Goal: Transaction & Acquisition: Purchase product/service

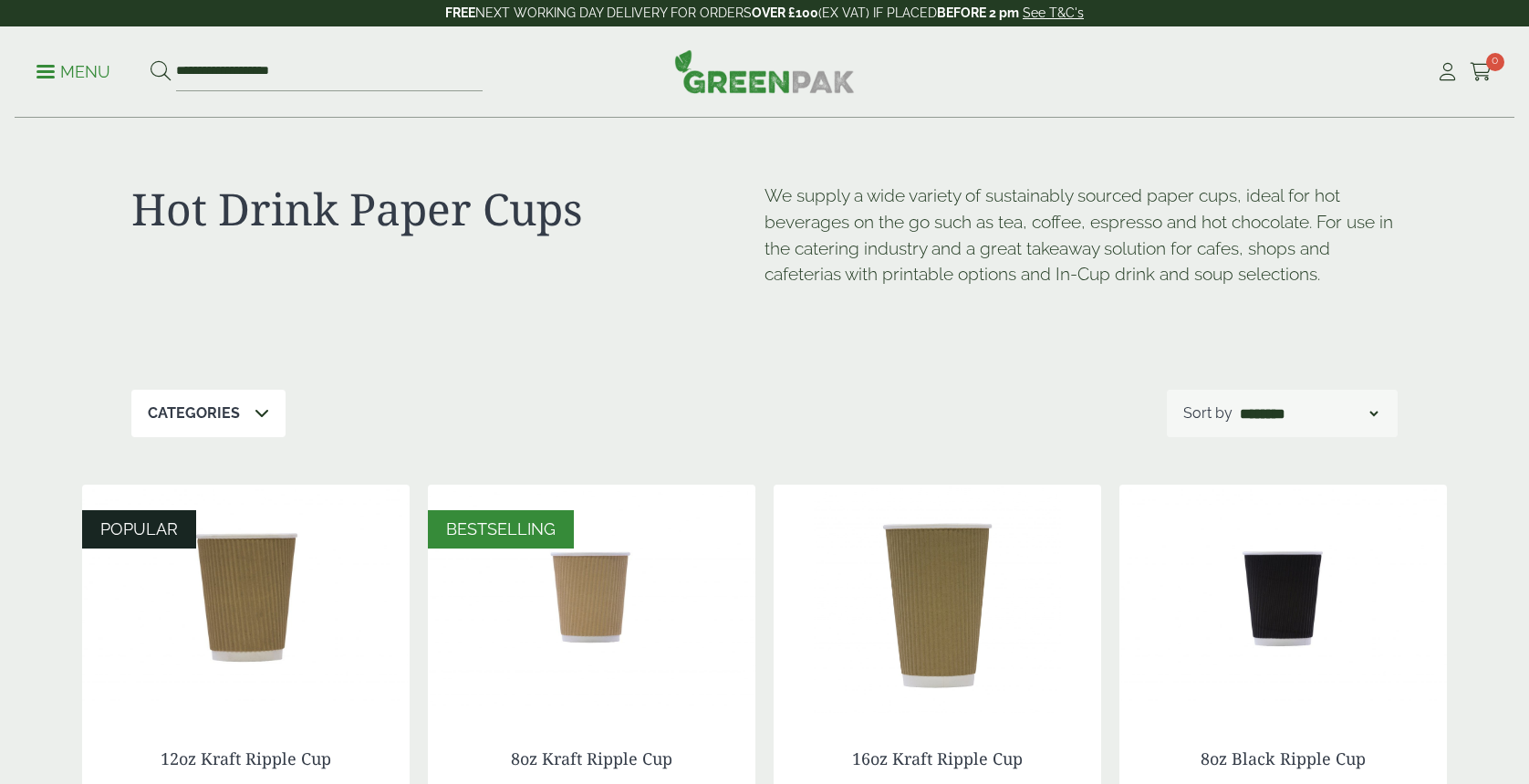
click at [221, 410] on p "Categories" at bounding box center [194, 413] width 93 height 21
click at [255, 414] on icon at bounding box center [261, 412] width 15 height 15
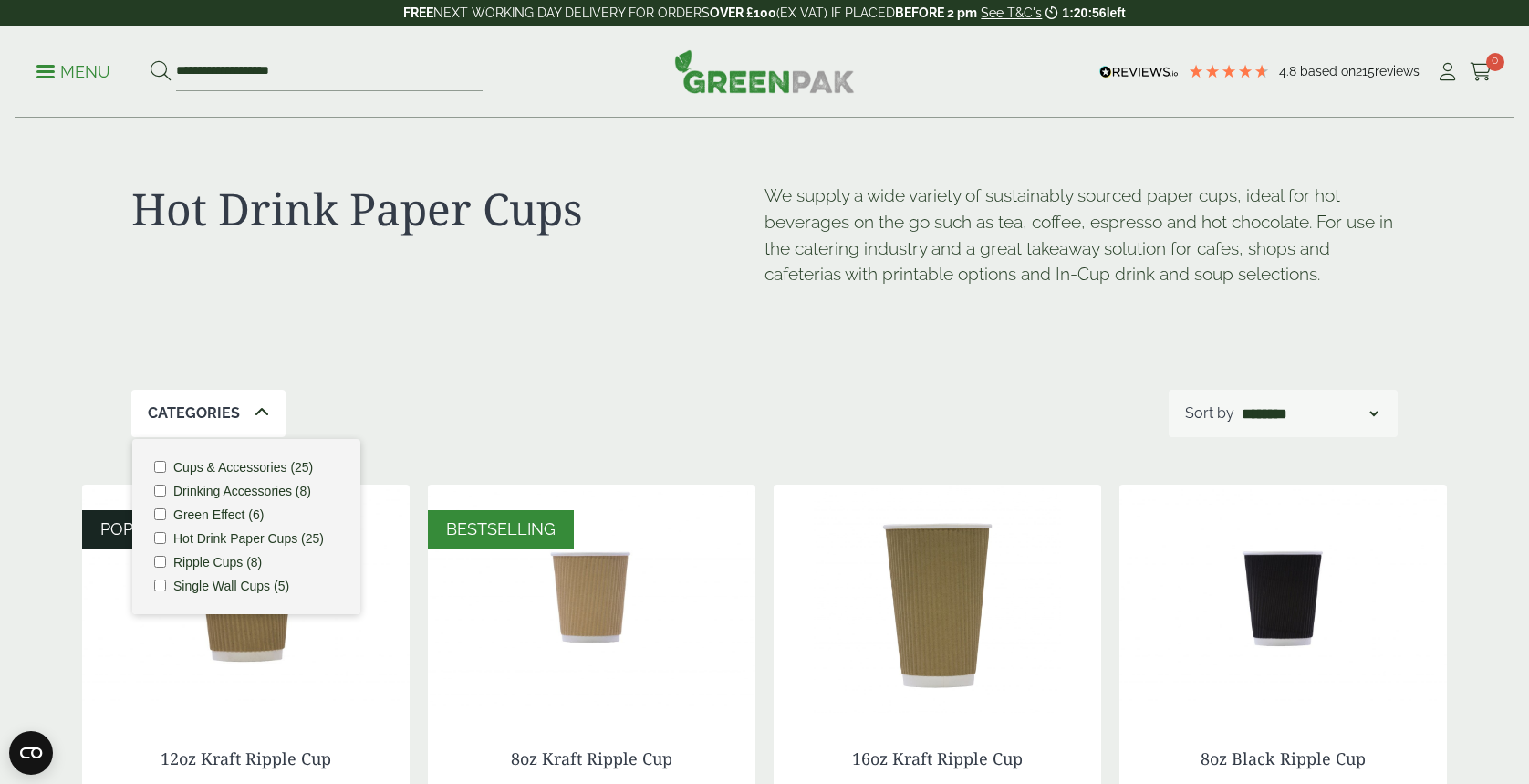
click at [252, 473] on label "Cups & Accessories (25)" at bounding box center [243, 467] width 139 height 13
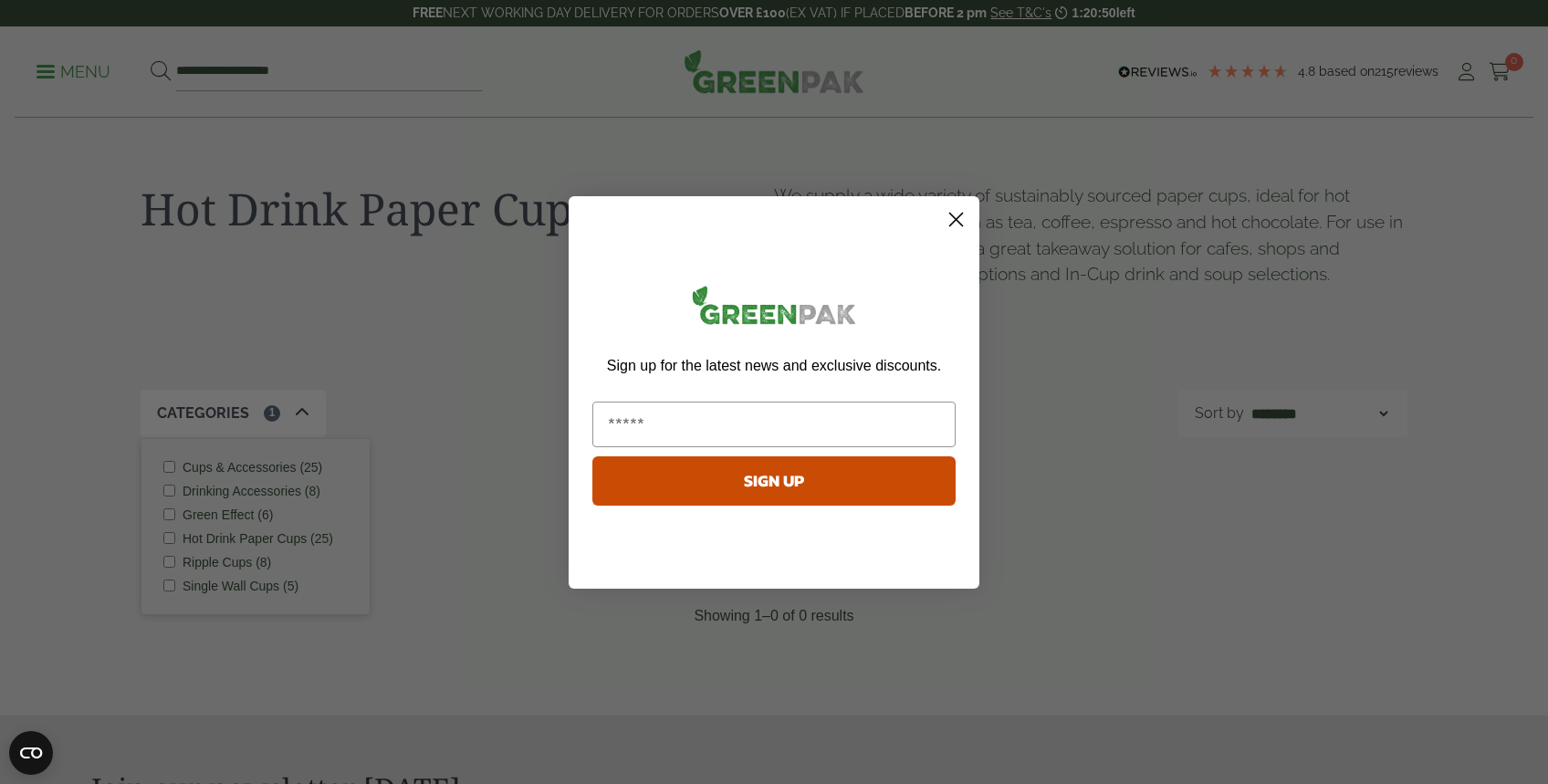
click at [950, 217] on circle "Close dialog" at bounding box center [956, 218] width 30 height 30
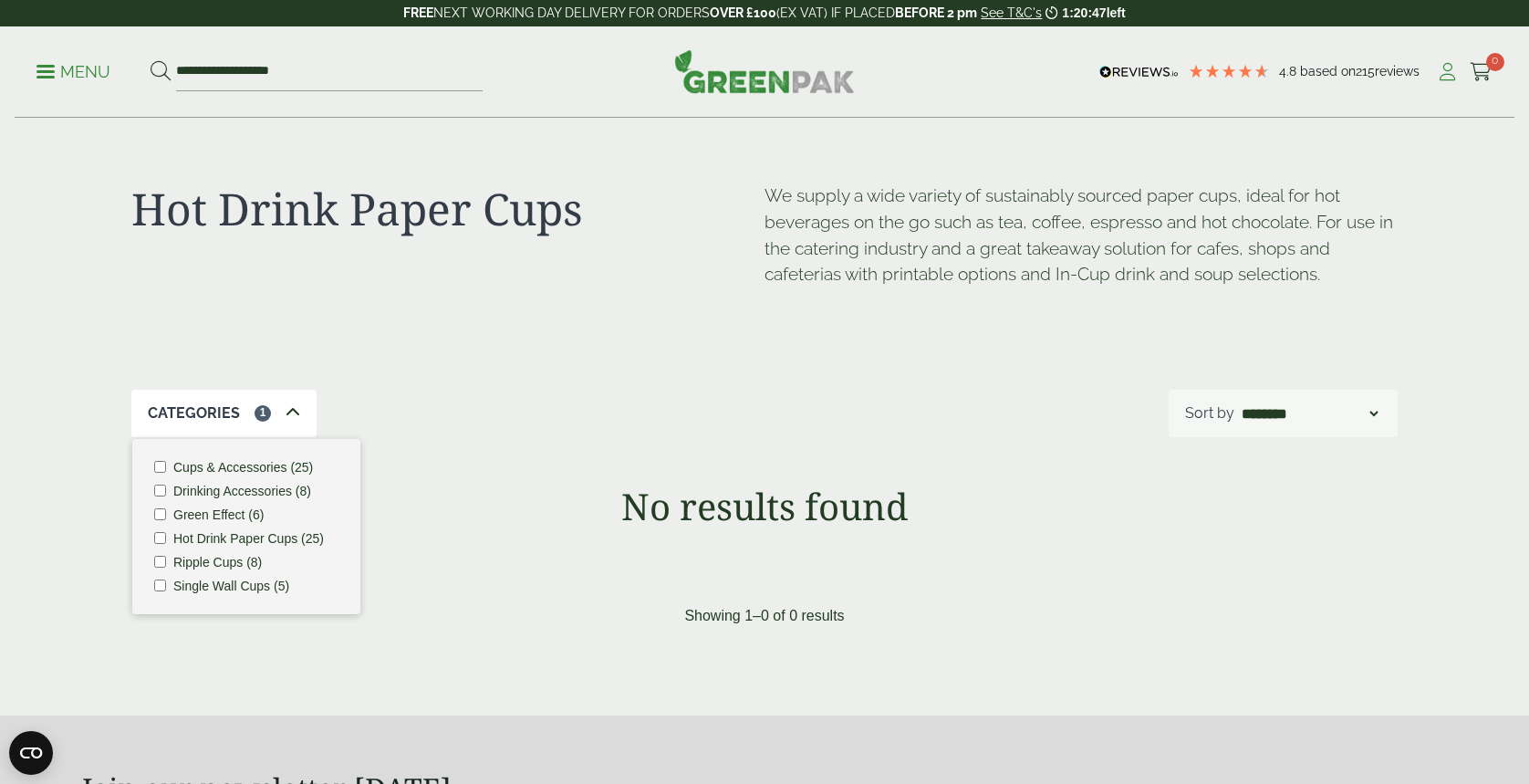
click at [1456, 68] on icon at bounding box center [1447, 72] width 22 height 19
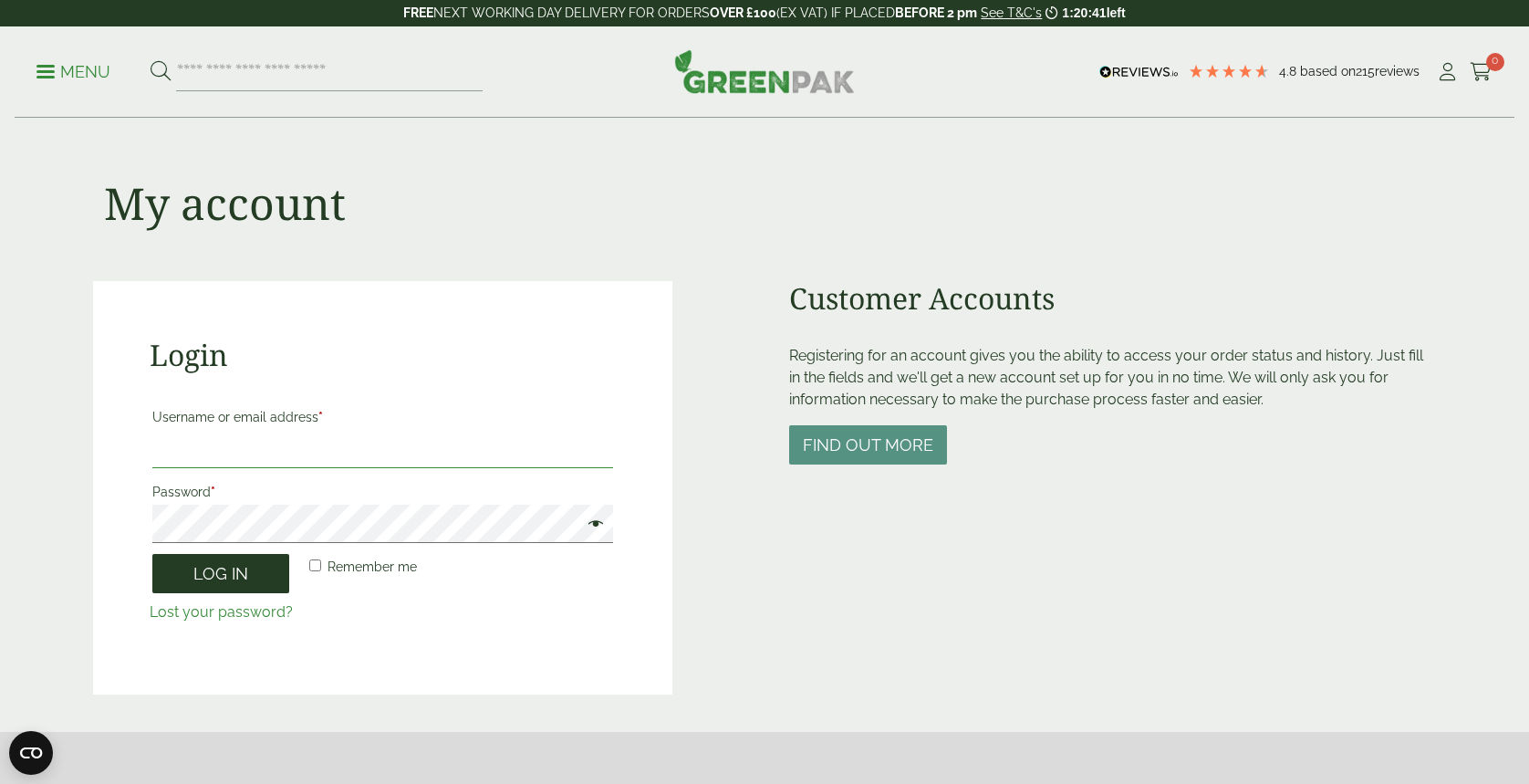
type input "**********"
click at [257, 587] on button "Log in" at bounding box center [220, 573] width 137 height 39
click at [236, 578] on button "Log in" at bounding box center [220, 573] width 137 height 39
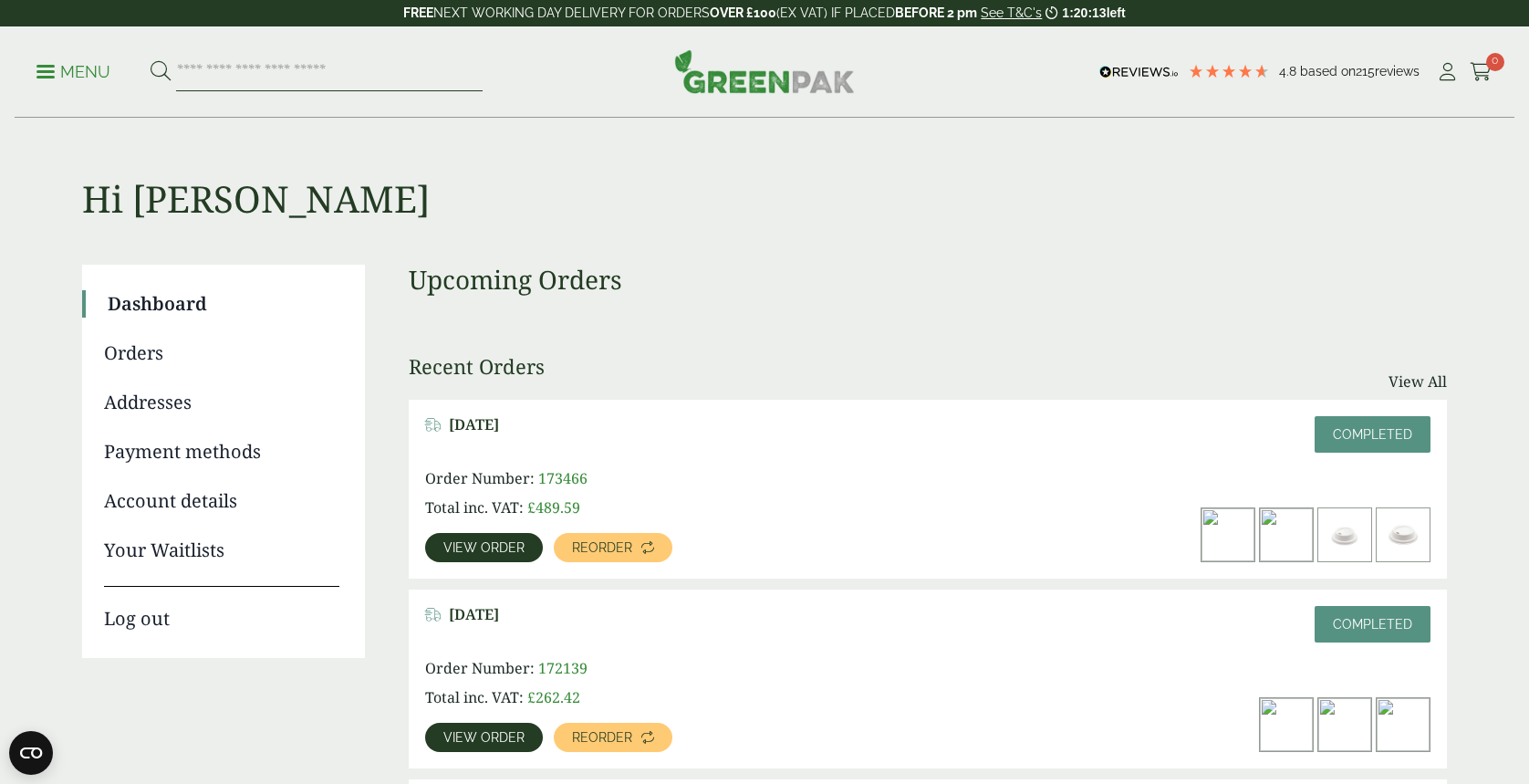
click at [207, 64] on input "search" at bounding box center [330, 71] width 306 height 38
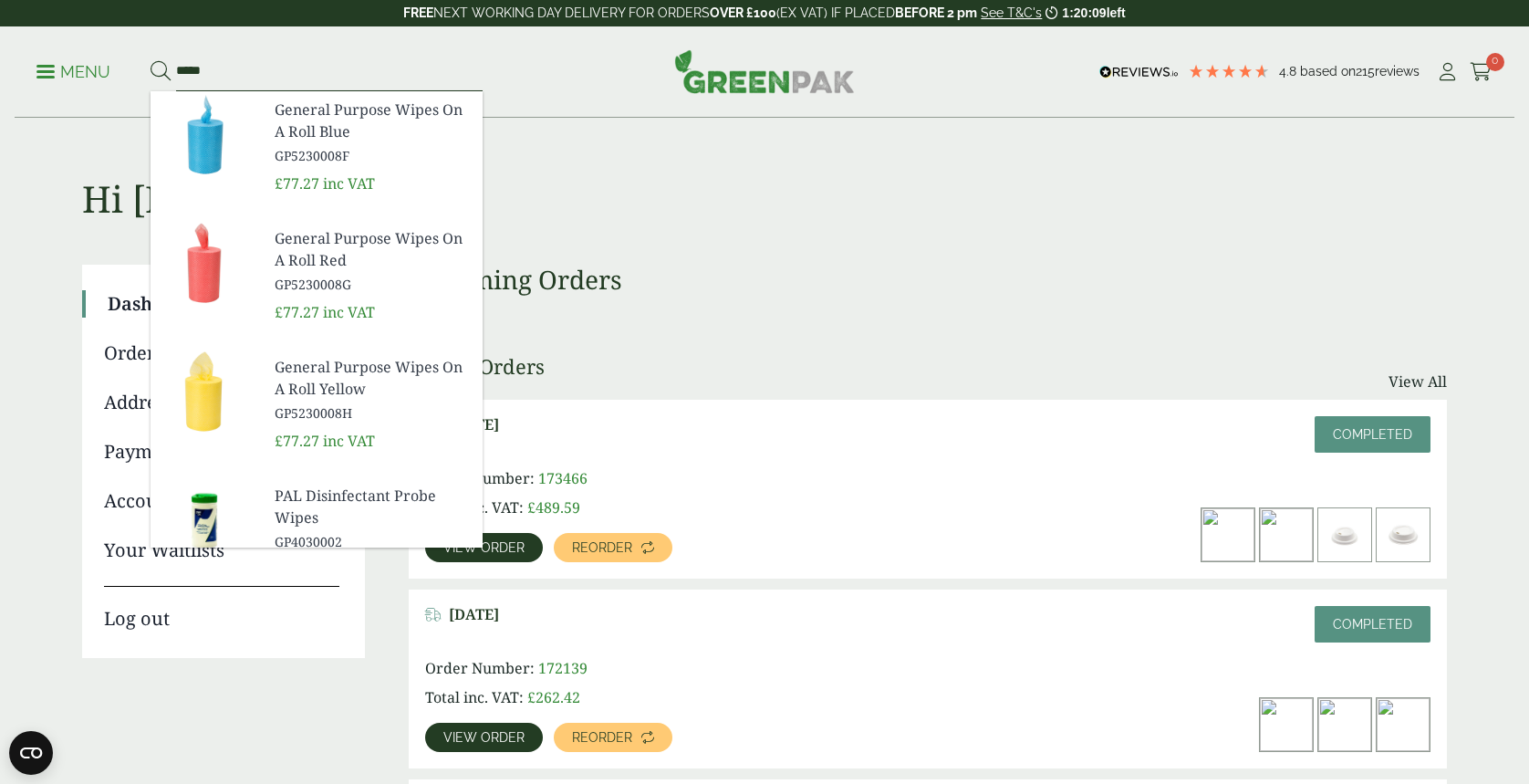
type input "*****"
click at [150, 60] on button at bounding box center [160, 72] width 20 height 23
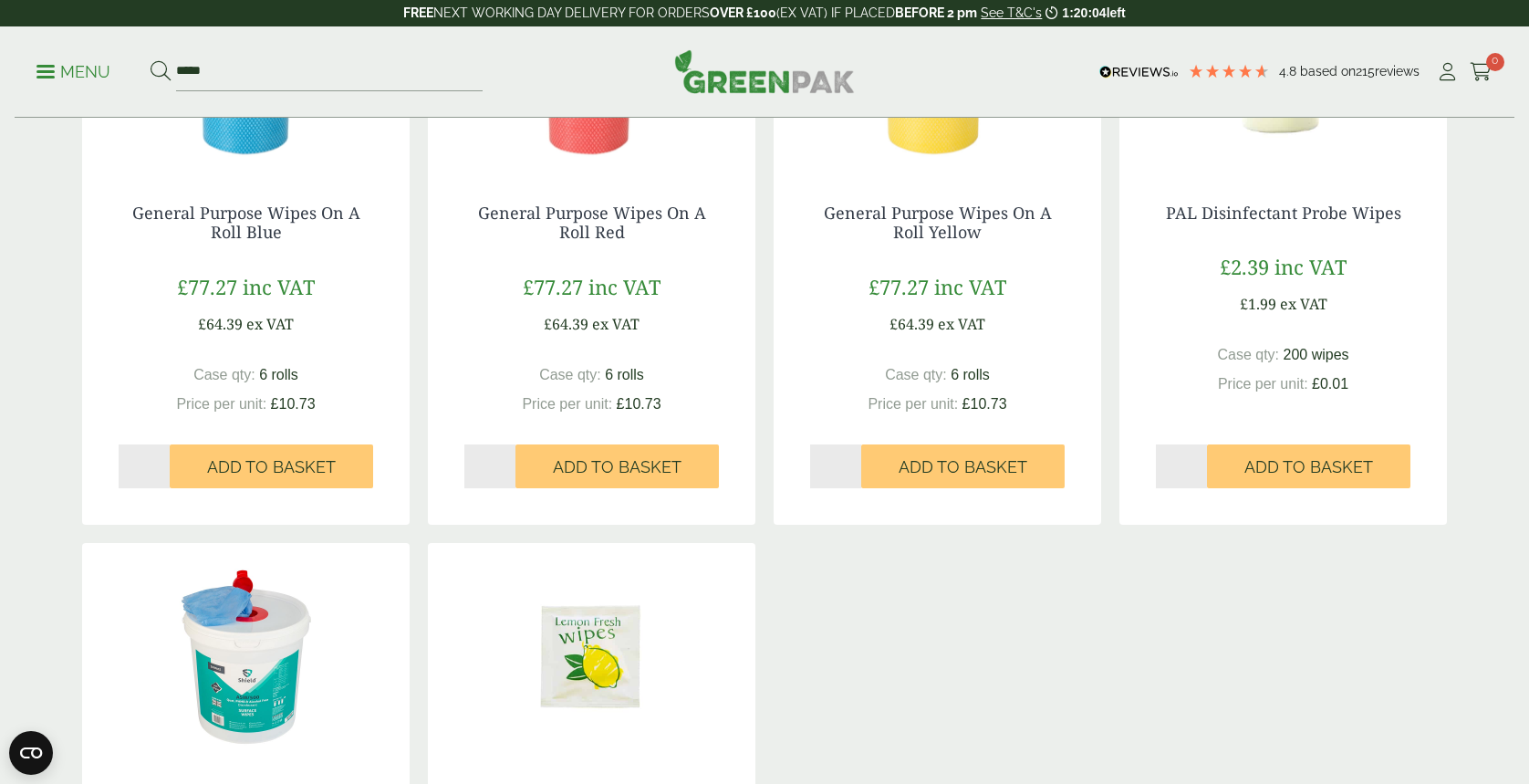
scroll to position [730, 0]
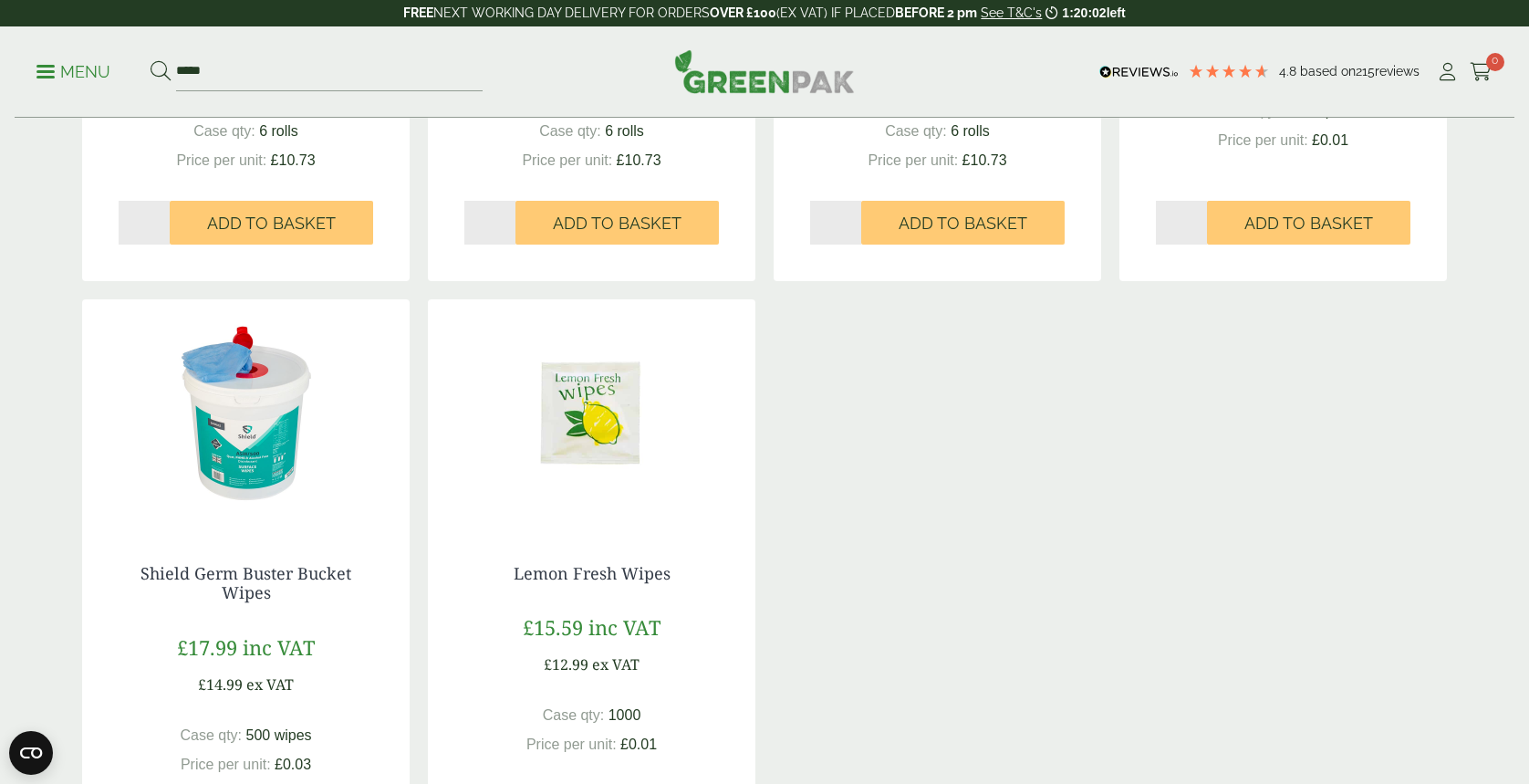
click at [576, 454] on img at bounding box center [592, 413] width 328 height 228
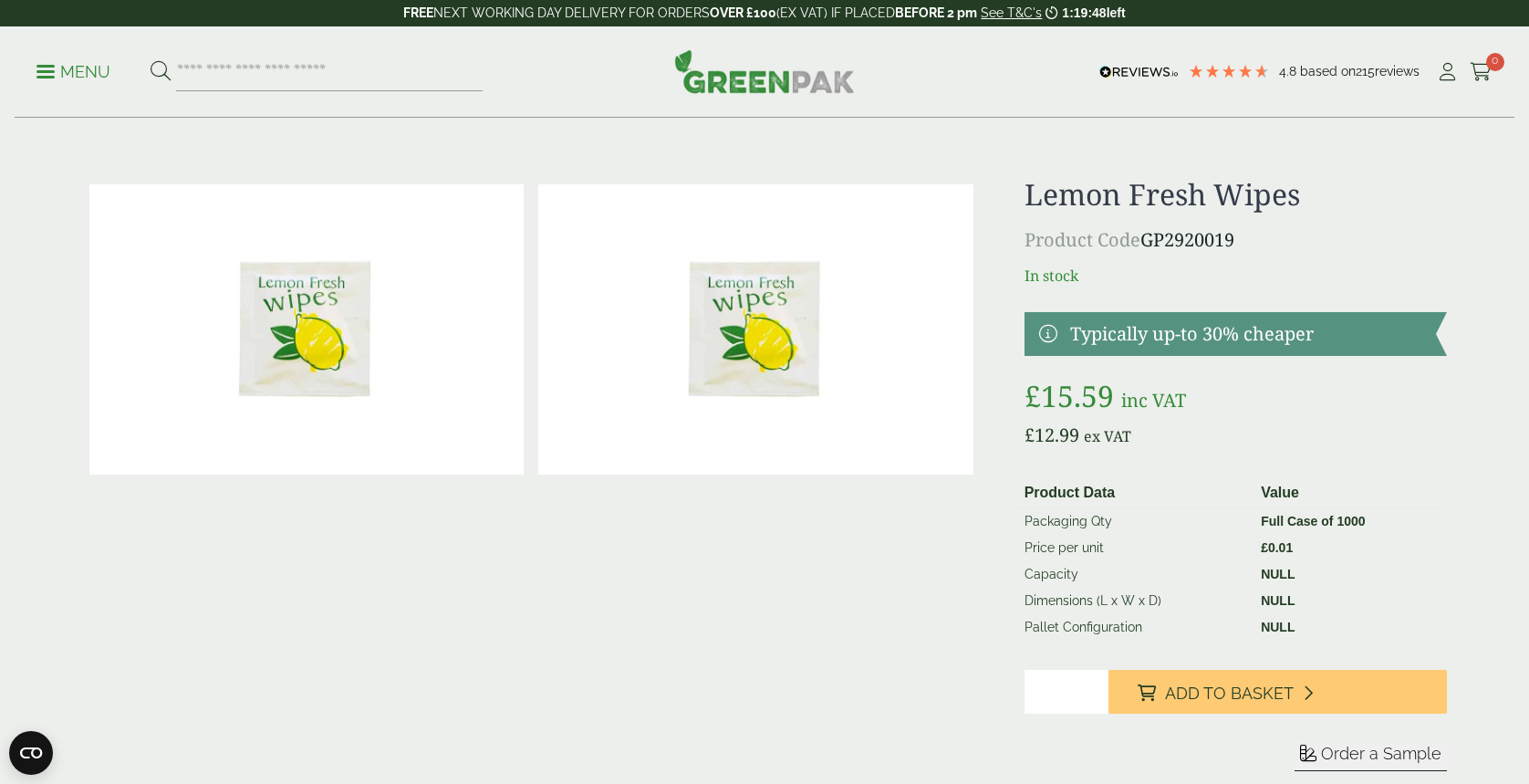
type input "*"
click at [1093, 686] on input "*" at bounding box center [1067, 691] width 85 height 44
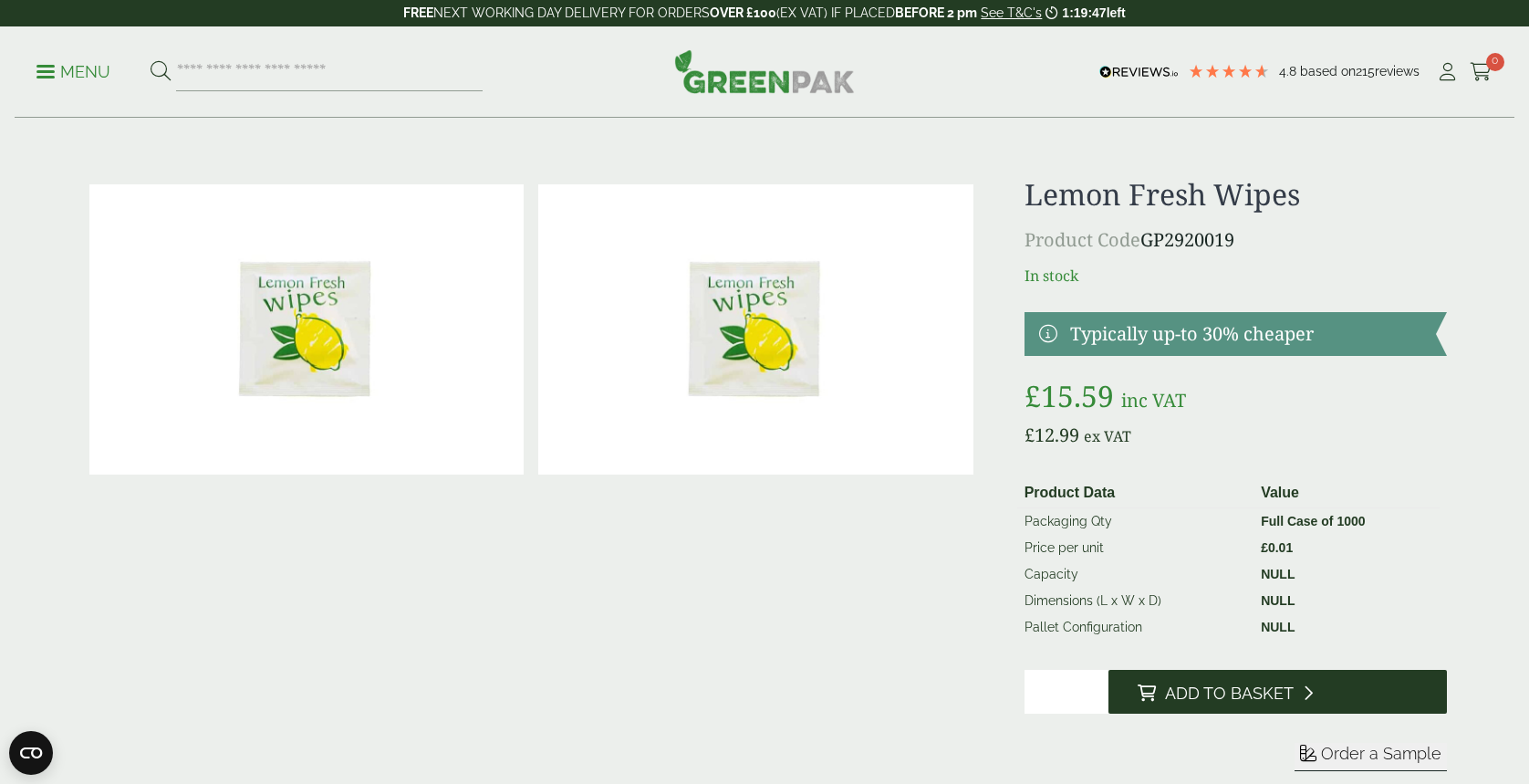
click at [1199, 681] on button "Add to Basket" at bounding box center [1277, 691] width 338 height 44
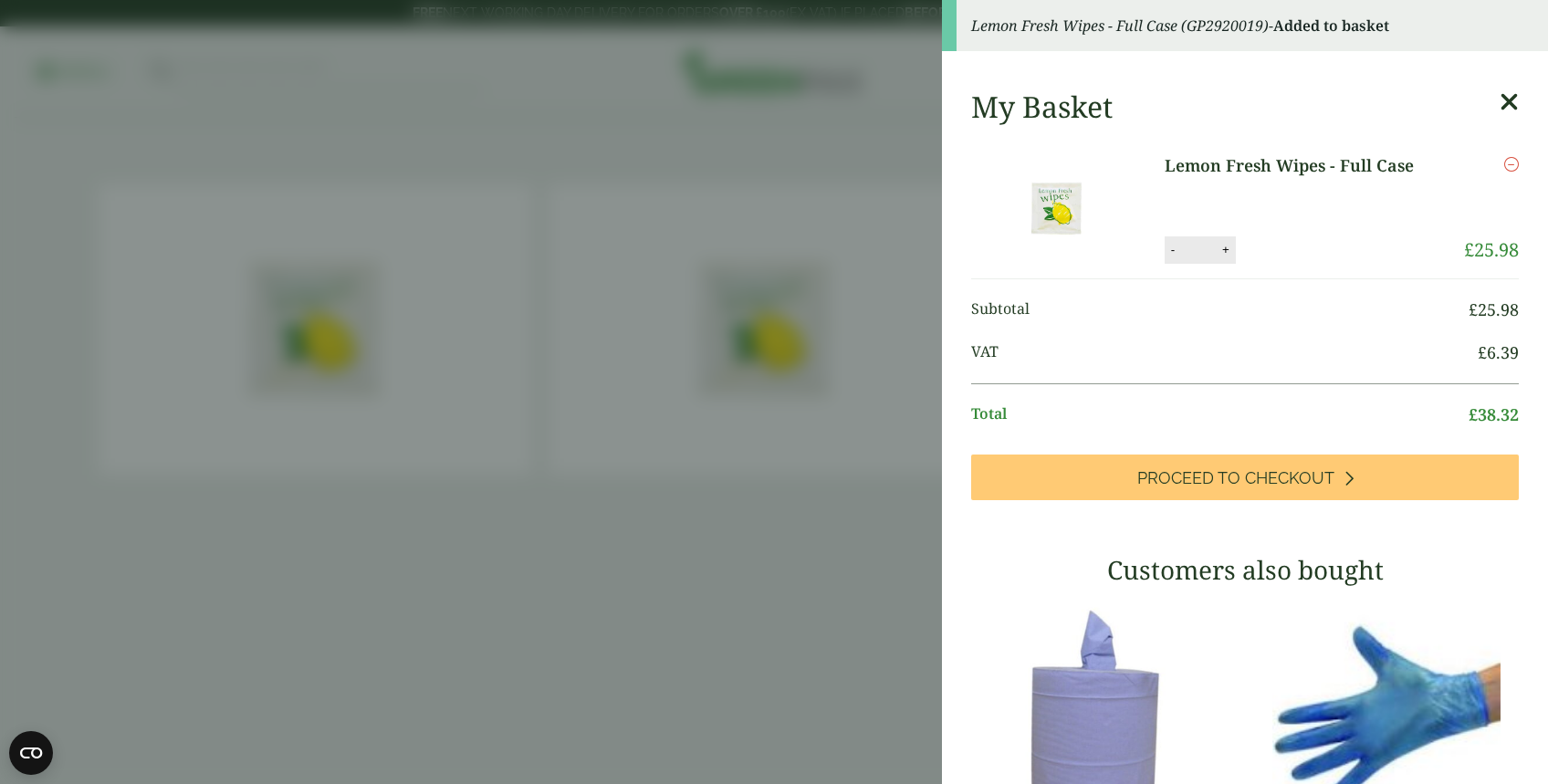
click at [624, 608] on aside "Lemon Fresh Wipes - Full Case (GP2920019) - Added to basket My Basket Lemon Fre…" at bounding box center [774, 392] width 1548 height 784
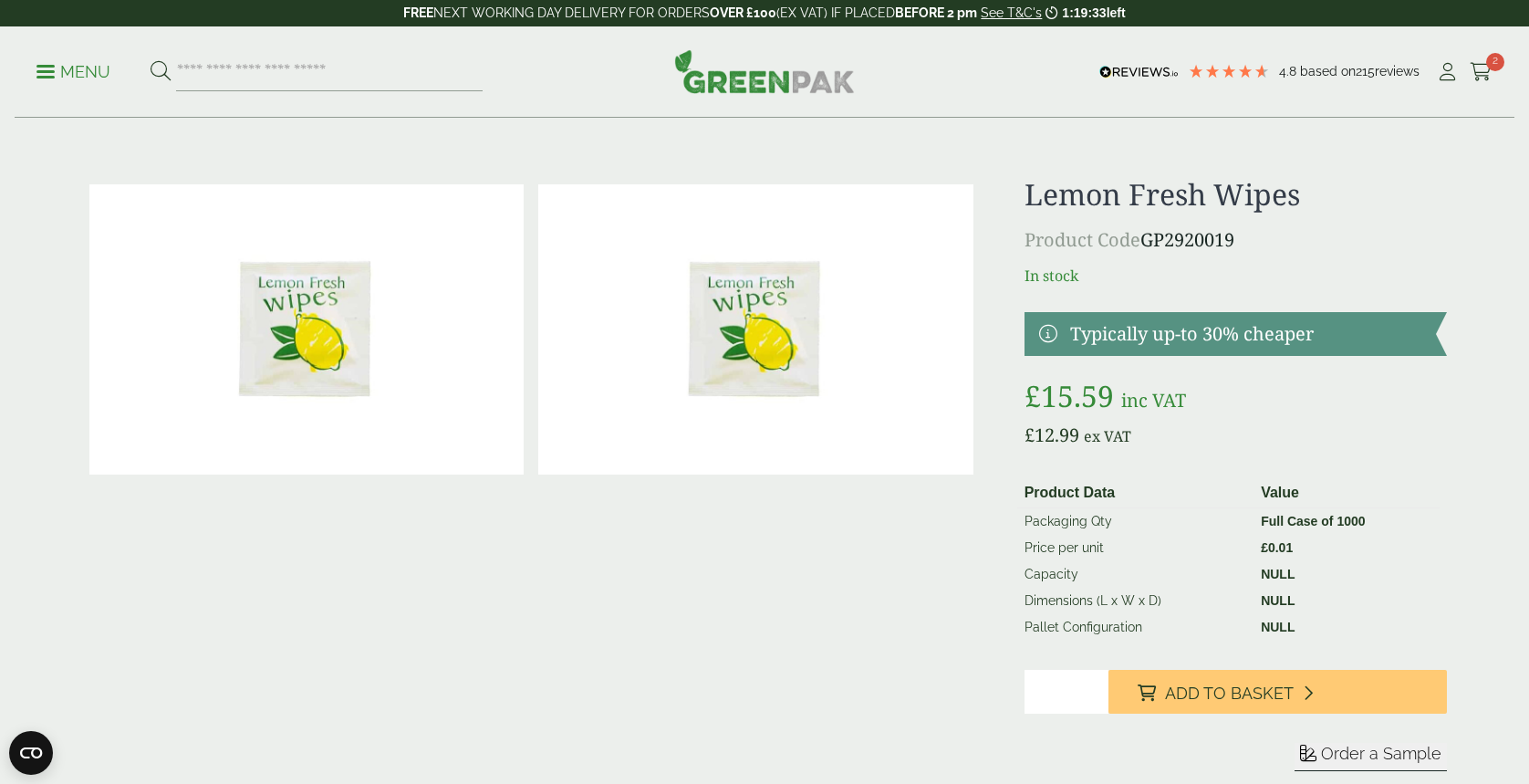
click at [46, 67] on p "Menu" at bounding box center [73, 72] width 74 height 21
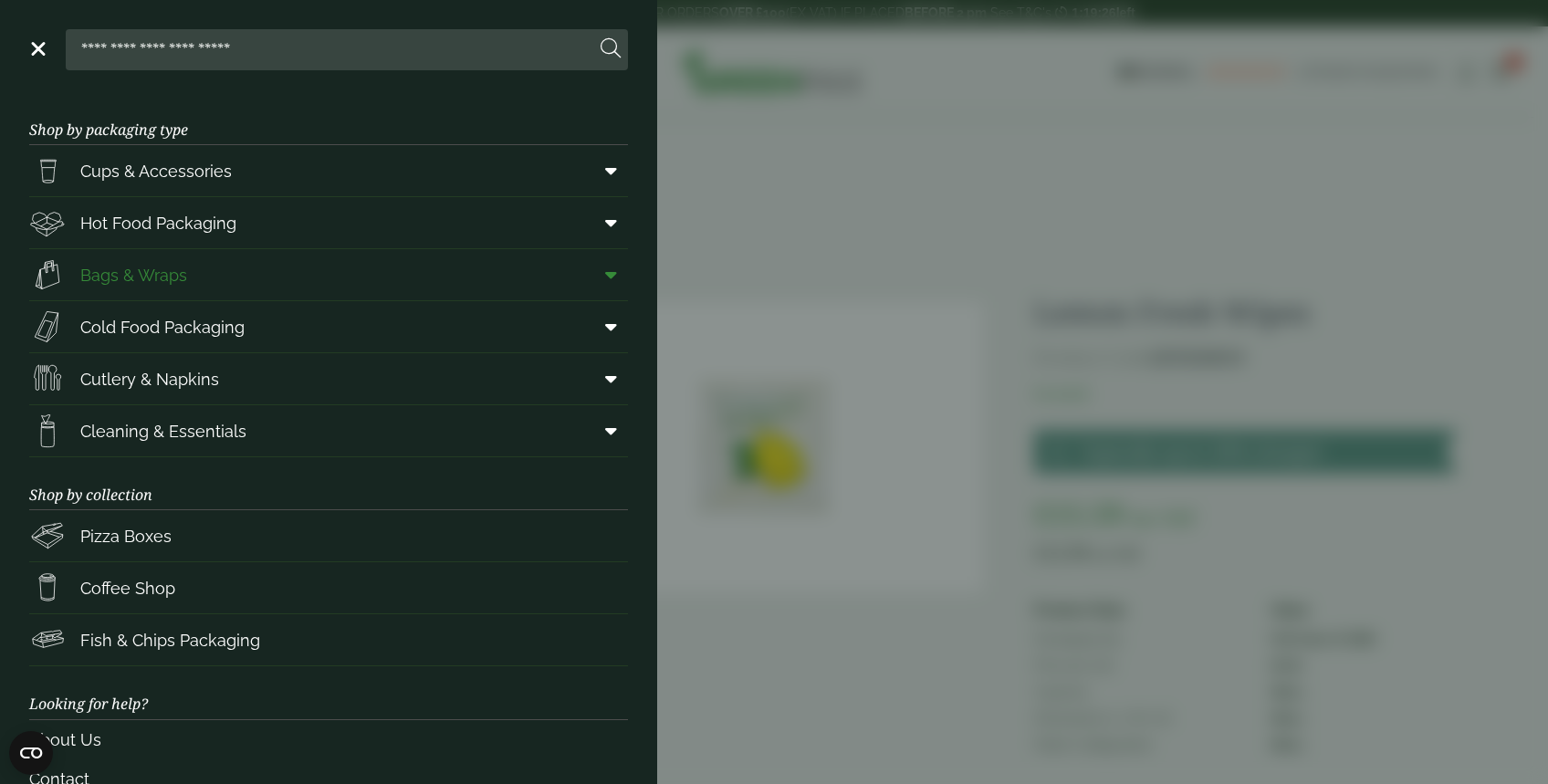
click at [137, 271] on span "Bags & Wraps" at bounding box center [133, 275] width 106 height 24
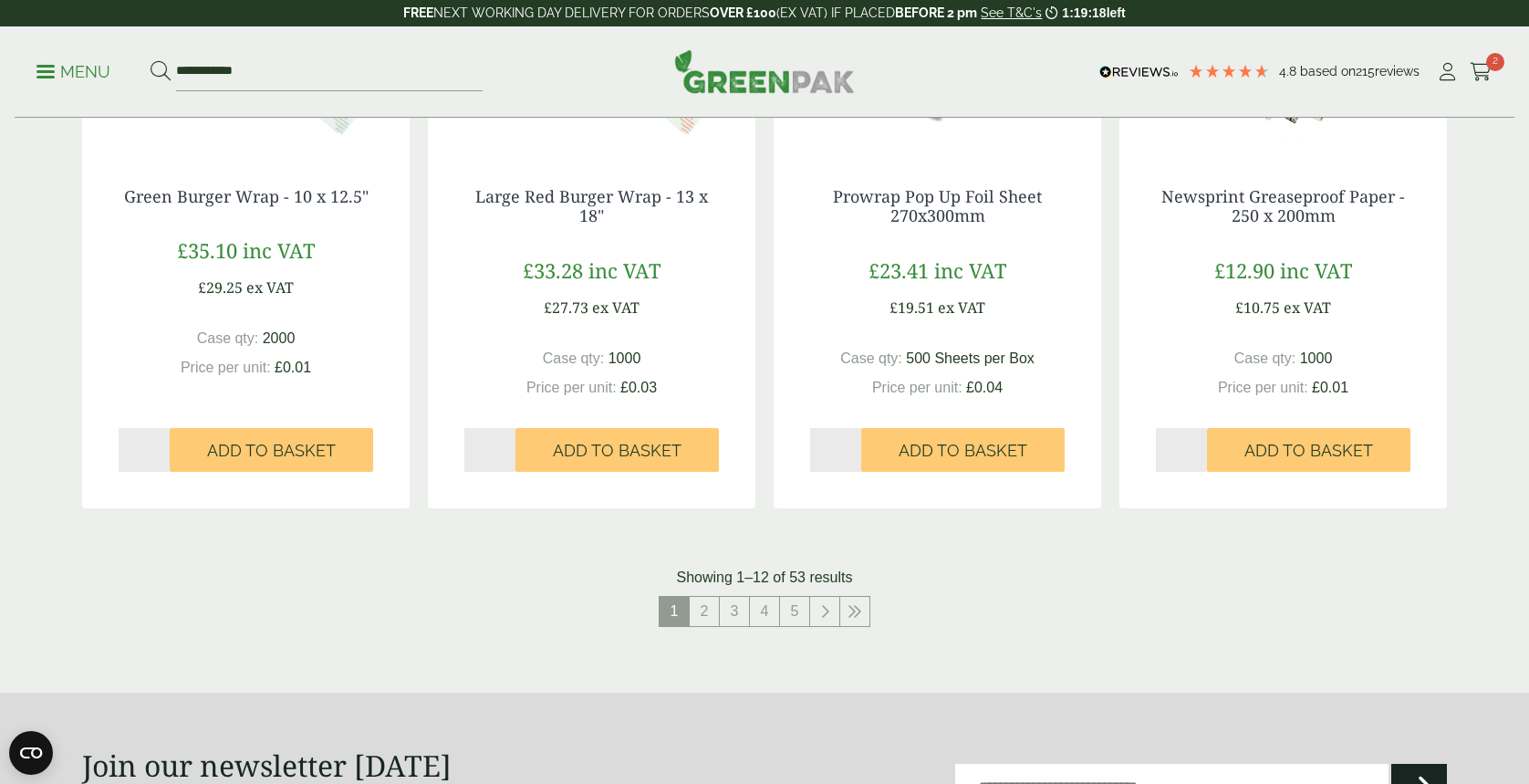
scroll to position [1703, 0]
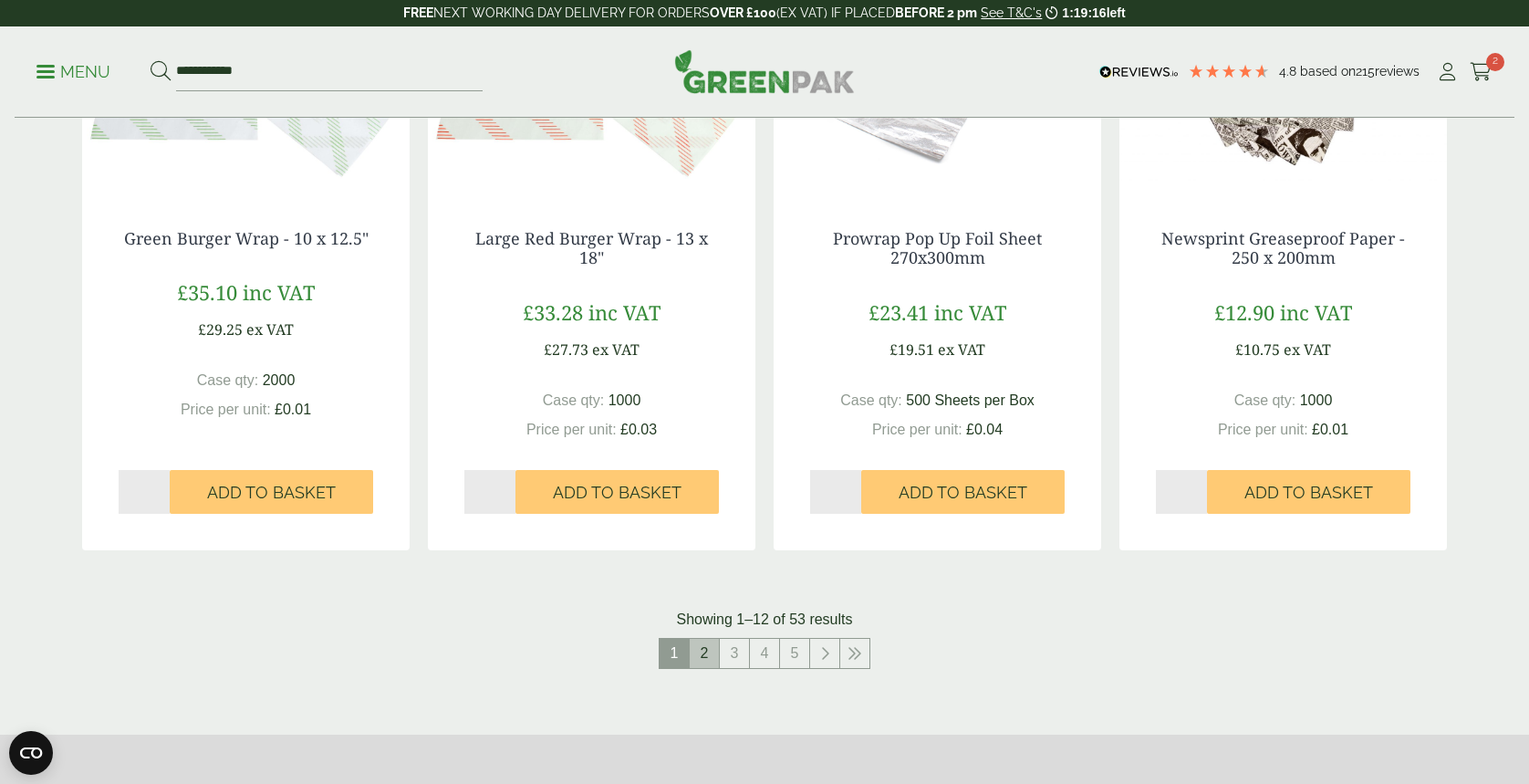
click at [699, 653] on link "2" at bounding box center [704, 653] width 29 height 29
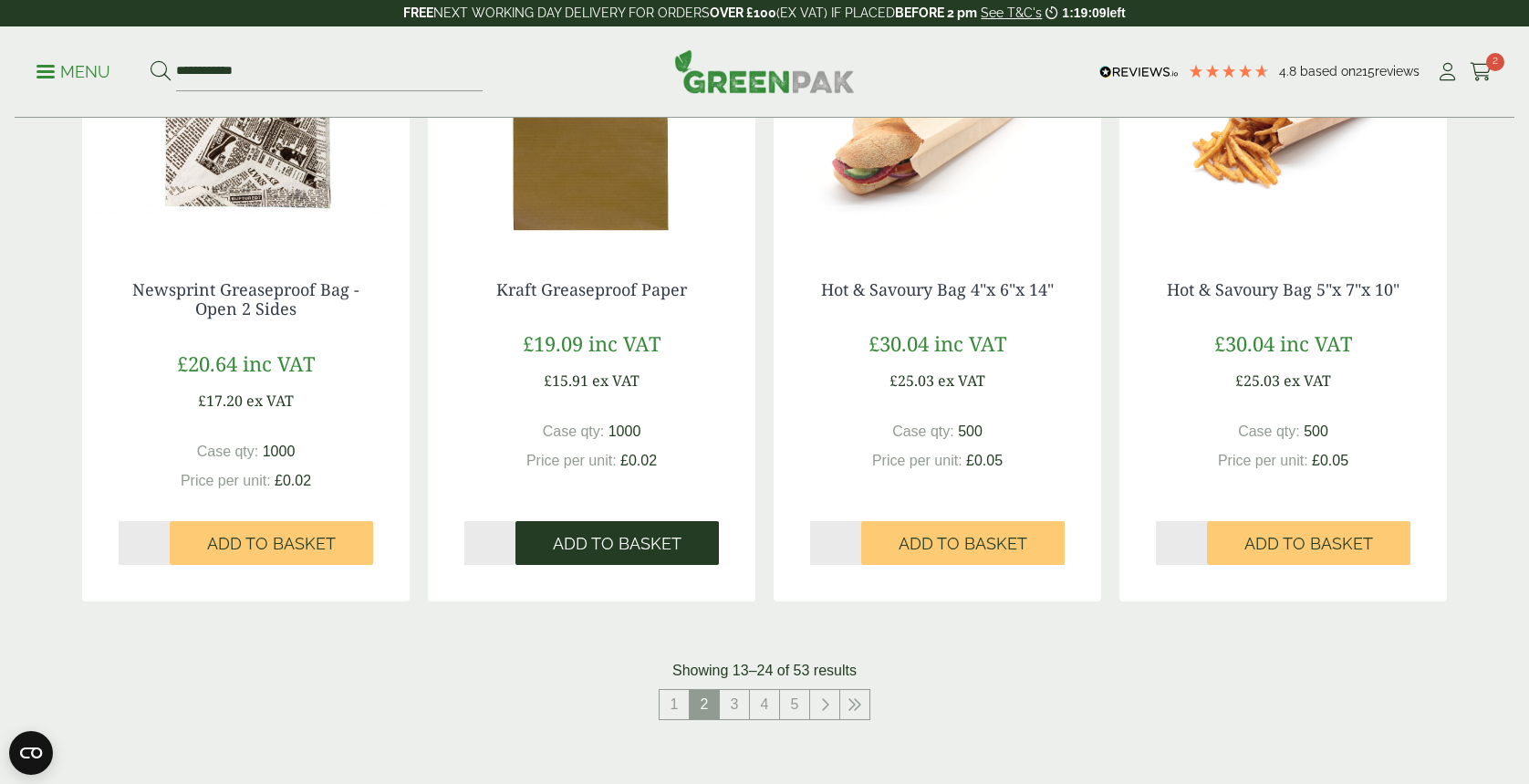
scroll to position [1703, 0]
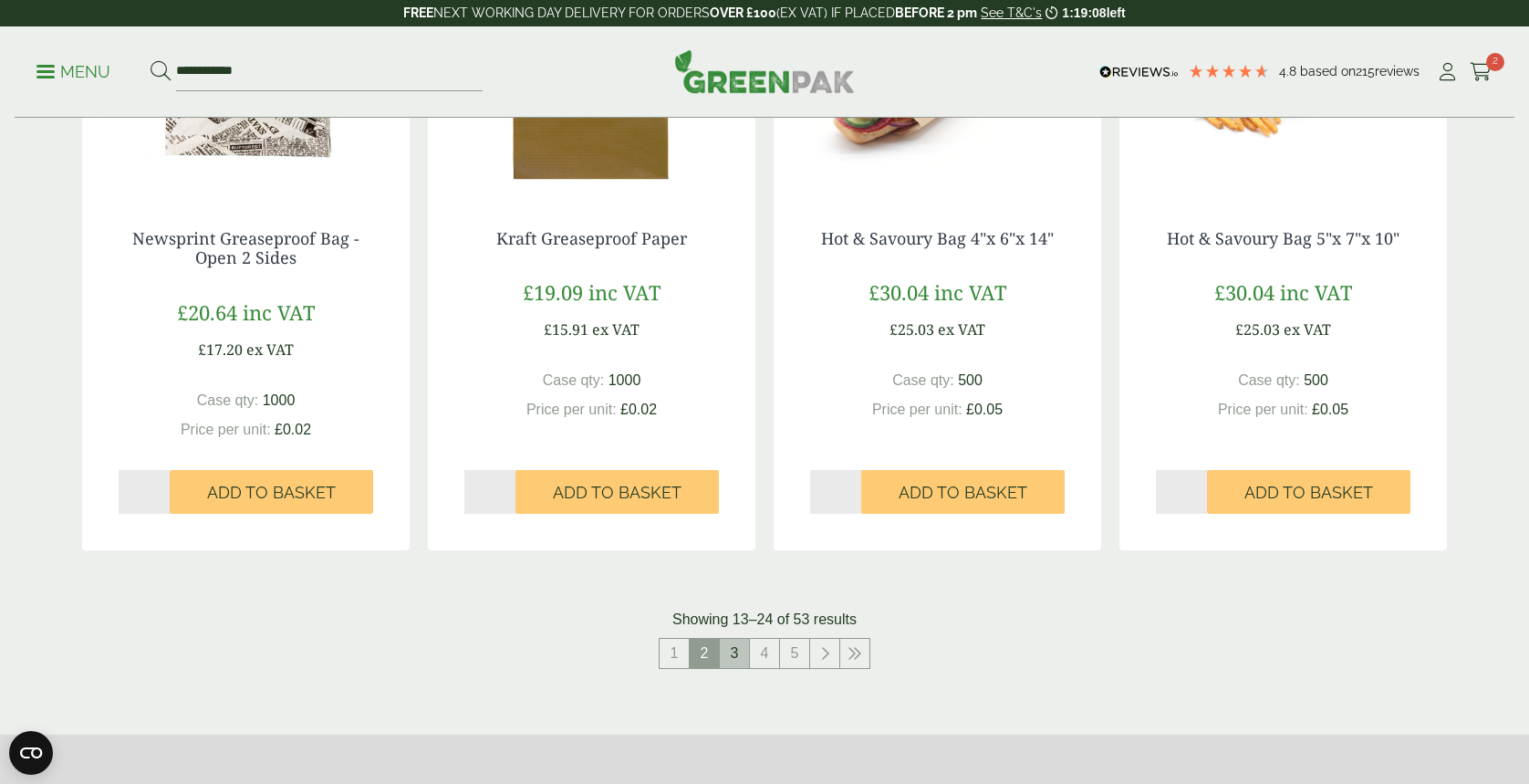
click at [735, 647] on link "3" at bounding box center [734, 653] width 29 height 29
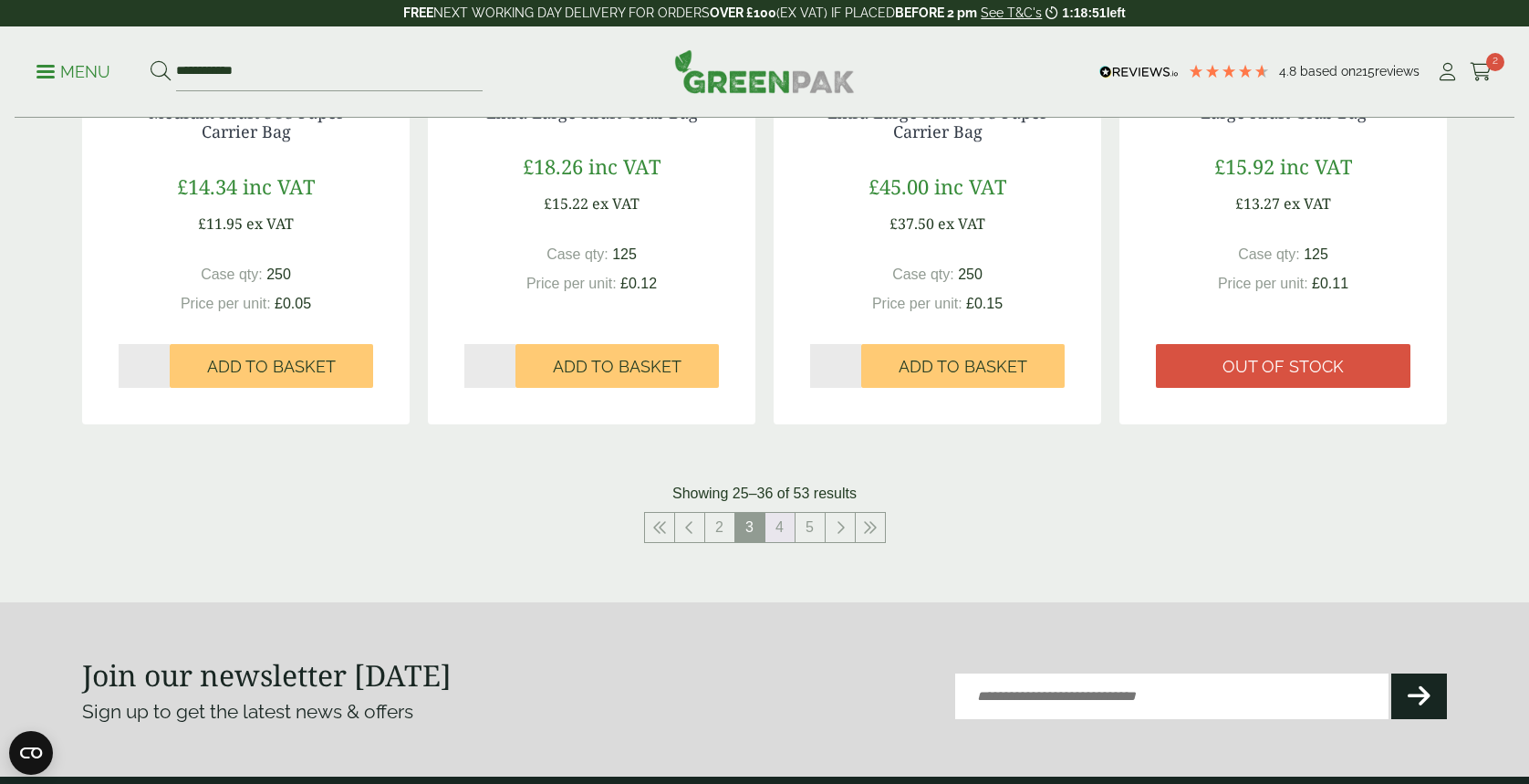
scroll to position [1946, 0]
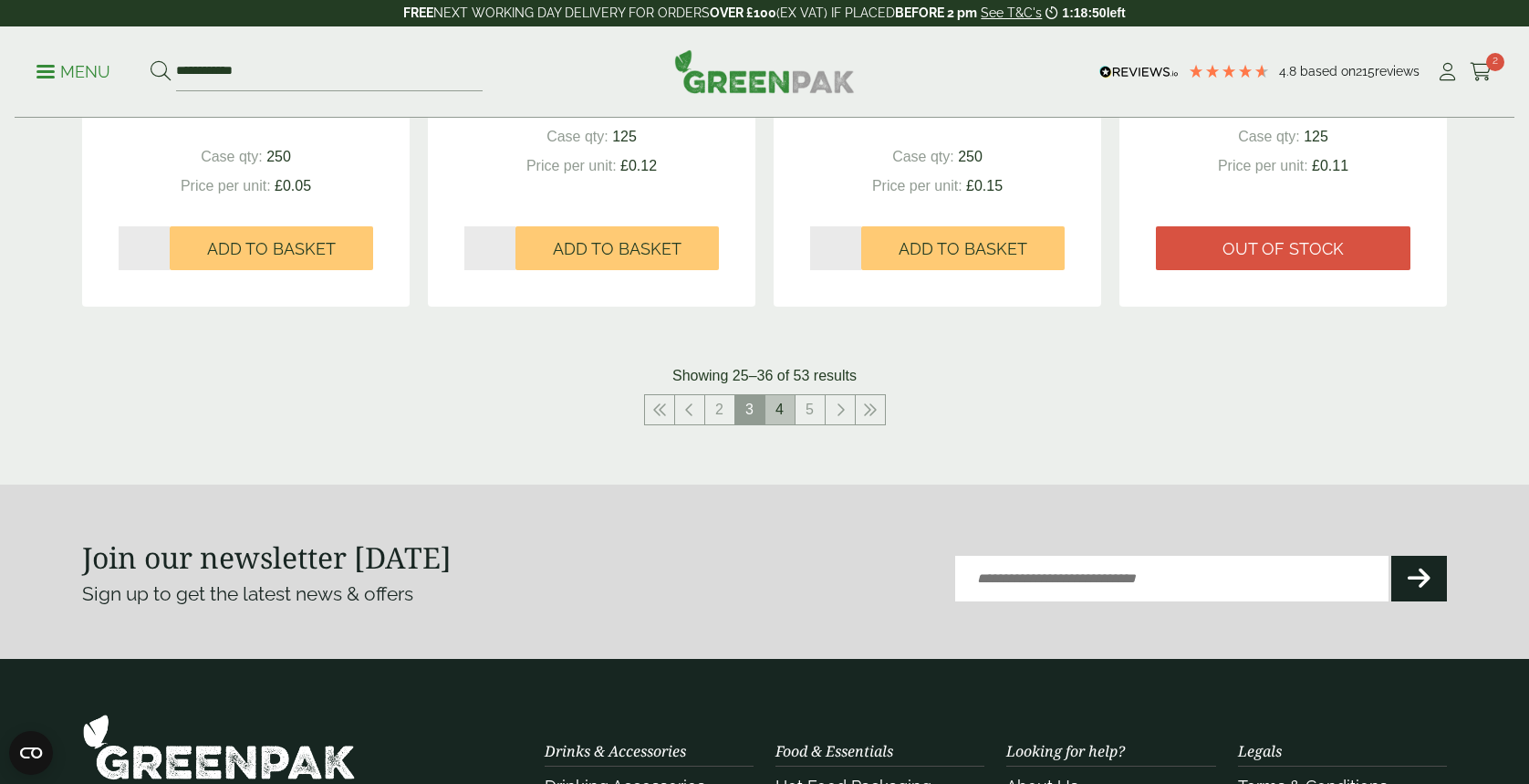
click at [780, 398] on link "4" at bounding box center [780, 410] width 29 height 29
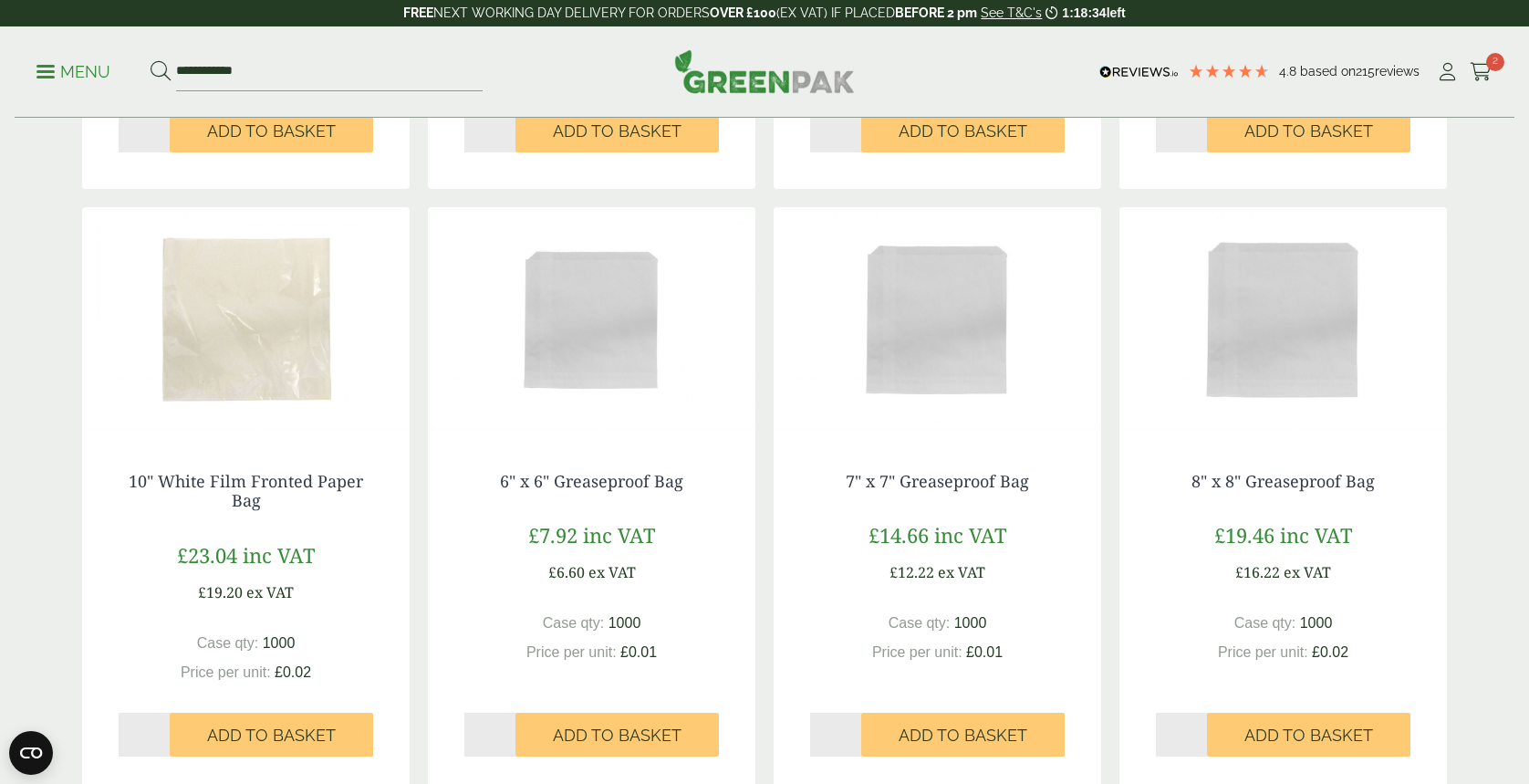
scroll to position [1460, 0]
click at [1286, 735] on span "Add to Basket" at bounding box center [1309, 735] width 129 height 20
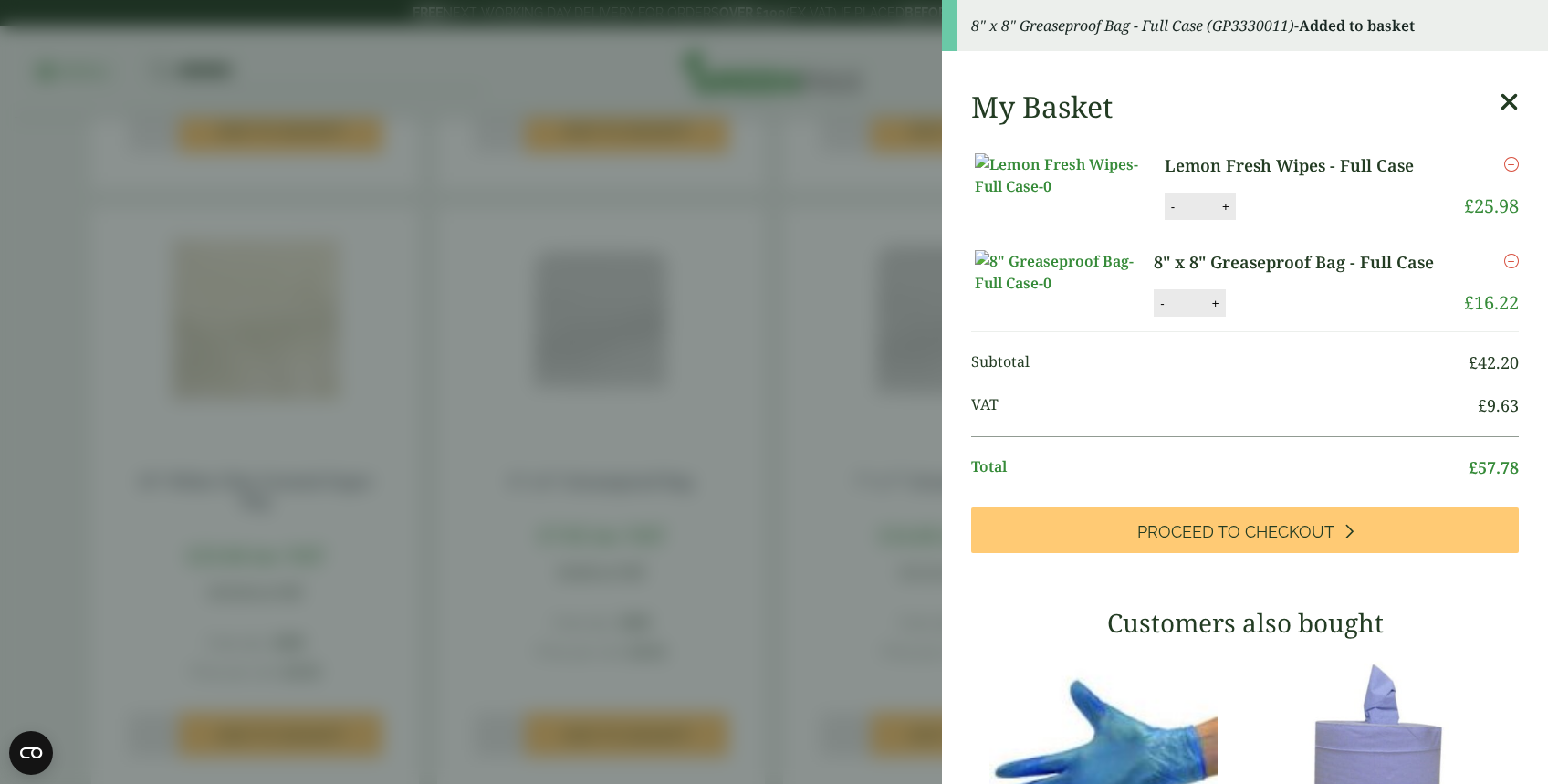
click at [738, 416] on aside "8" x 8" Greaseproof Bag - Full Case (GP3330011) - Added to basket My Basket Lem…" at bounding box center [774, 392] width 1548 height 784
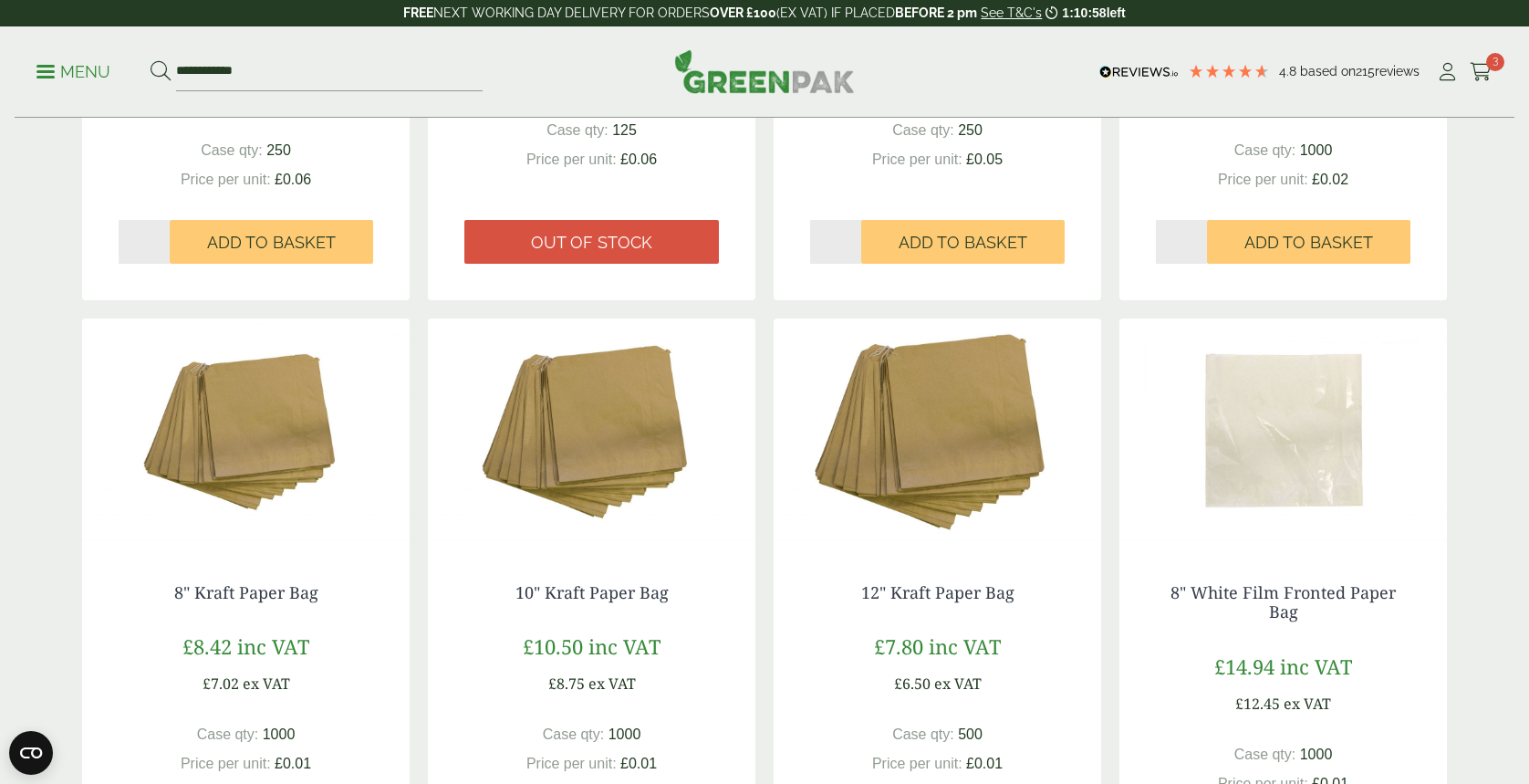
scroll to position [0, 0]
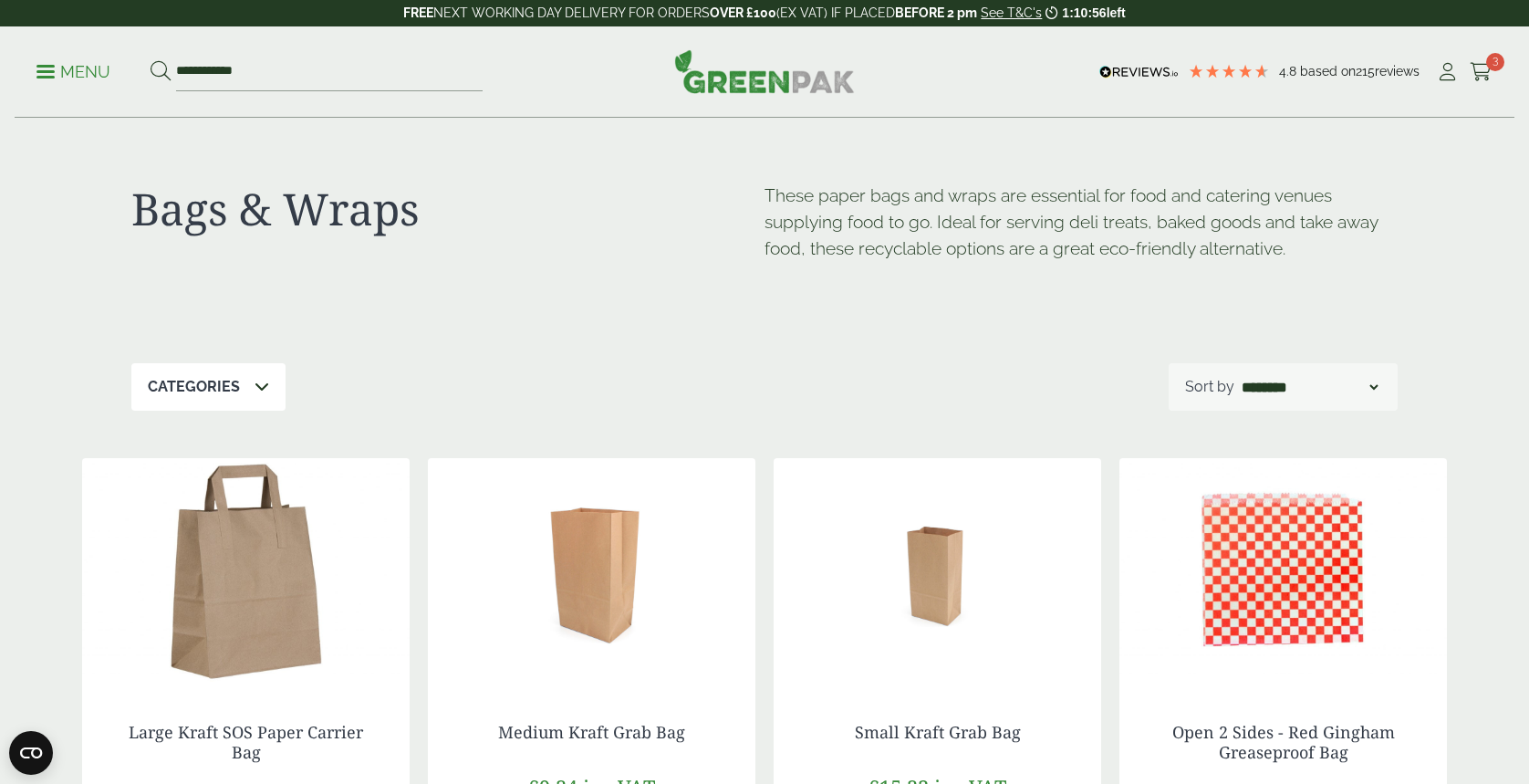
click at [269, 391] on div "Categories" at bounding box center [209, 386] width 154 height 48
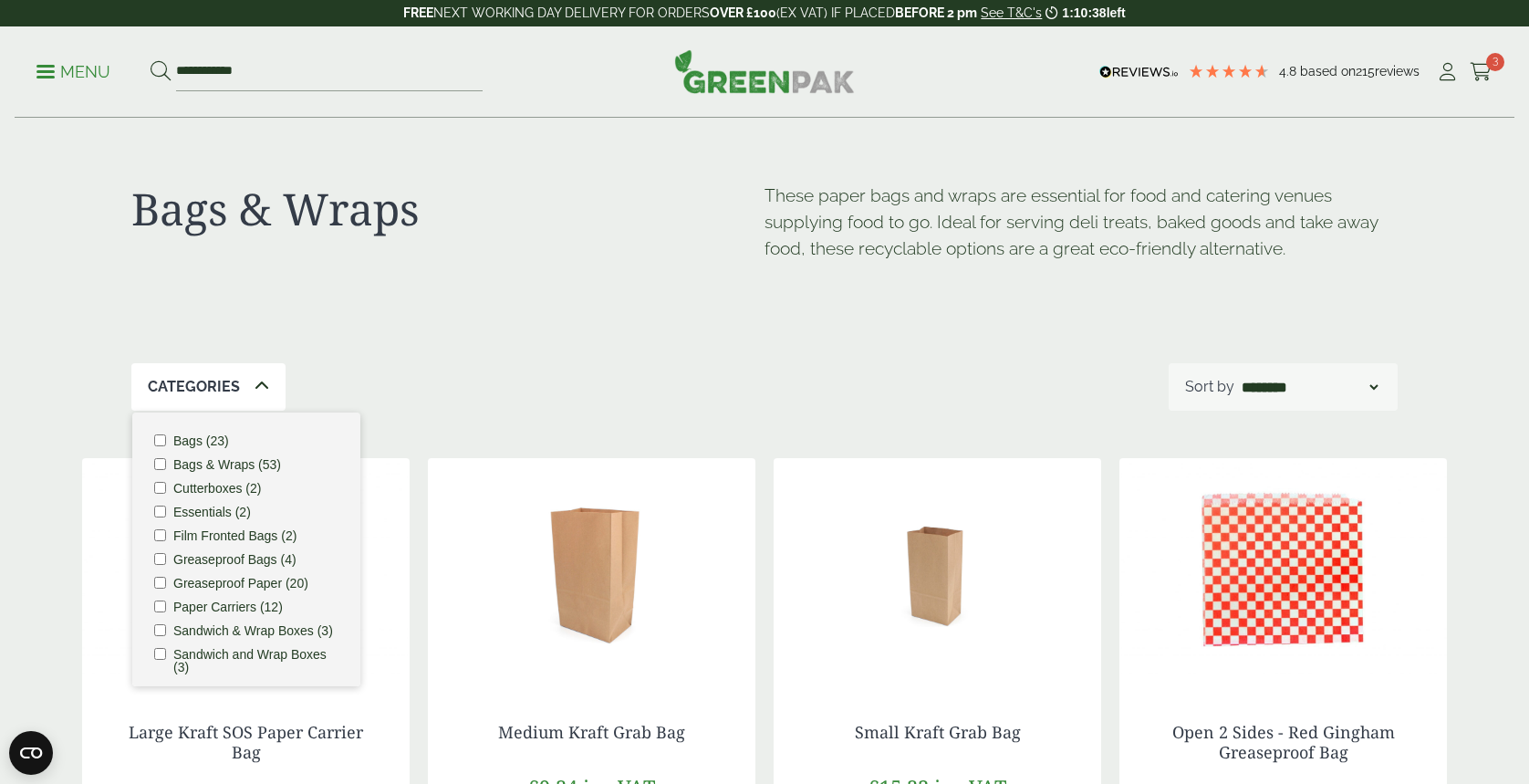
click at [255, 381] on icon at bounding box center [261, 385] width 15 height 15
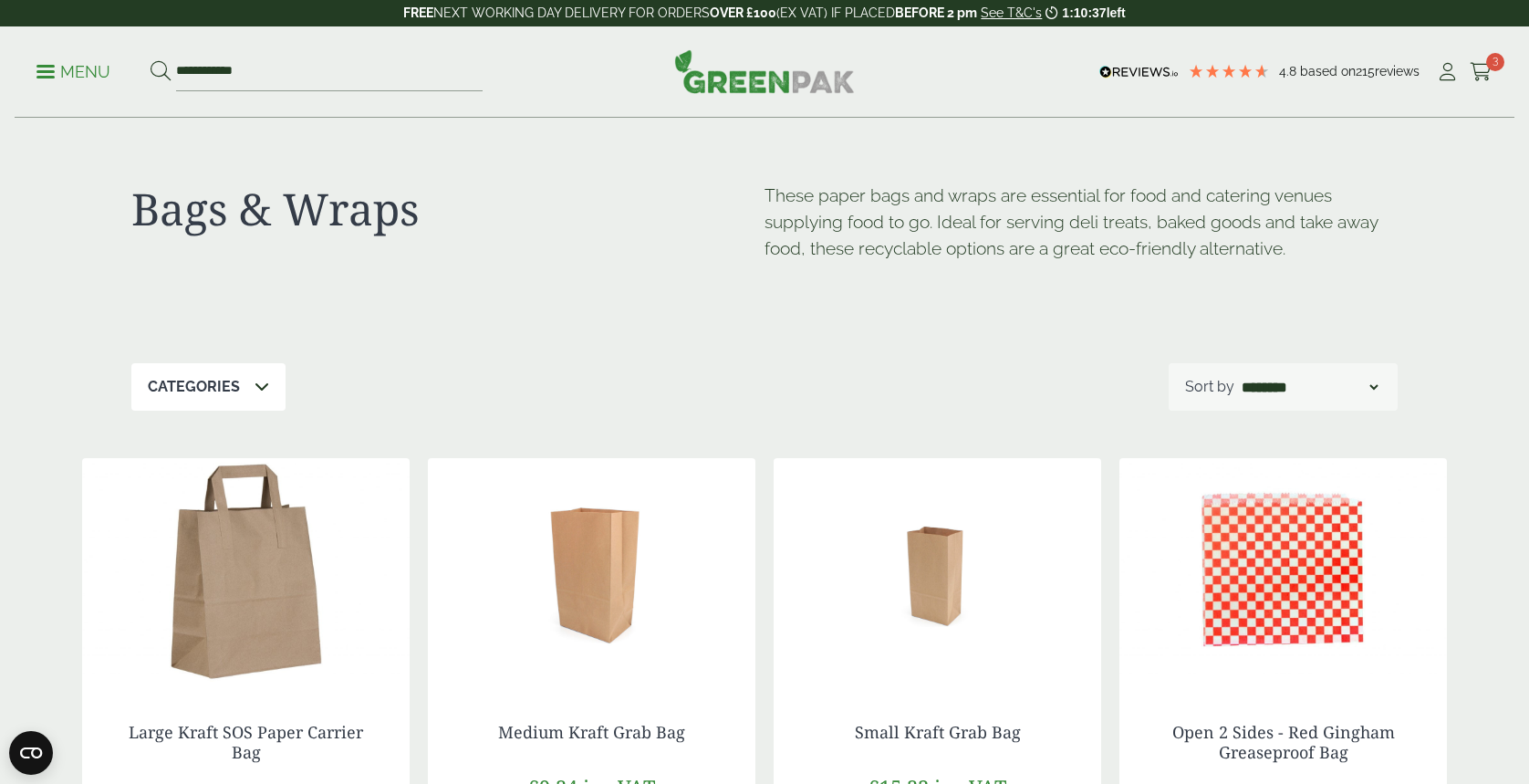
click at [255, 381] on icon at bounding box center [261, 385] width 15 height 15
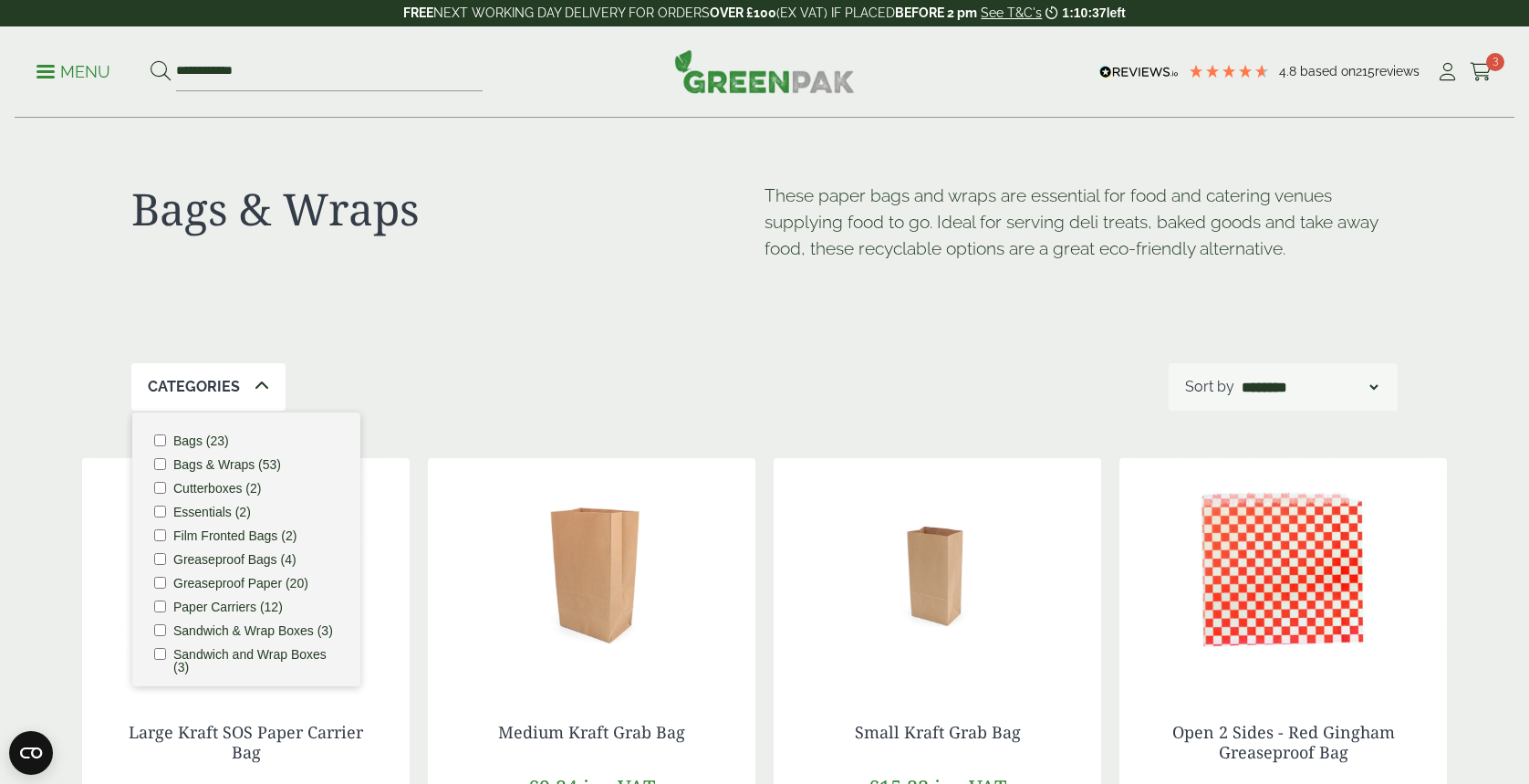
click at [255, 379] on icon at bounding box center [261, 385] width 15 height 15
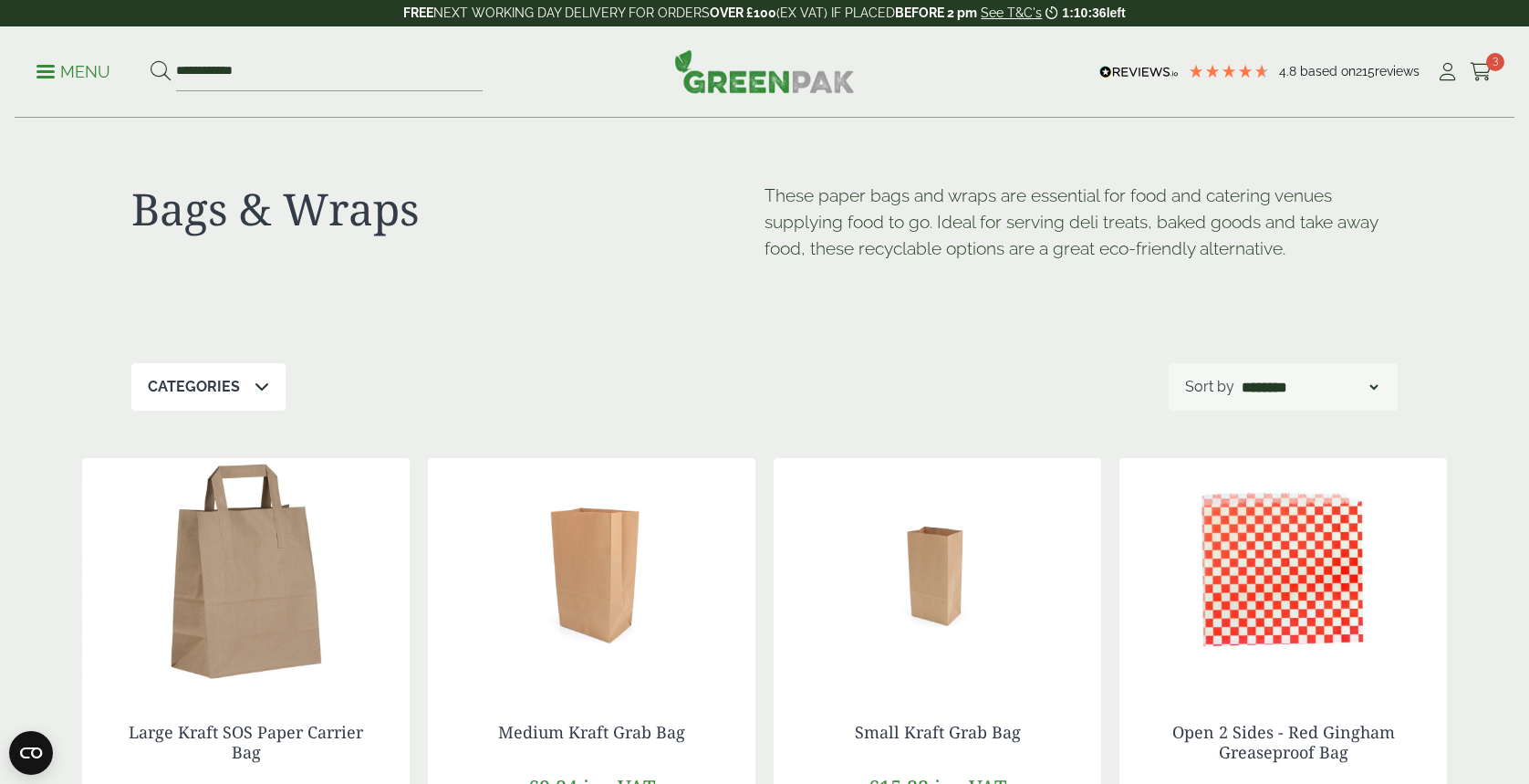
click at [86, 64] on p "Menu" at bounding box center [73, 72] width 74 height 21
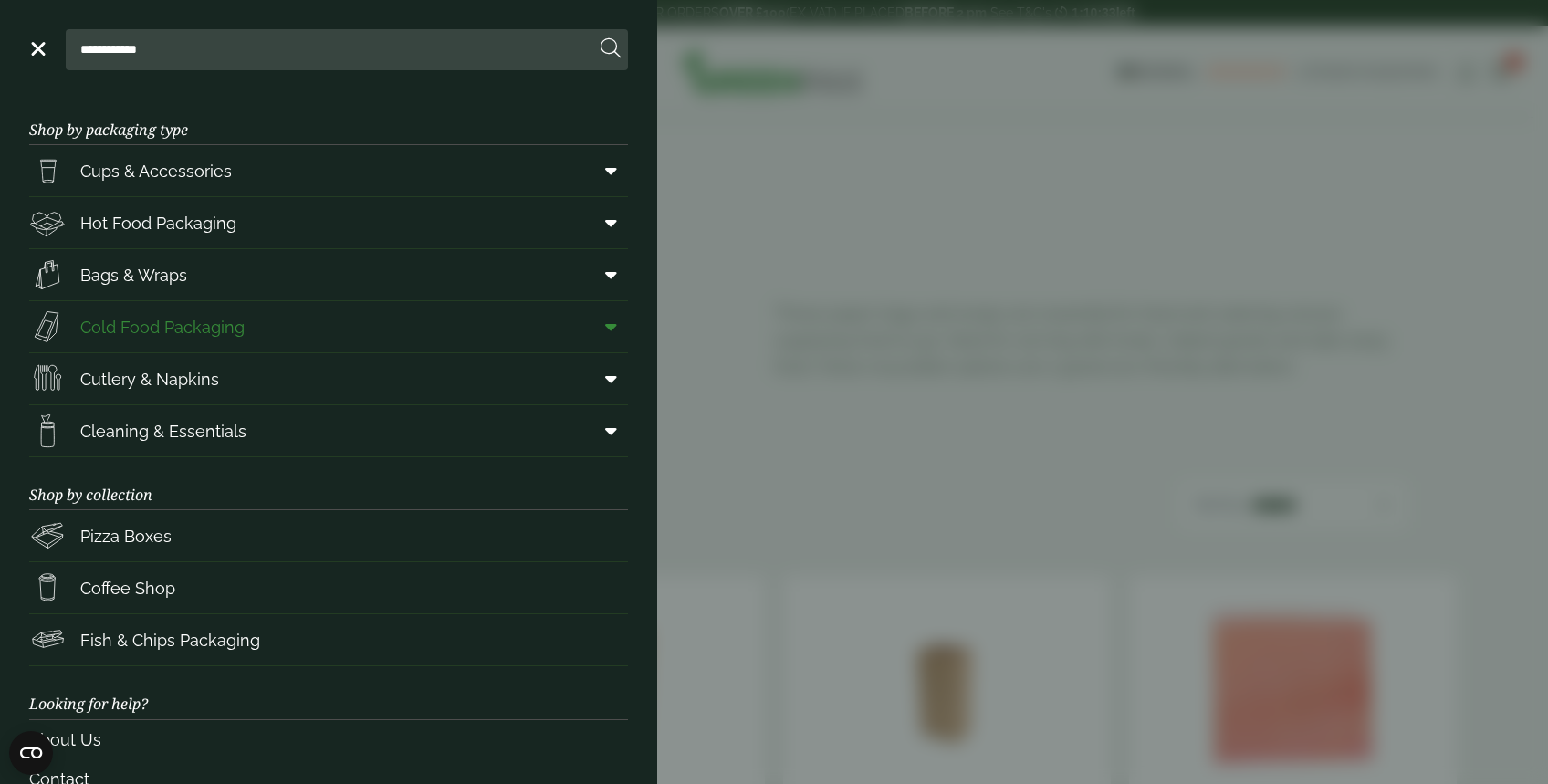
click at [161, 316] on span "Cold Food Packaging" at bounding box center [162, 327] width 164 height 24
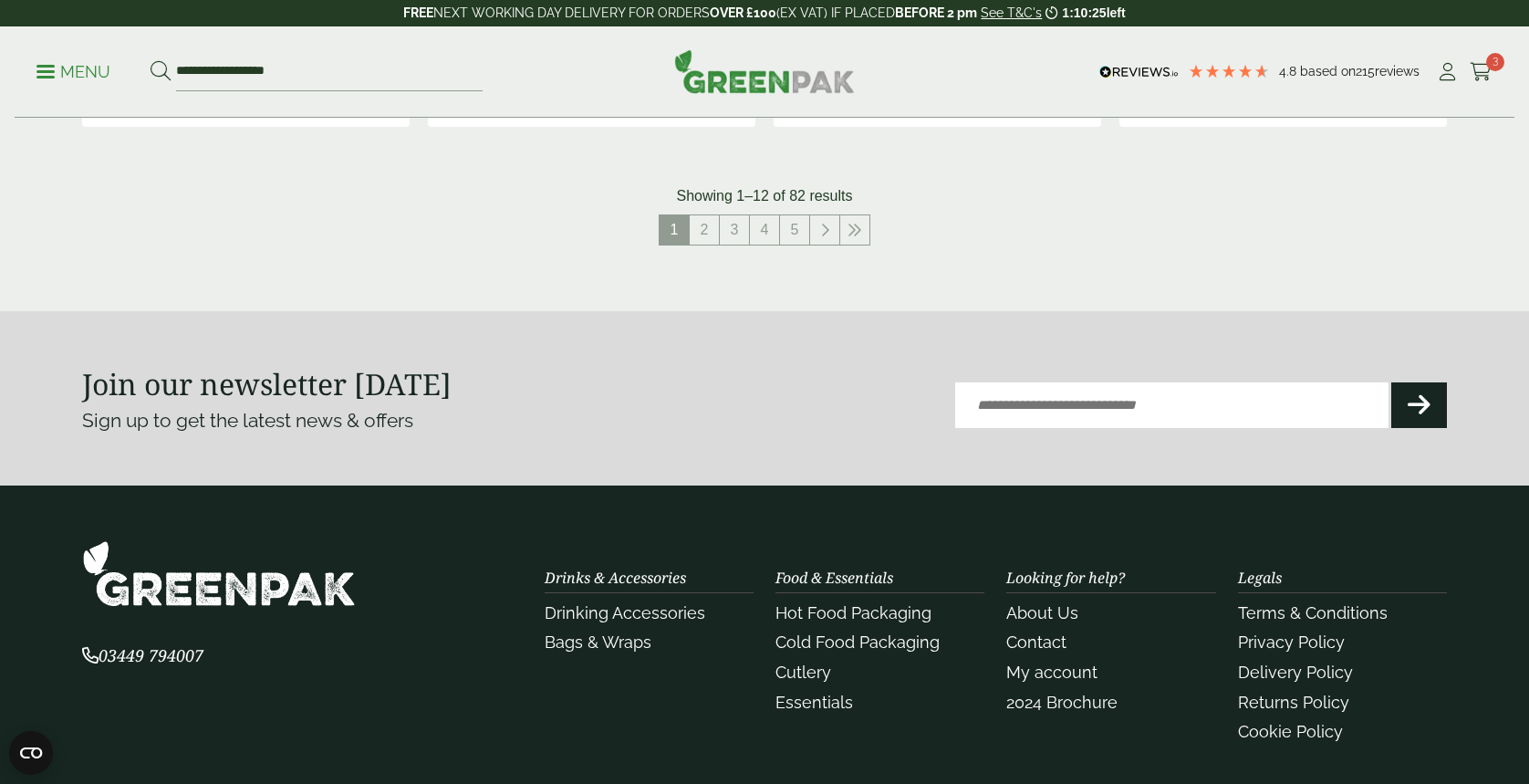
scroll to position [2190, 0]
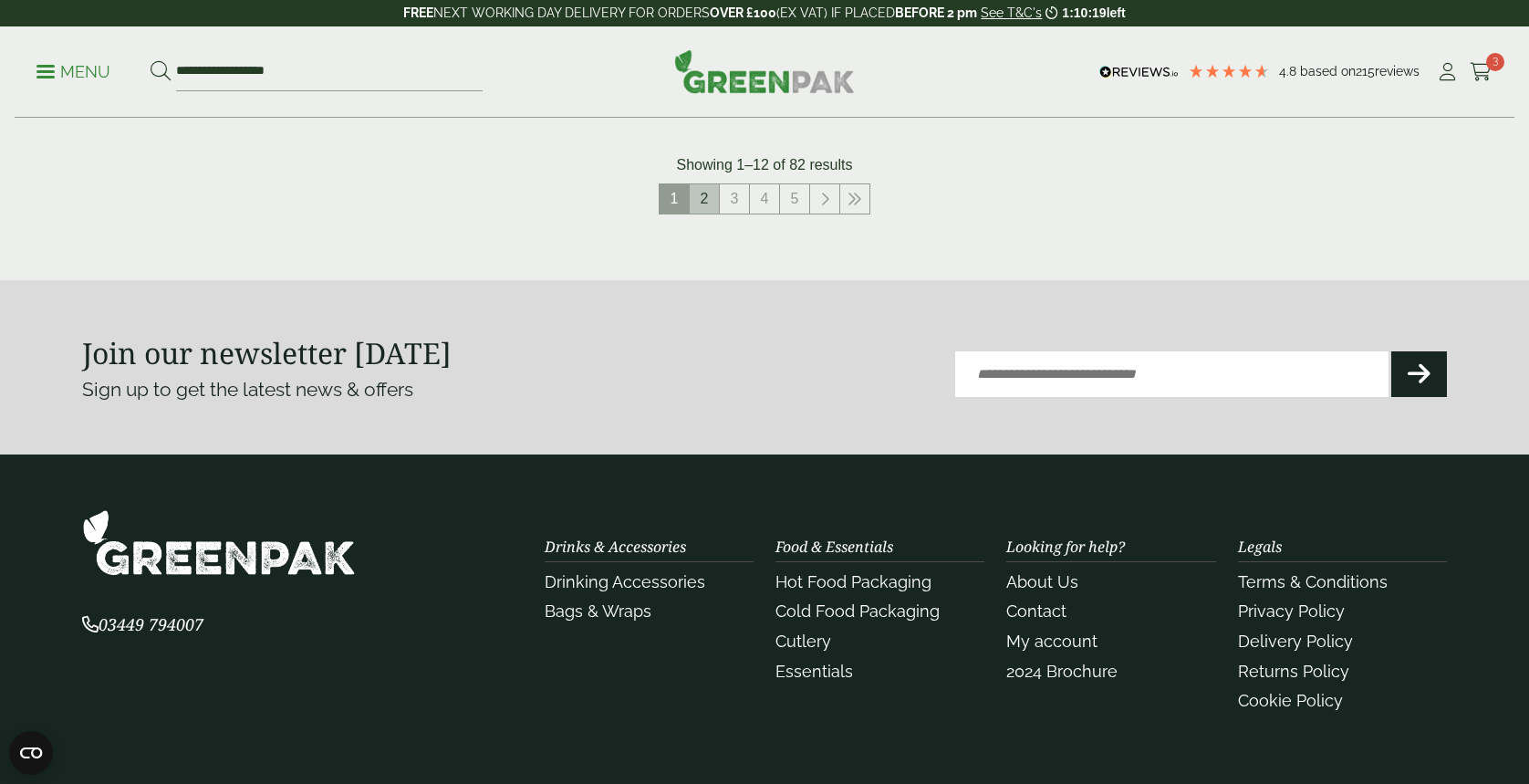
click at [705, 202] on link "2" at bounding box center [704, 199] width 29 height 29
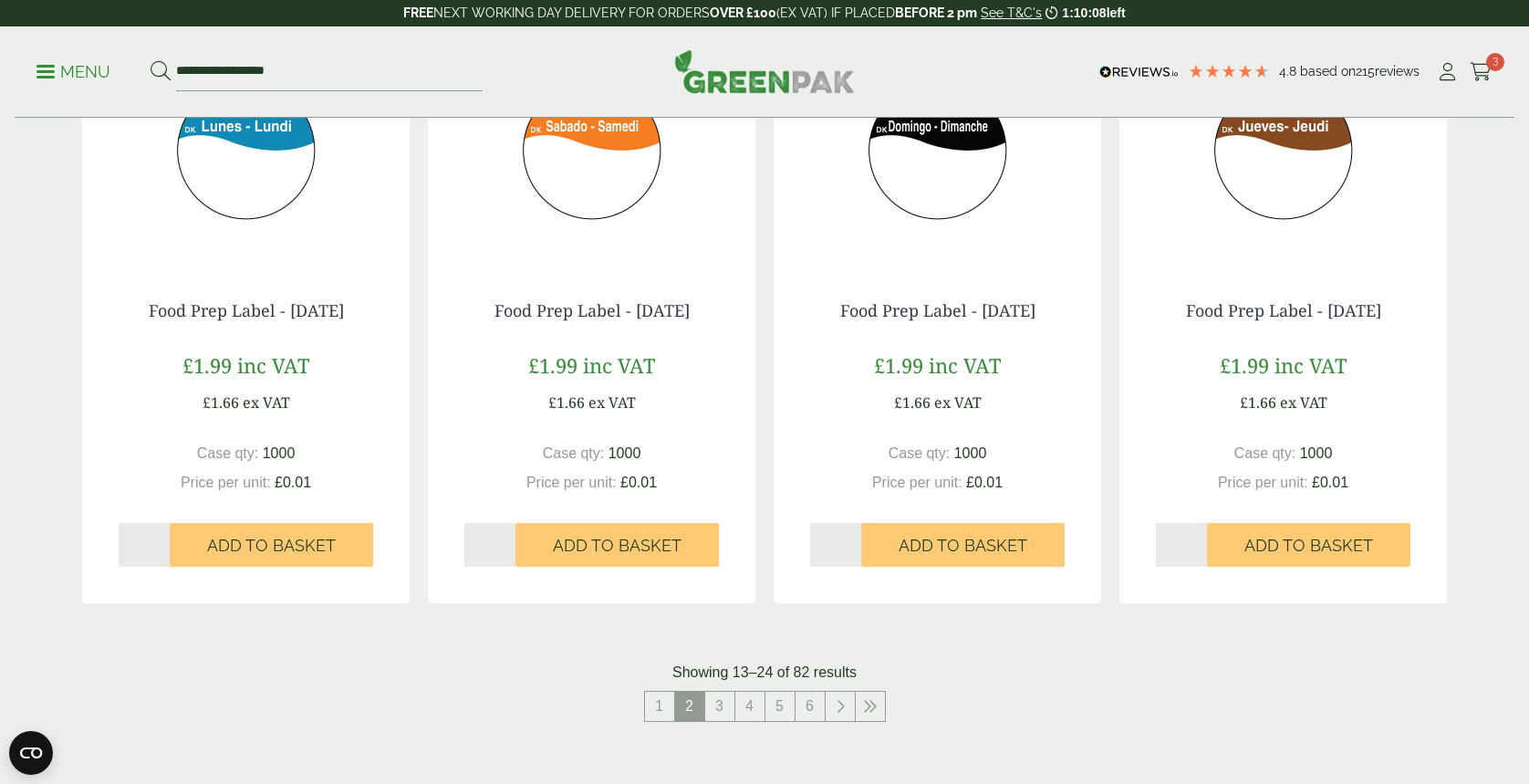
scroll to position [1946, 0]
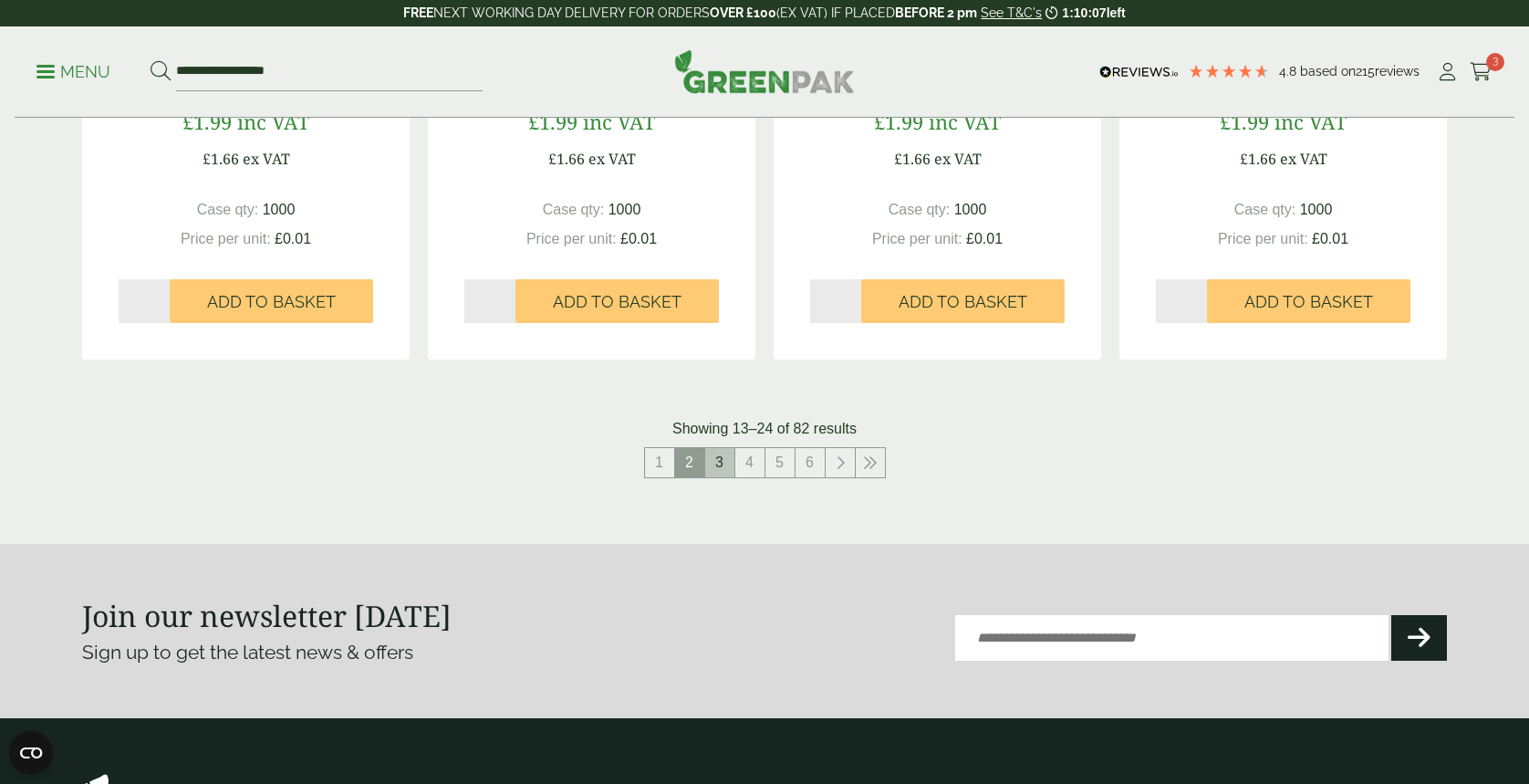
click at [723, 469] on link "3" at bounding box center [720, 463] width 29 height 29
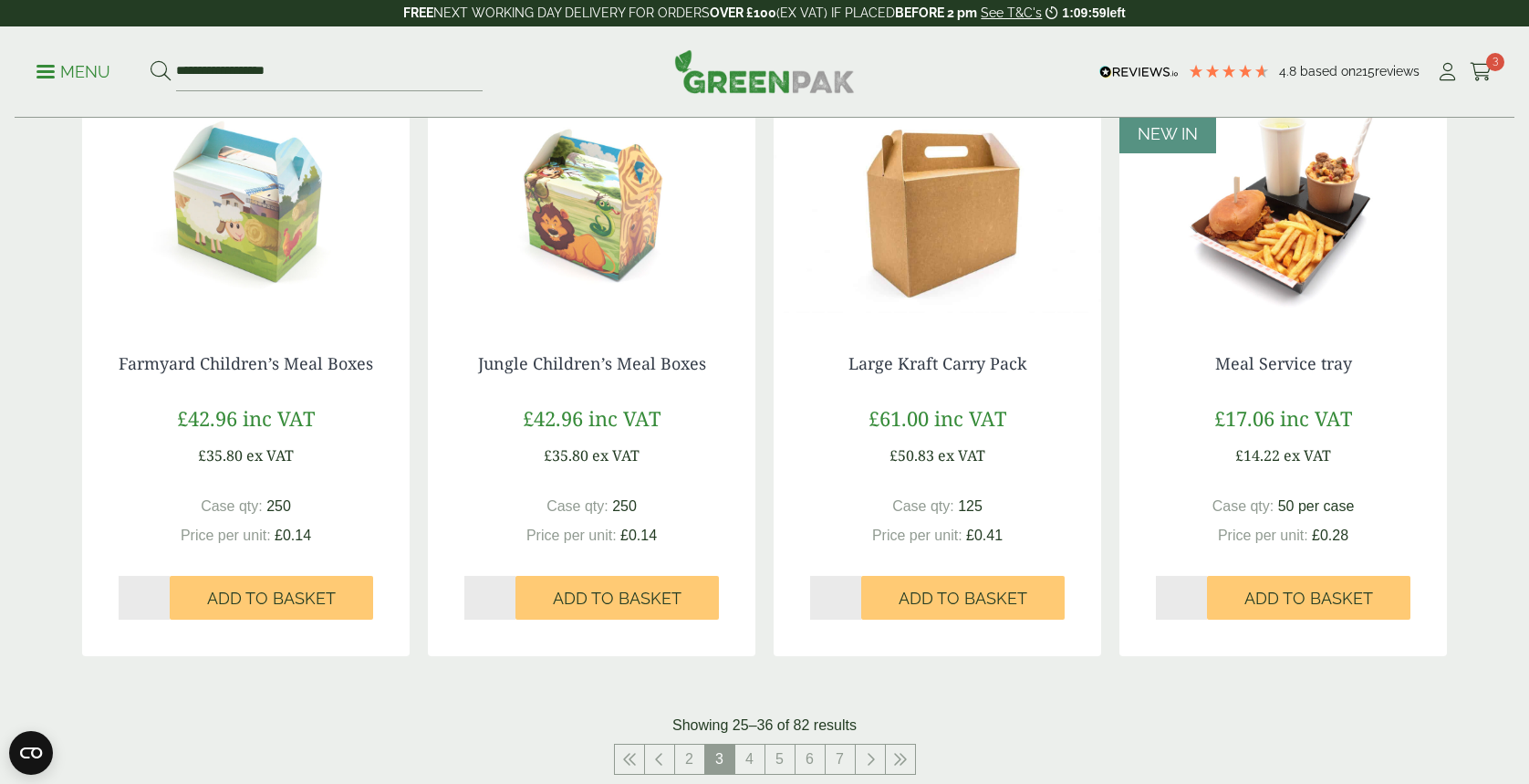
scroll to position [1817, 0]
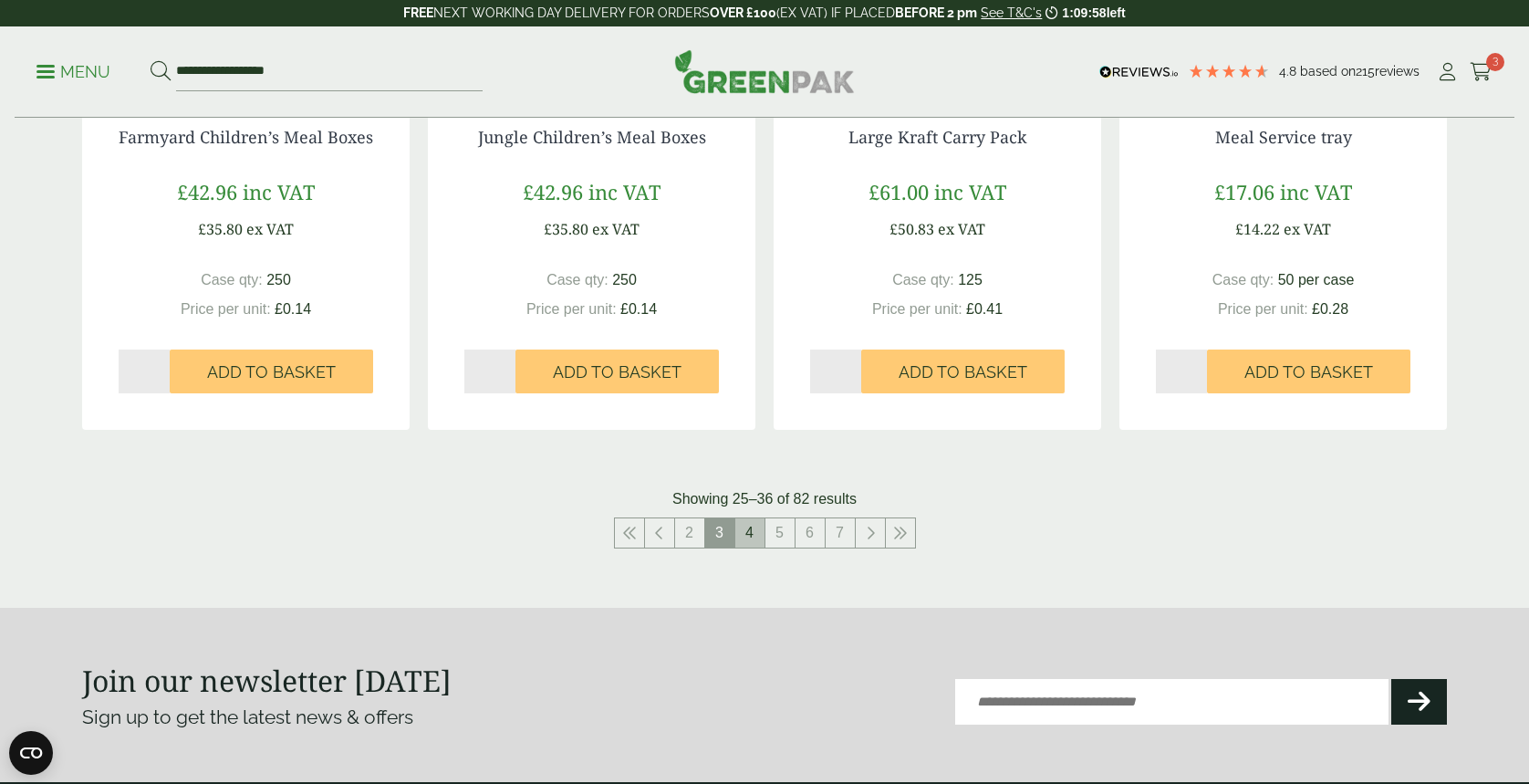
click at [744, 530] on link "4" at bounding box center [750, 533] width 29 height 29
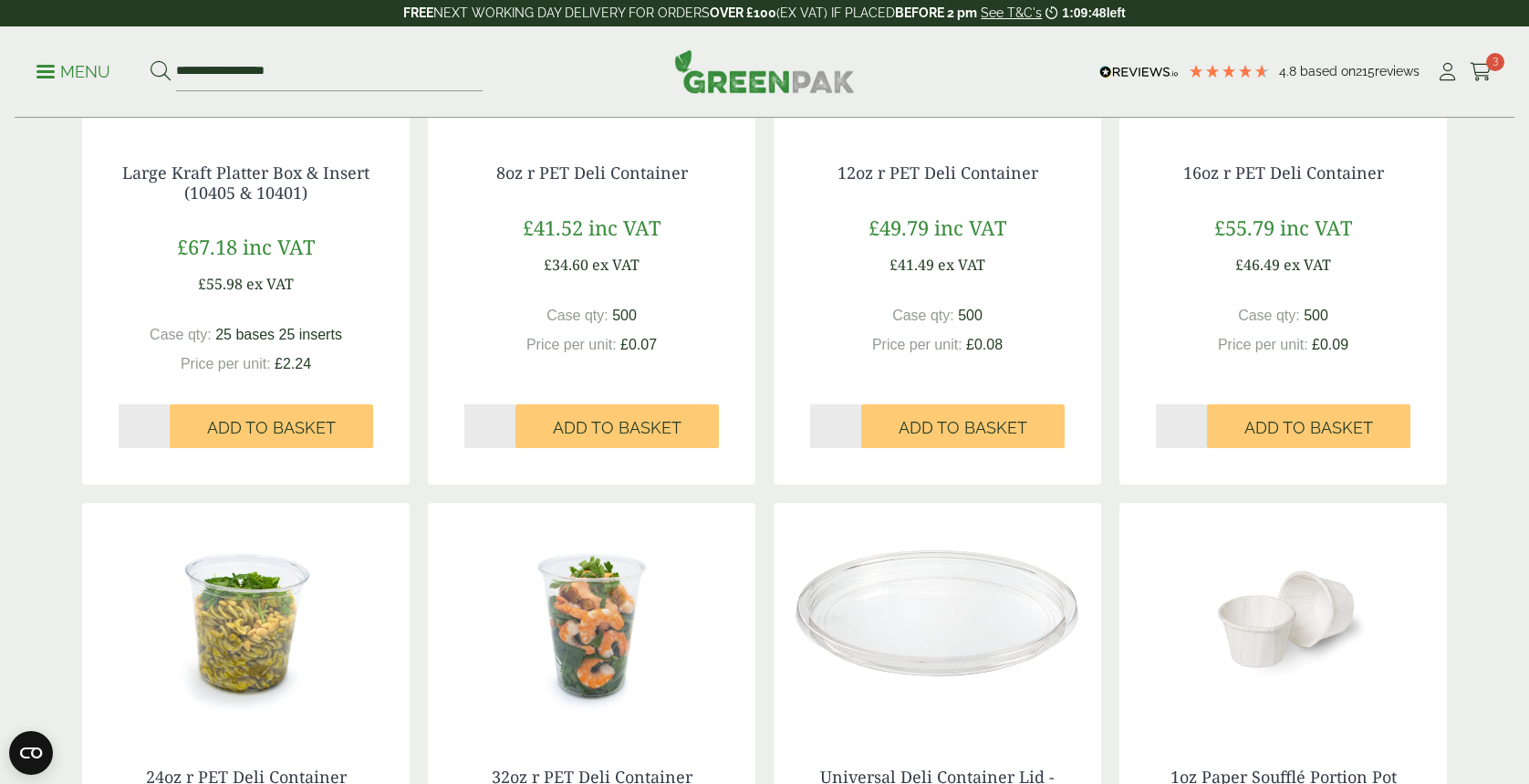
scroll to position [1703, 0]
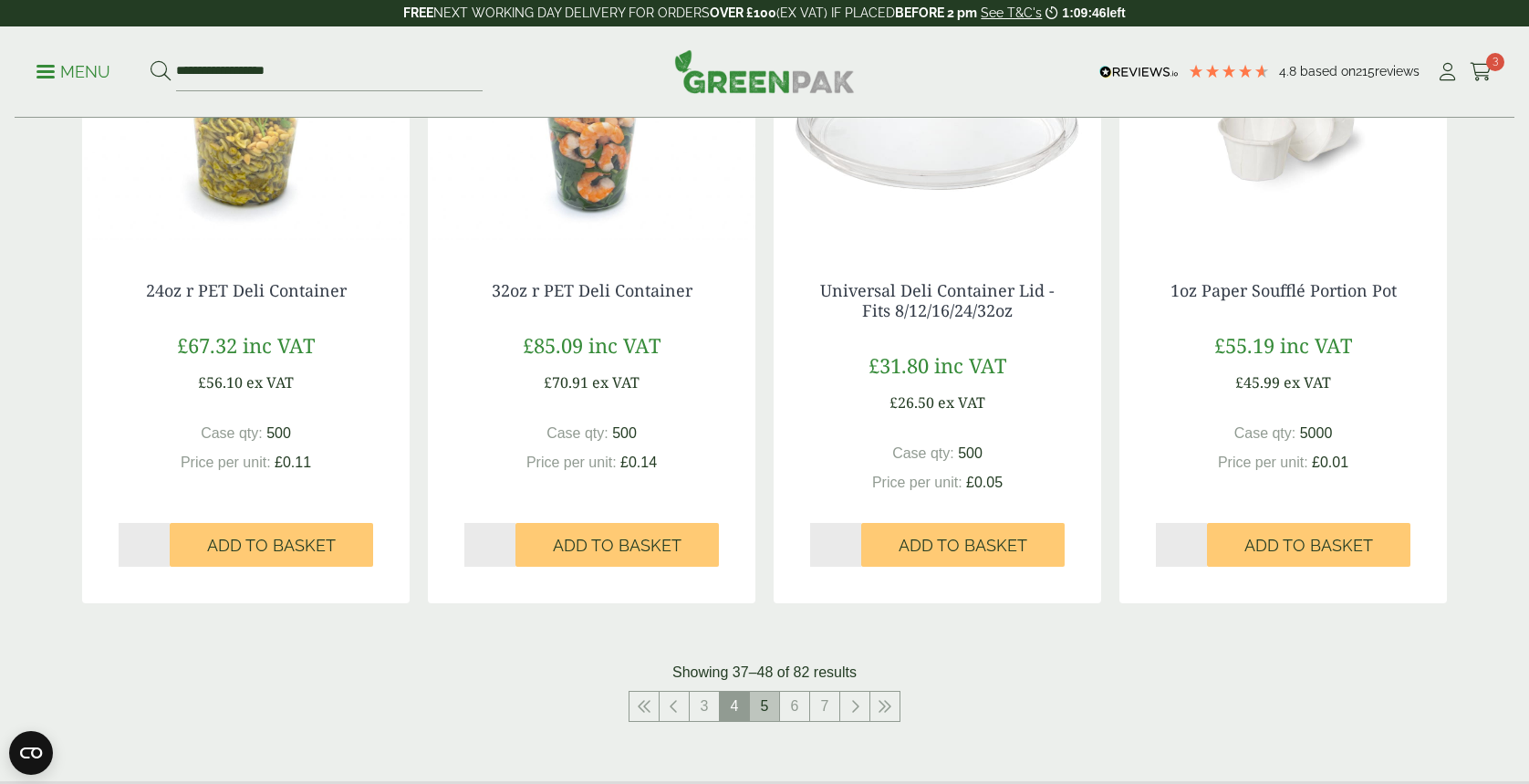
click at [761, 714] on link "5" at bounding box center [764, 706] width 29 height 29
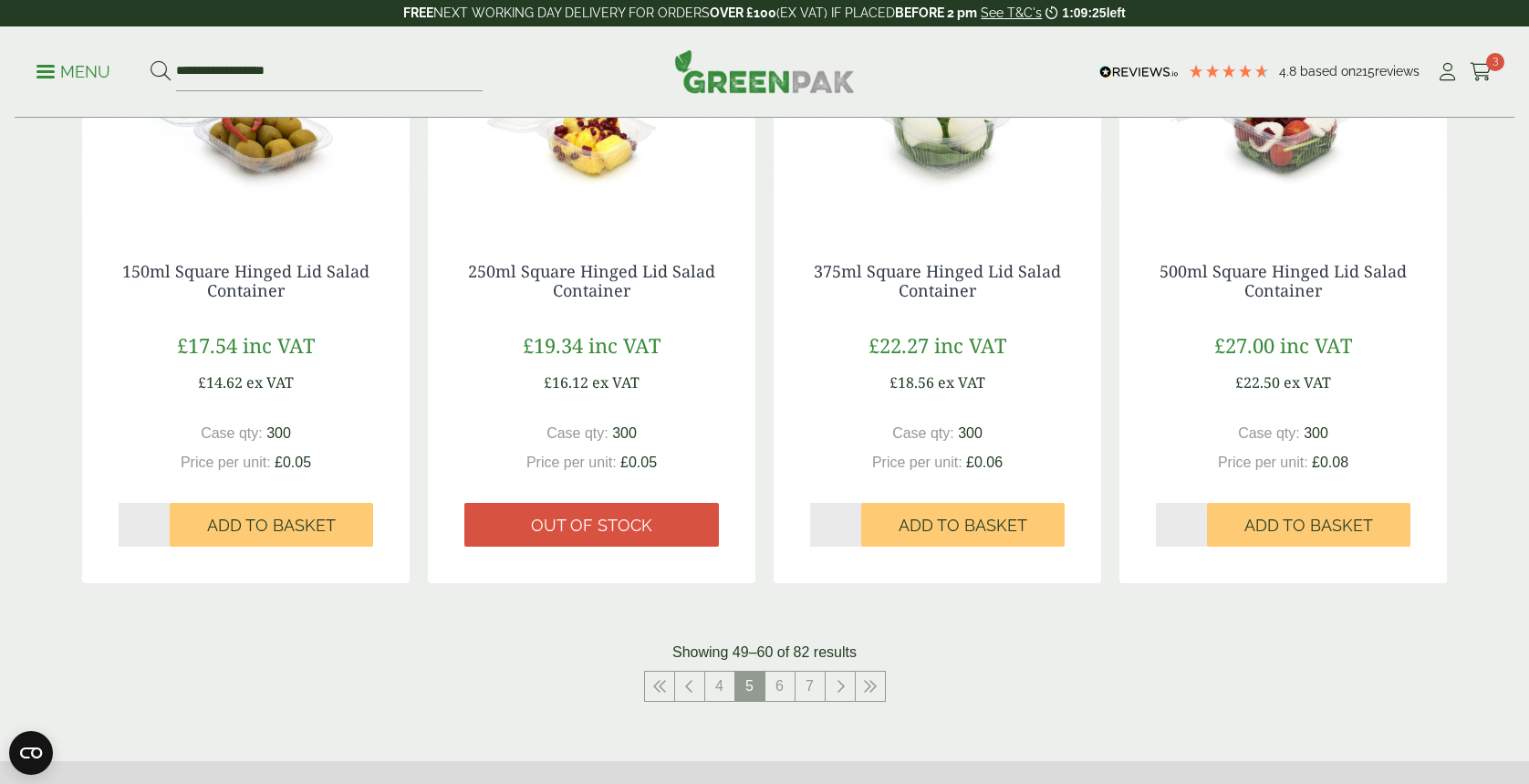
scroll to position [2190, 0]
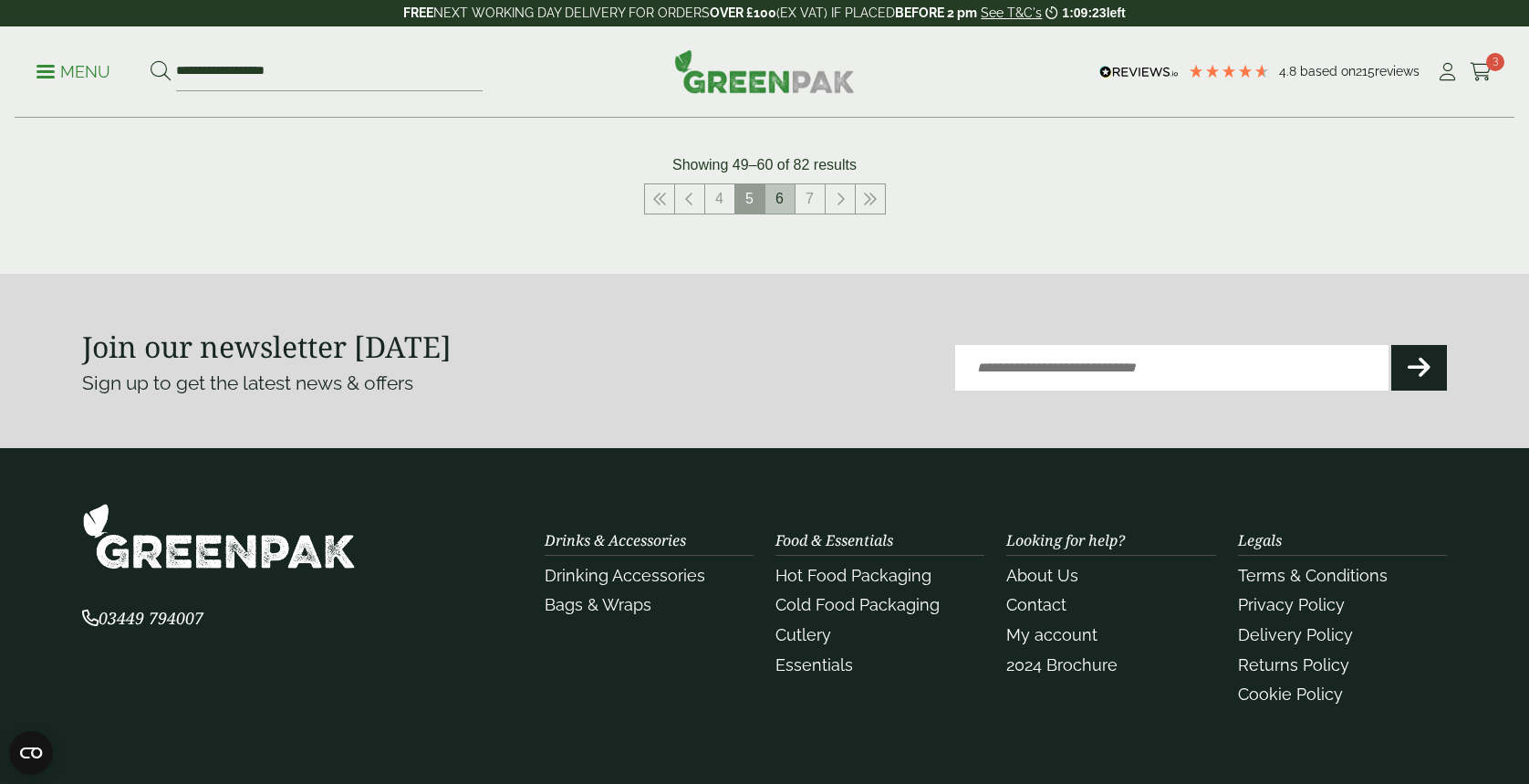
click at [776, 204] on link "6" at bounding box center [780, 199] width 29 height 29
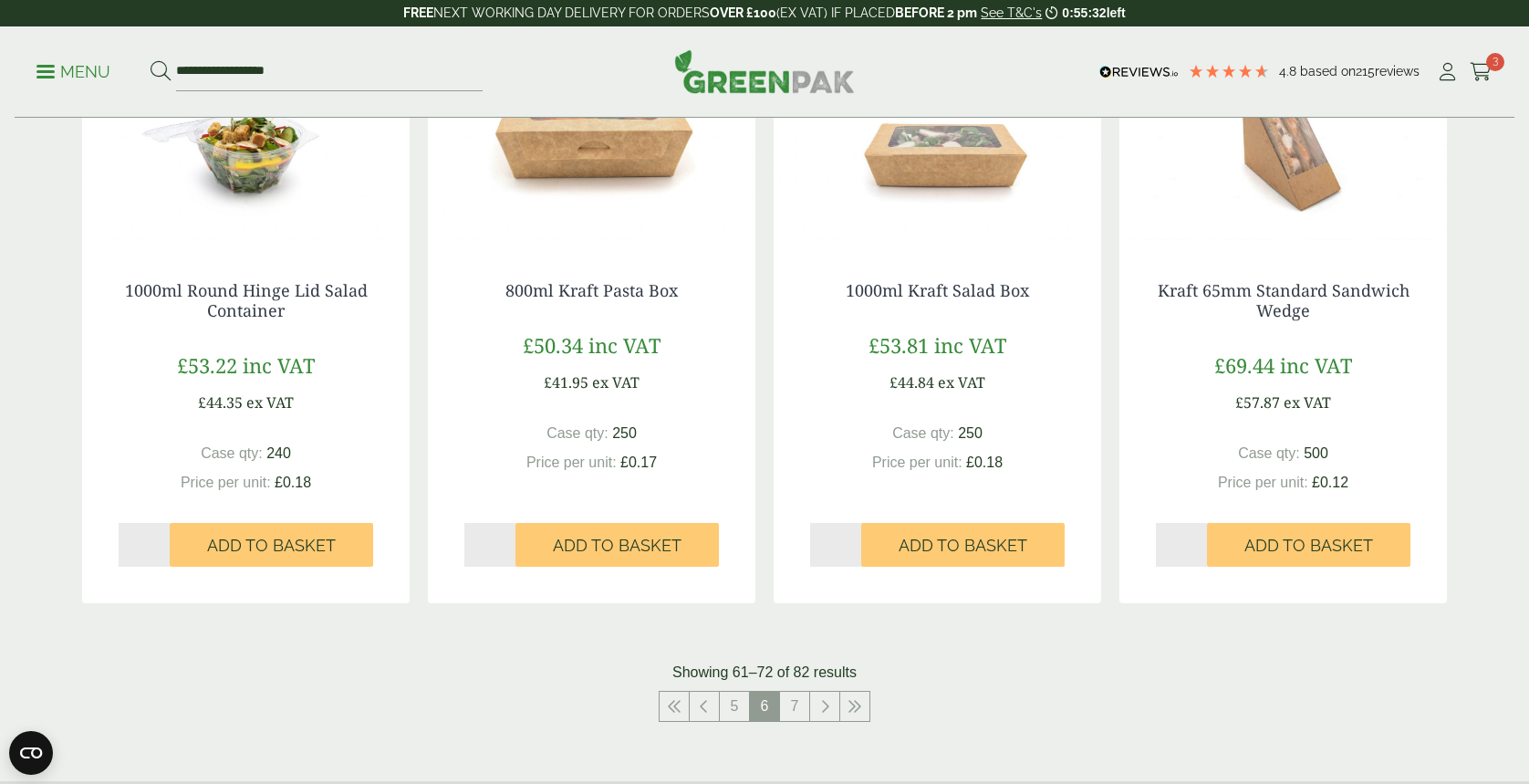
scroll to position [1946, 0]
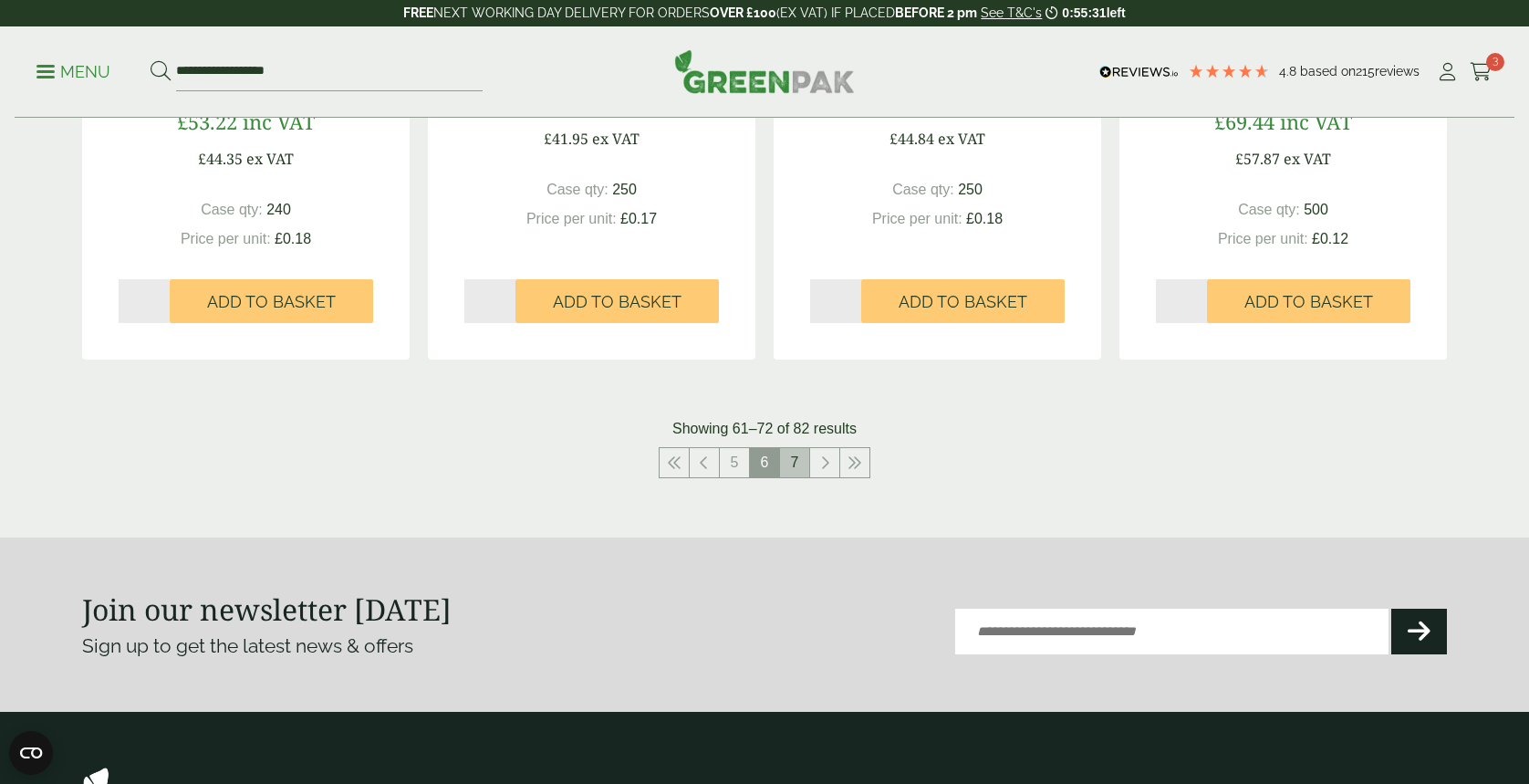
click at [792, 471] on link "7" at bounding box center [795, 463] width 29 height 29
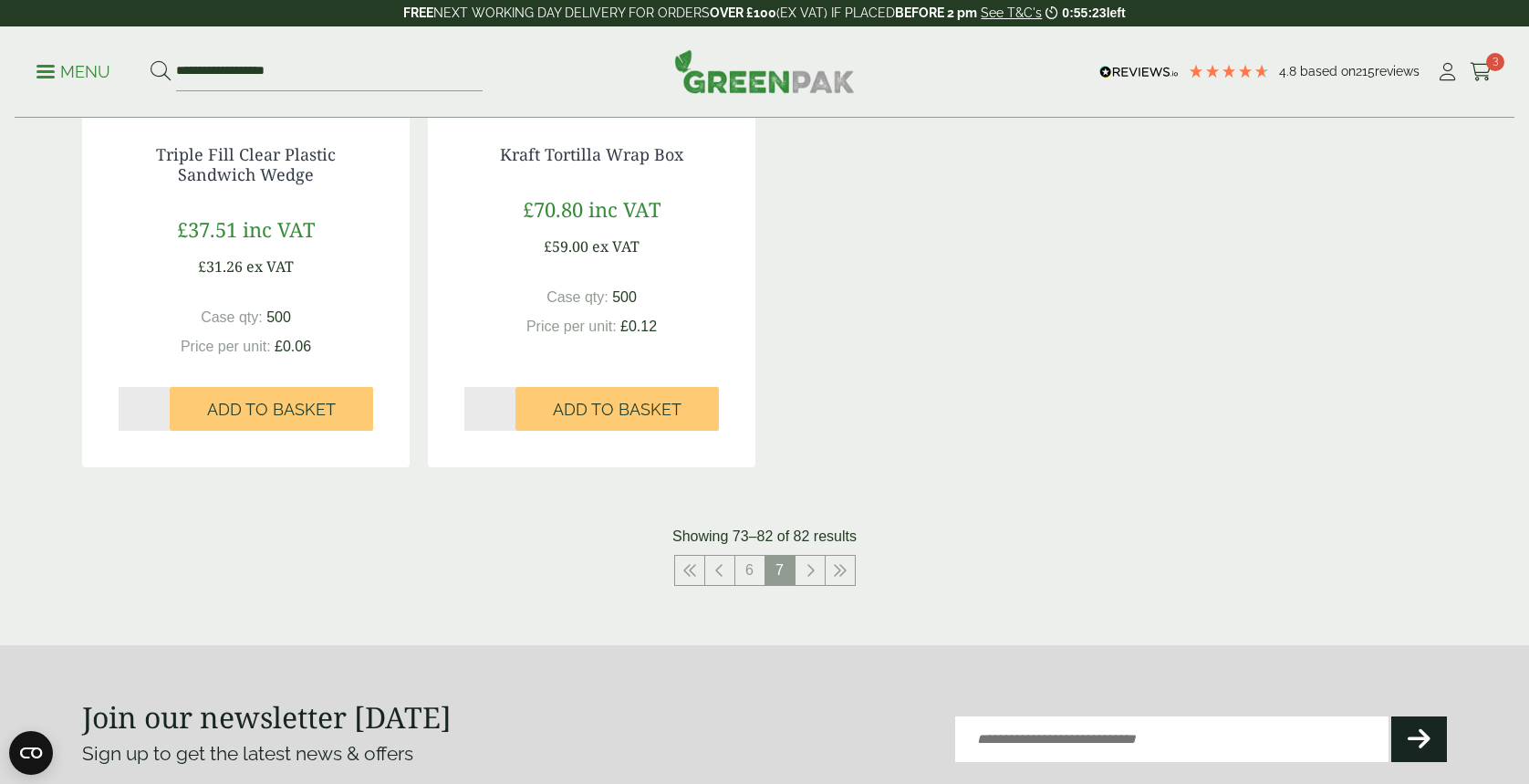
scroll to position [1946, 0]
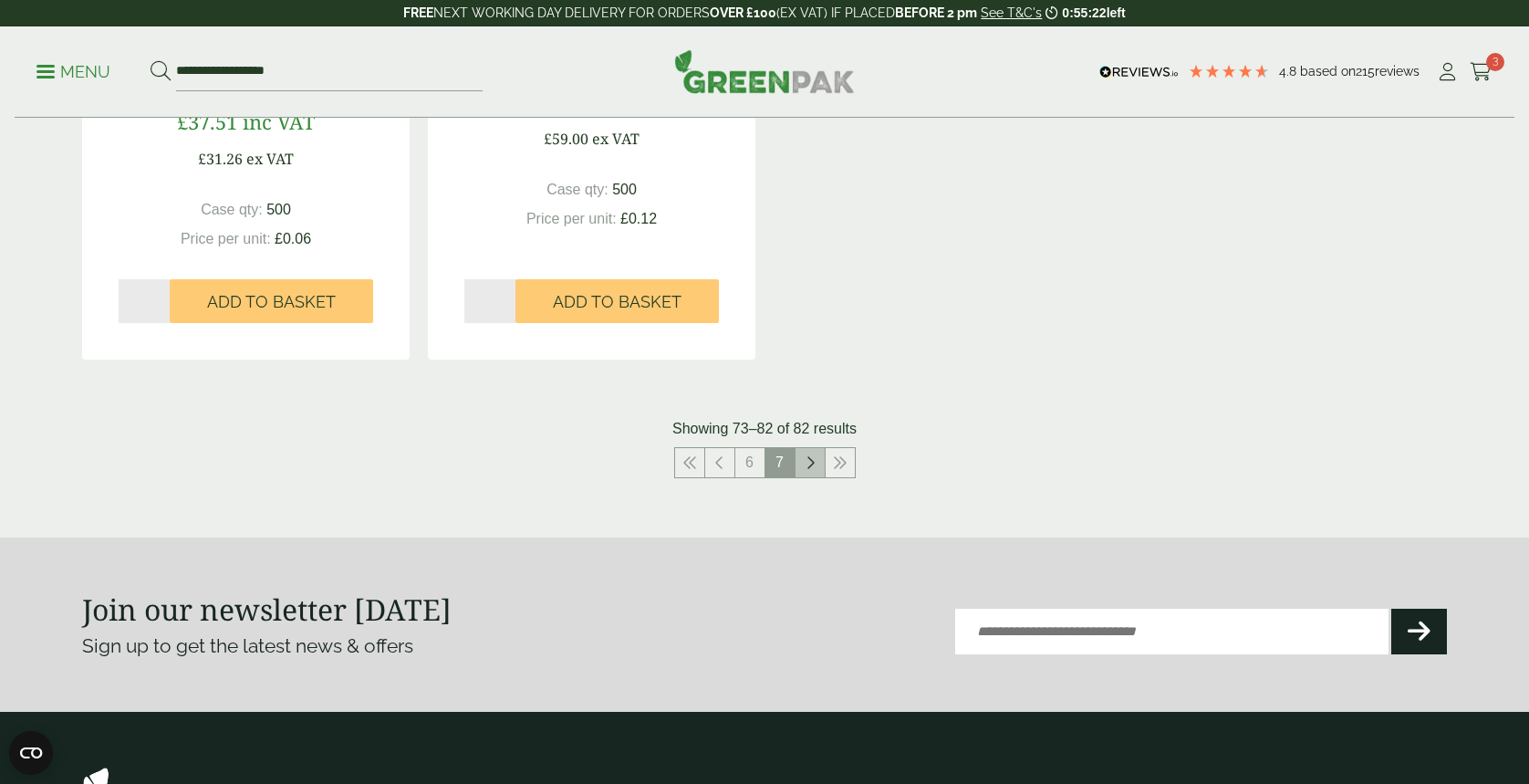
click at [814, 460] on link at bounding box center [810, 463] width 29 height 29
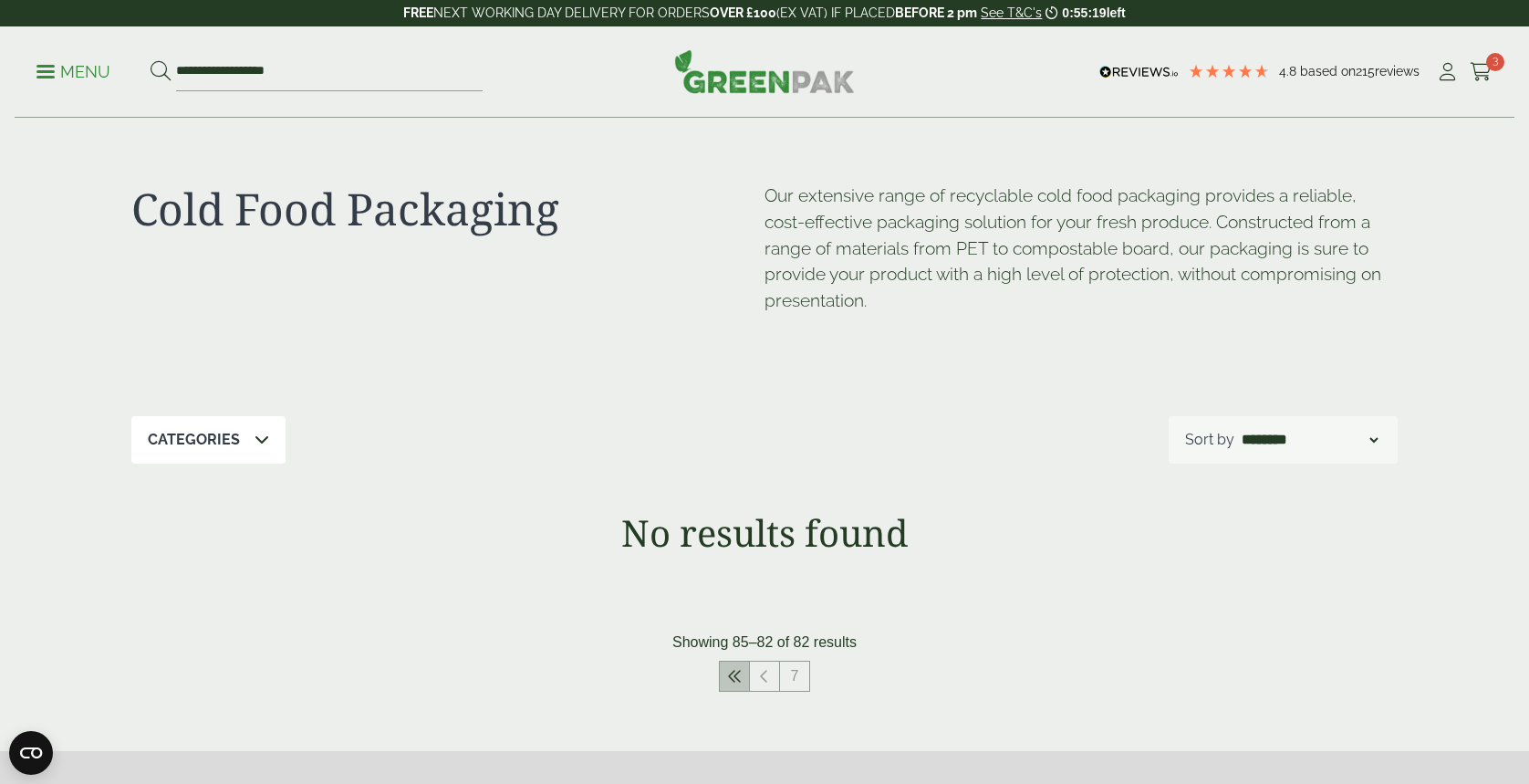
click at [735, 680] on icon at bounding box center [734, 676] width 15 height 15
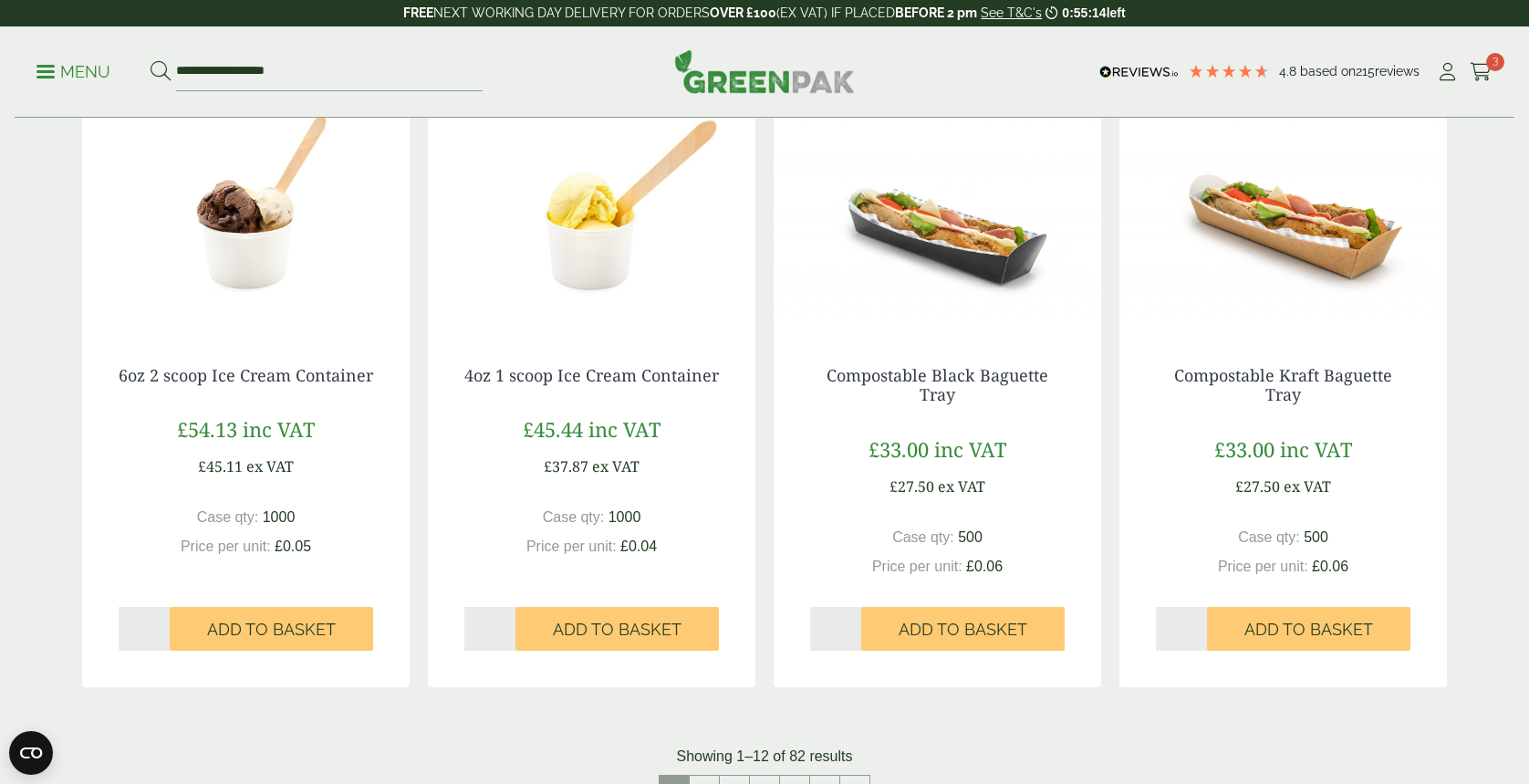
scroll to position [1703, 0]
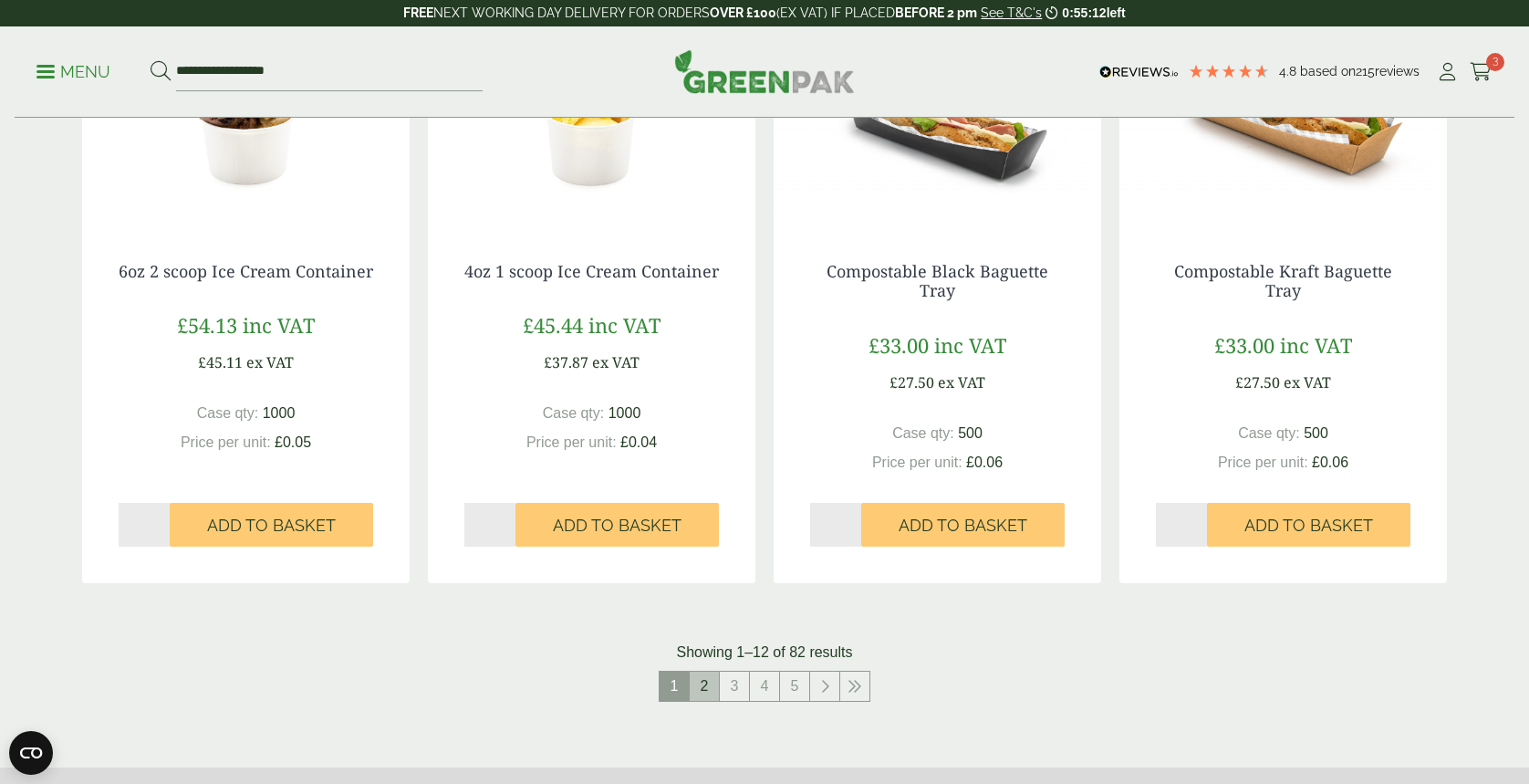
click at [716, 685] on link "2" at bounding box center [704, 686] width 29 height 29
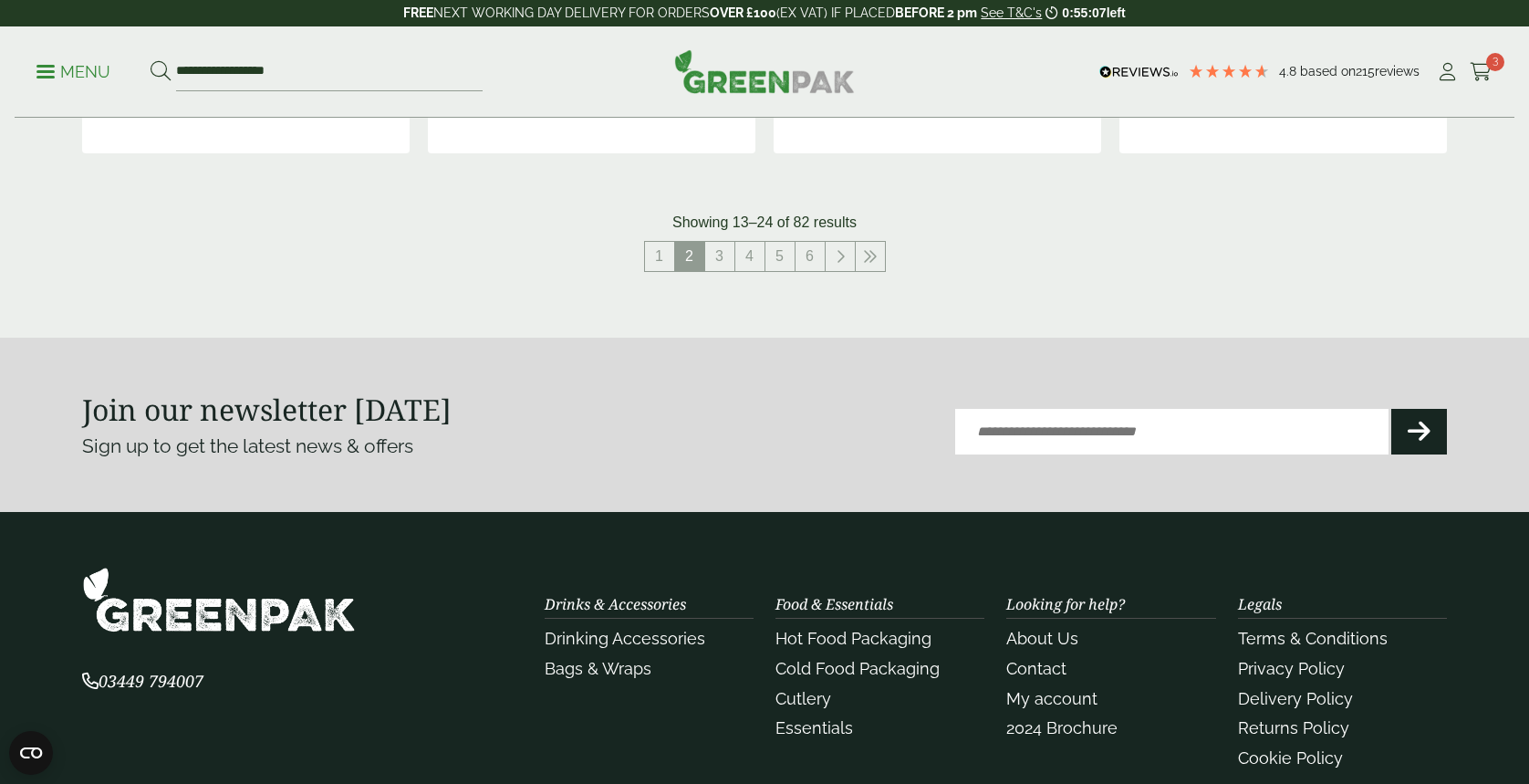
scroll to position [2190, 0]
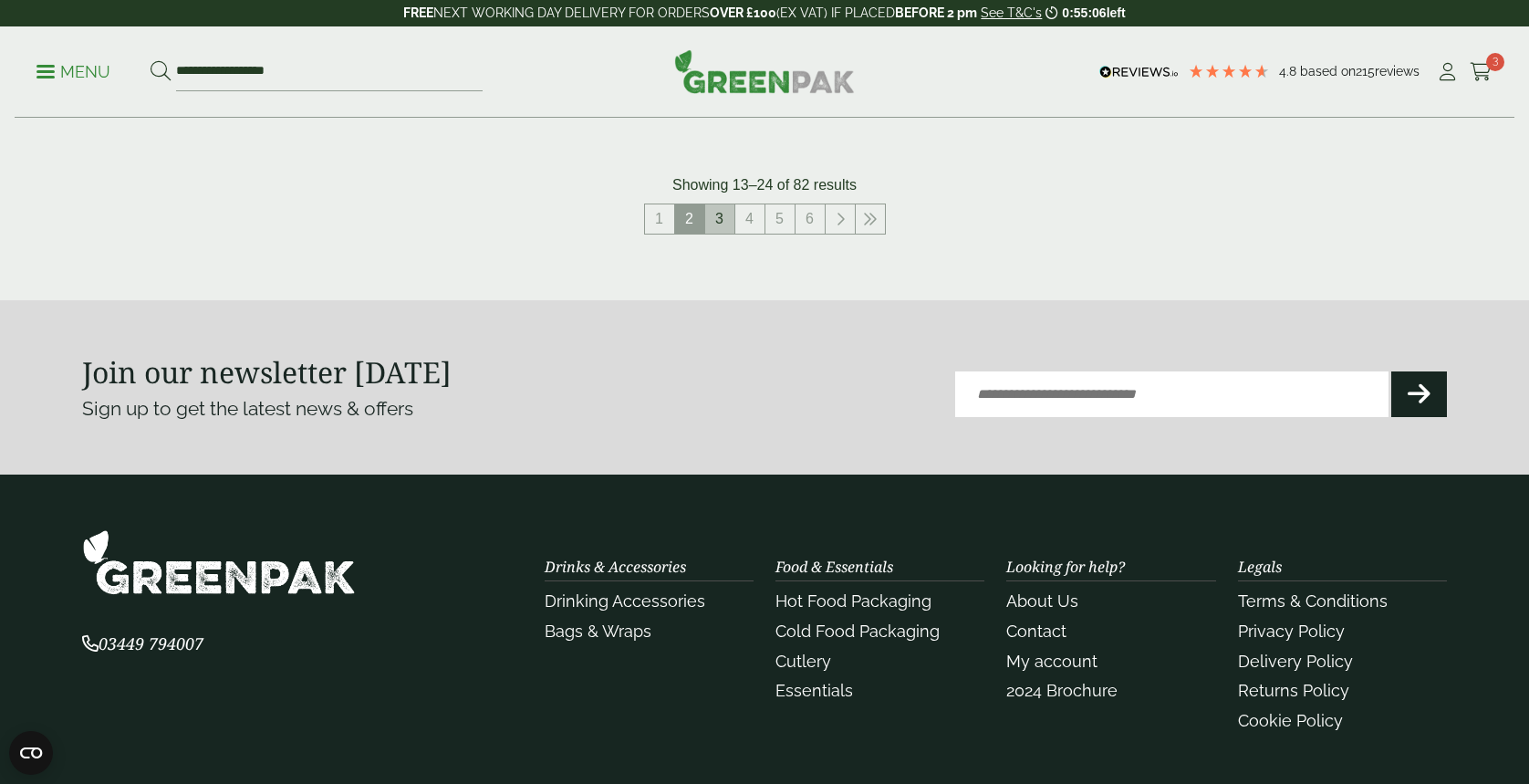
click at [712, 215] on link "3" at bounding box center [720, 219] width 29 height 29
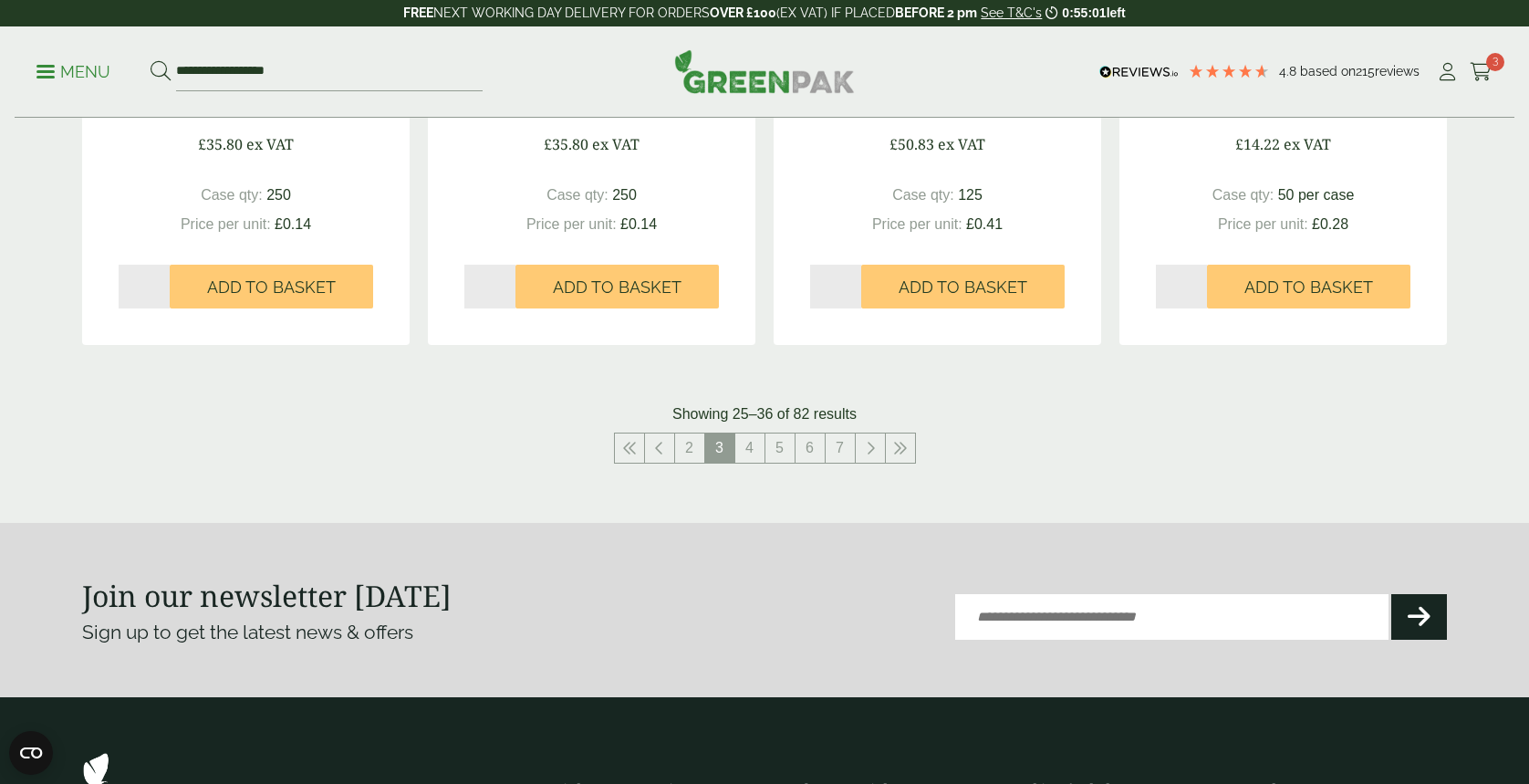
scroll to position [1946, 0]
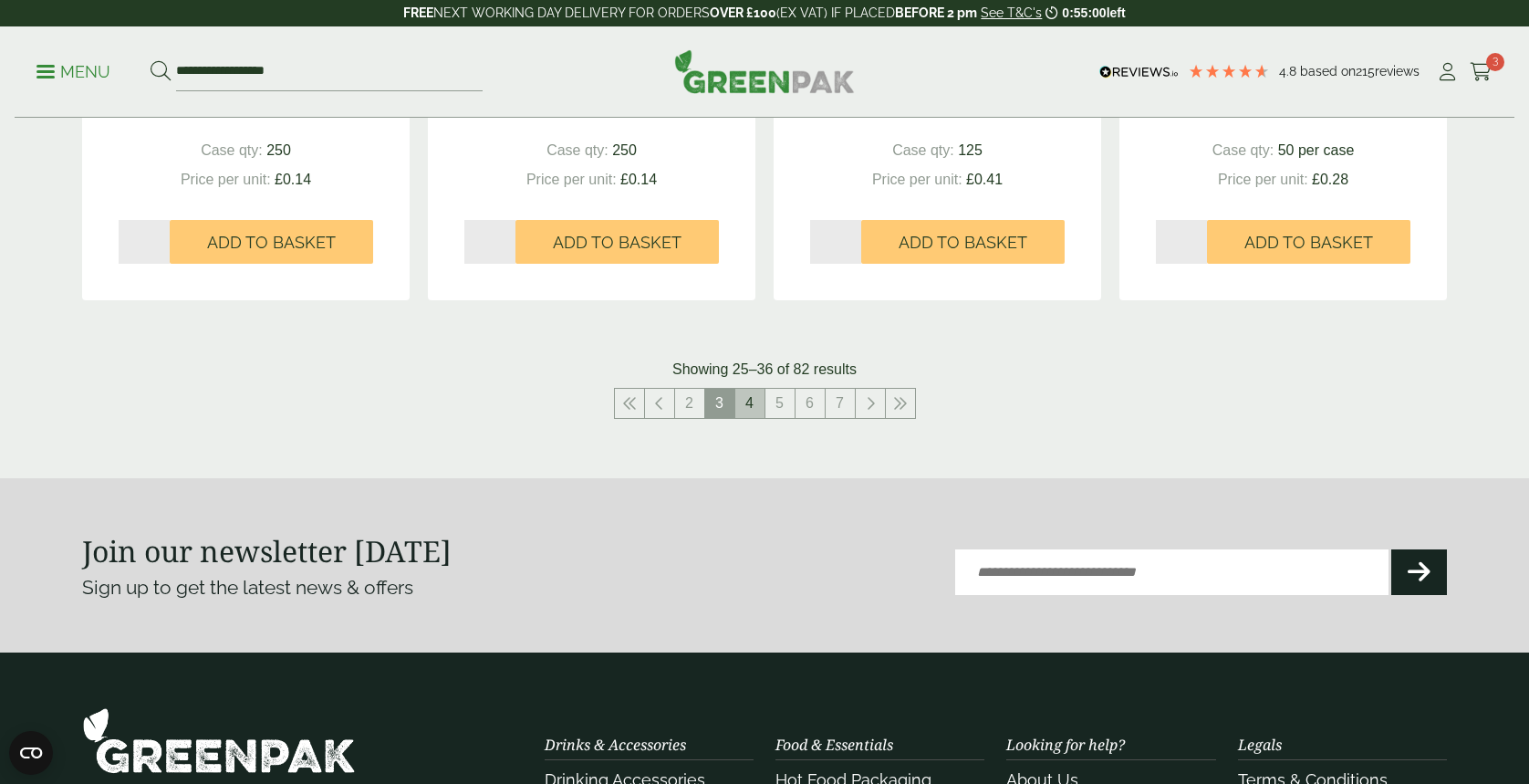
click at [751, 411] on link "4" at bounding box center [750, 404] width 29 height 29
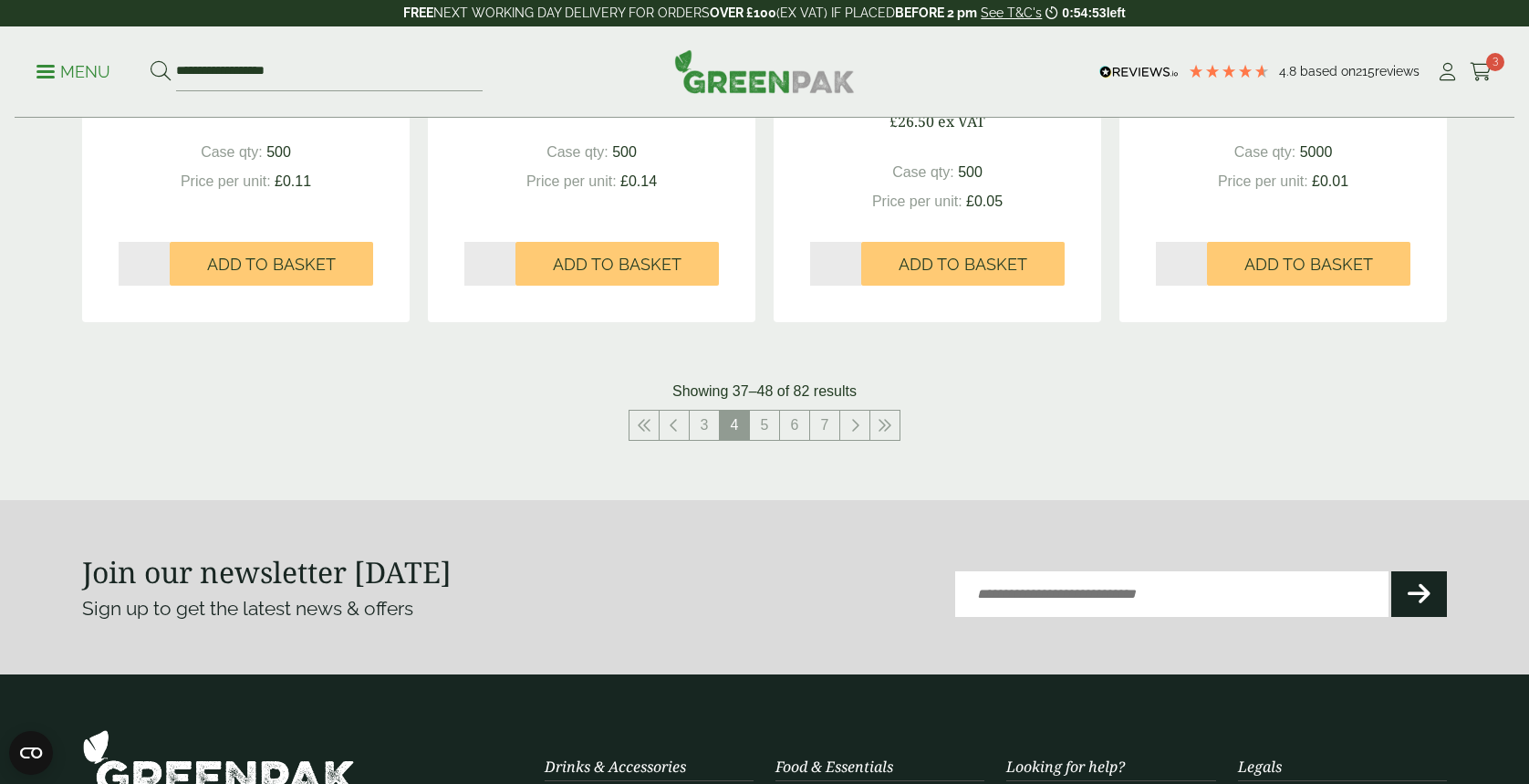
scroll to position [2190, 0]
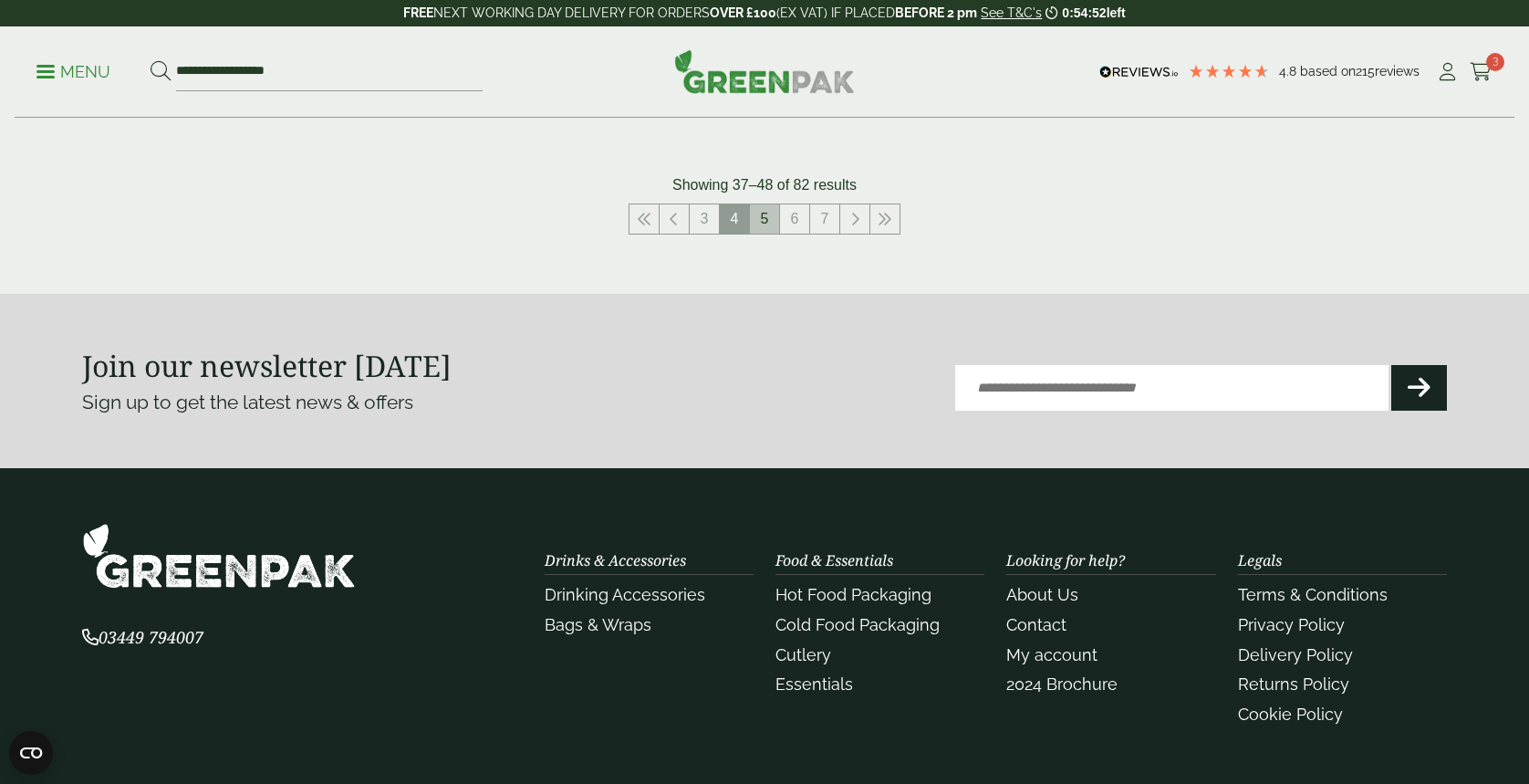
click at [760, 225] on link "5" at bounding box center [764, 219] width 29 height 29
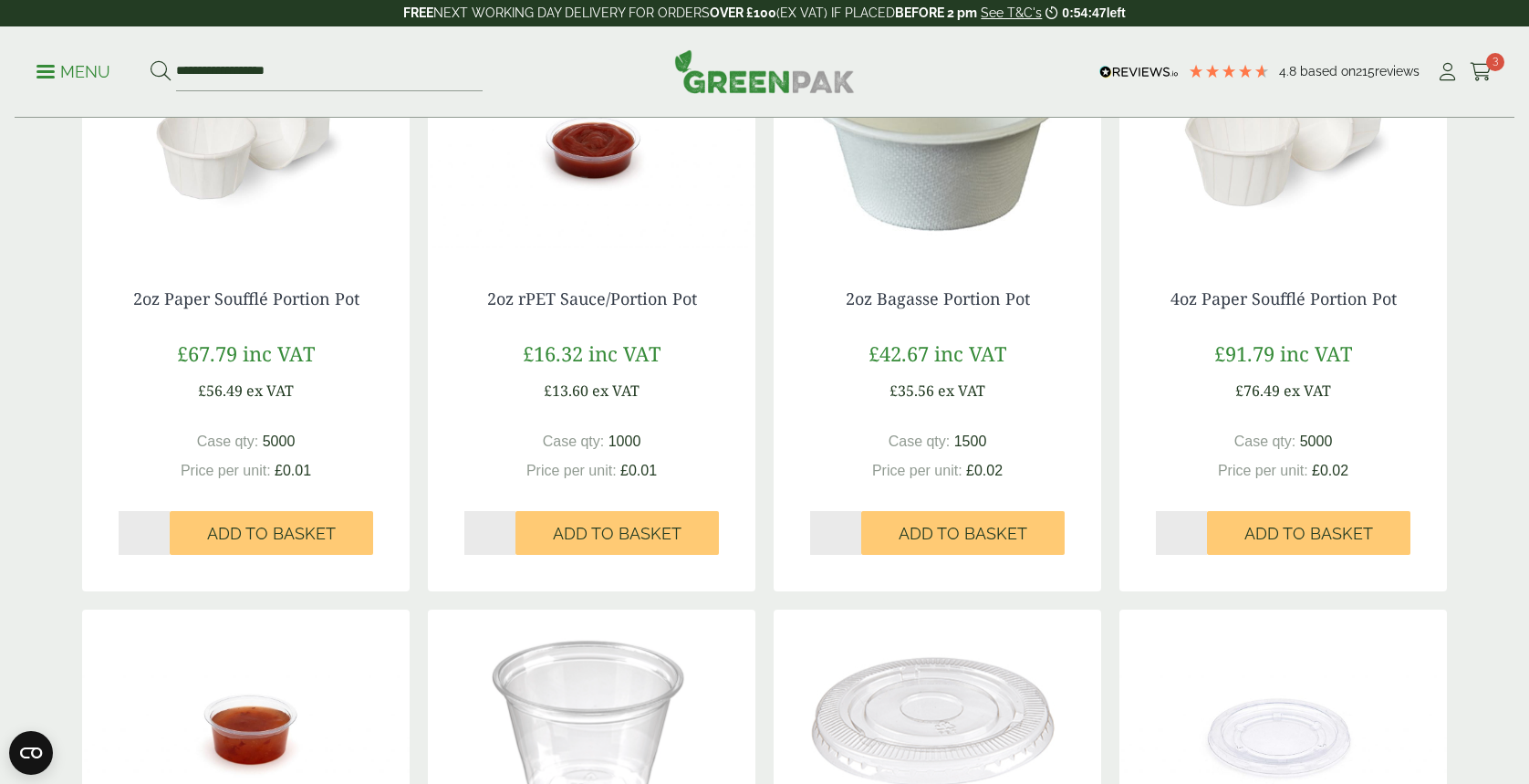
scroll to position [243, 0]
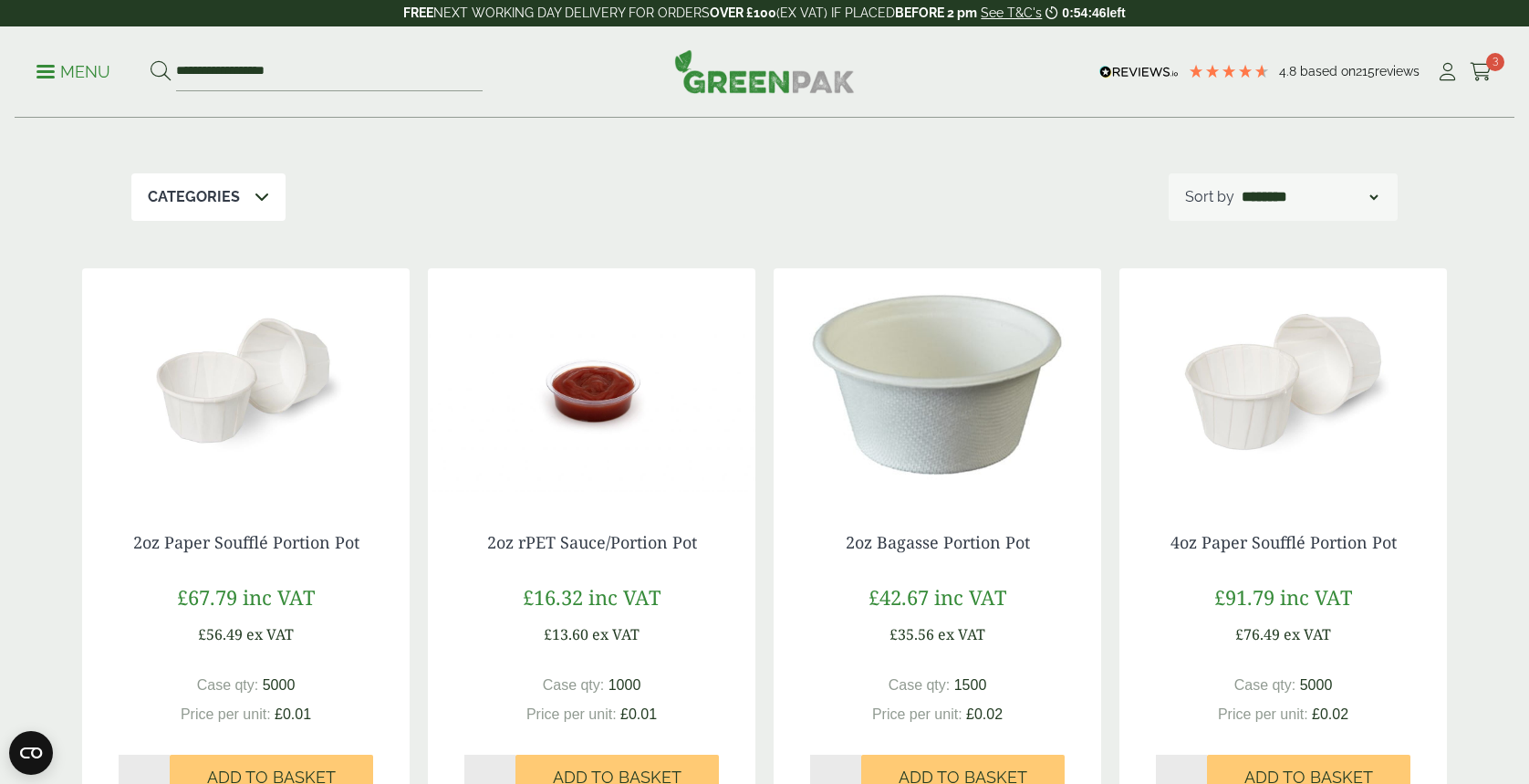
click at [608, 360] on img at bounding box center [592, 382] width 328 height 228
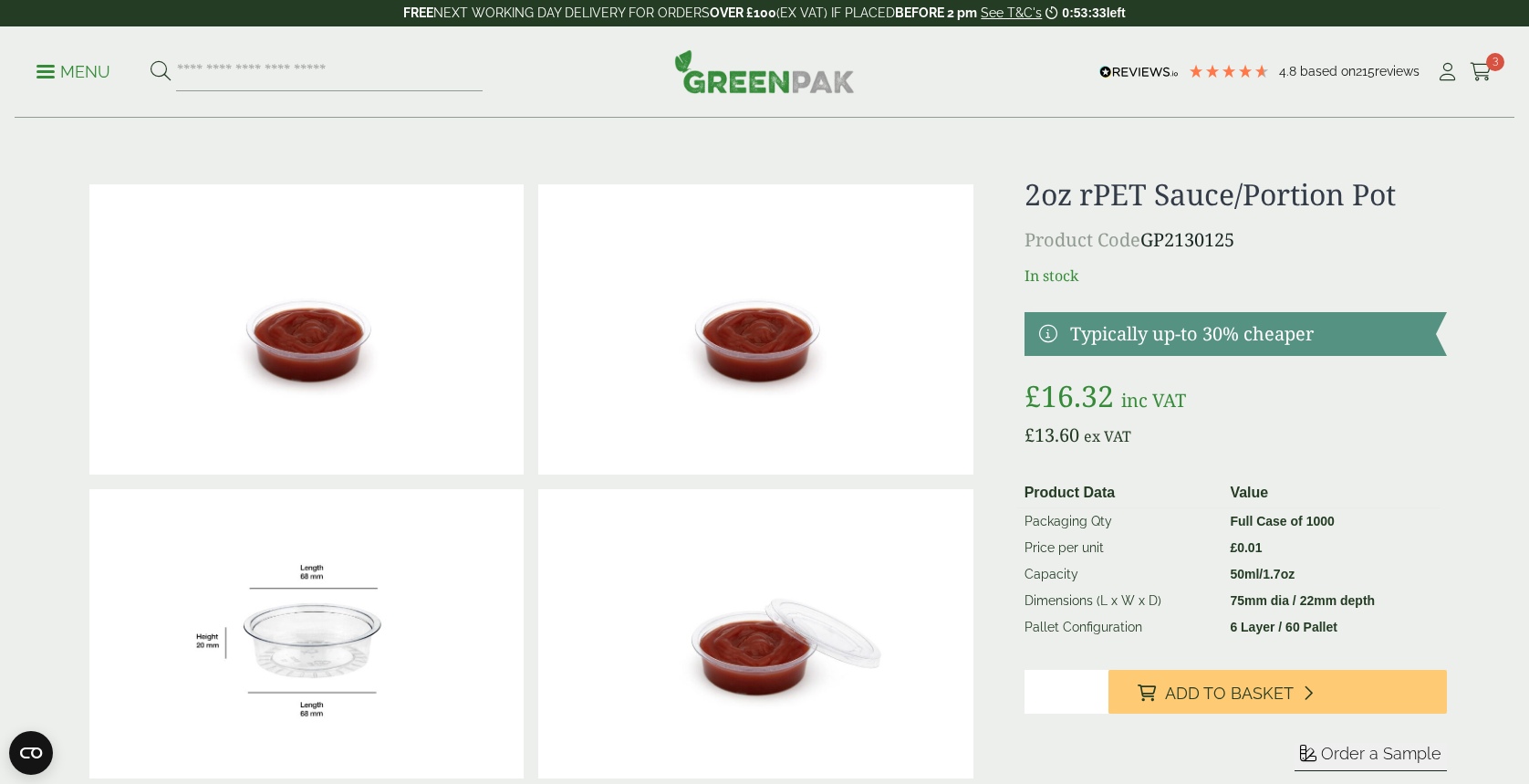
click at [75, 72] on p "Menu" at bounding box center [73, 72] width 74 height 21
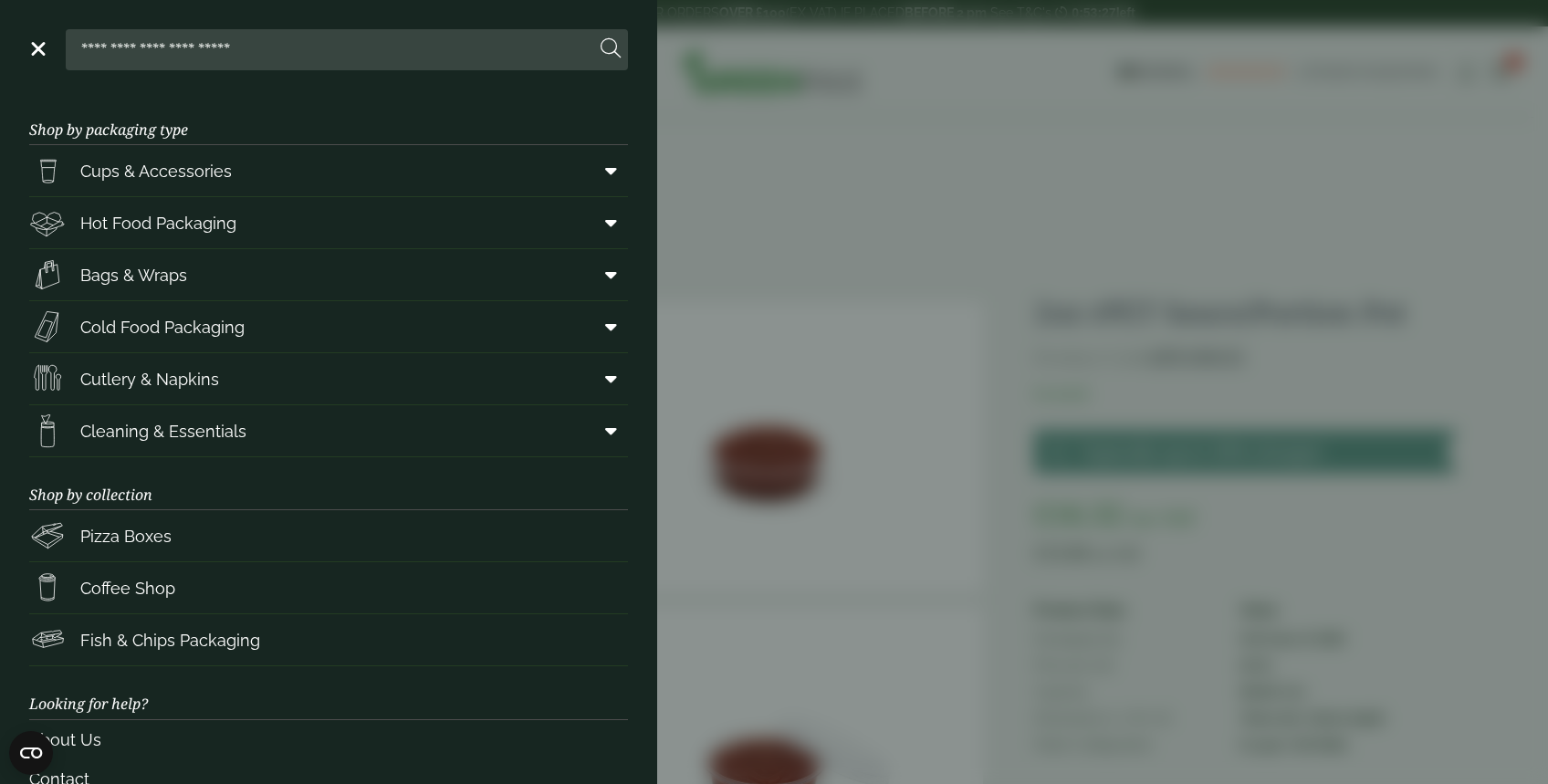
click at [199, 51] on input "search" at bounding box center [334, 49] width 522 height 38
type input "****"
click at [601, 37] on button at bounding box center [611, 49] width 20 height 23
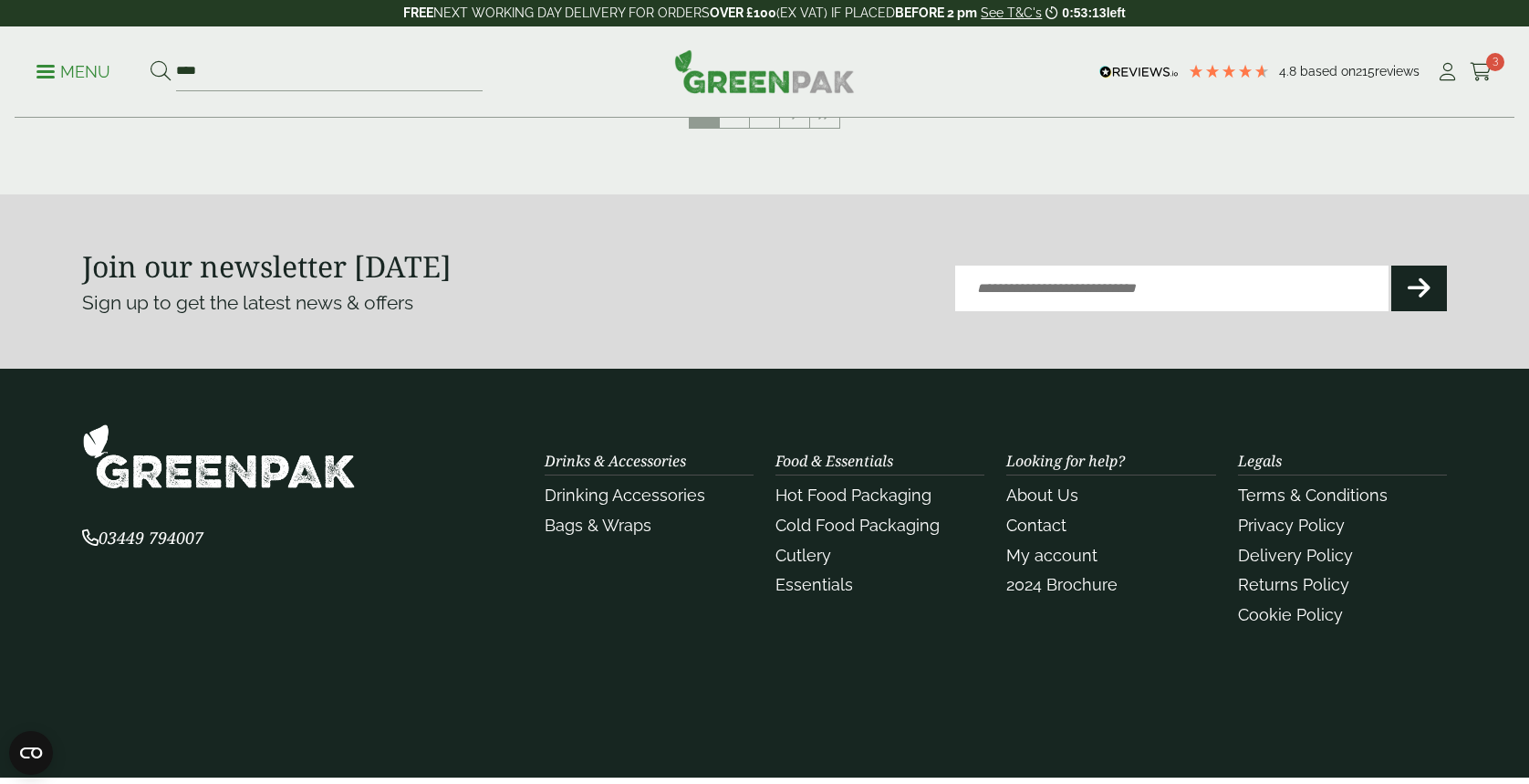
scroll to position [1946, 0]
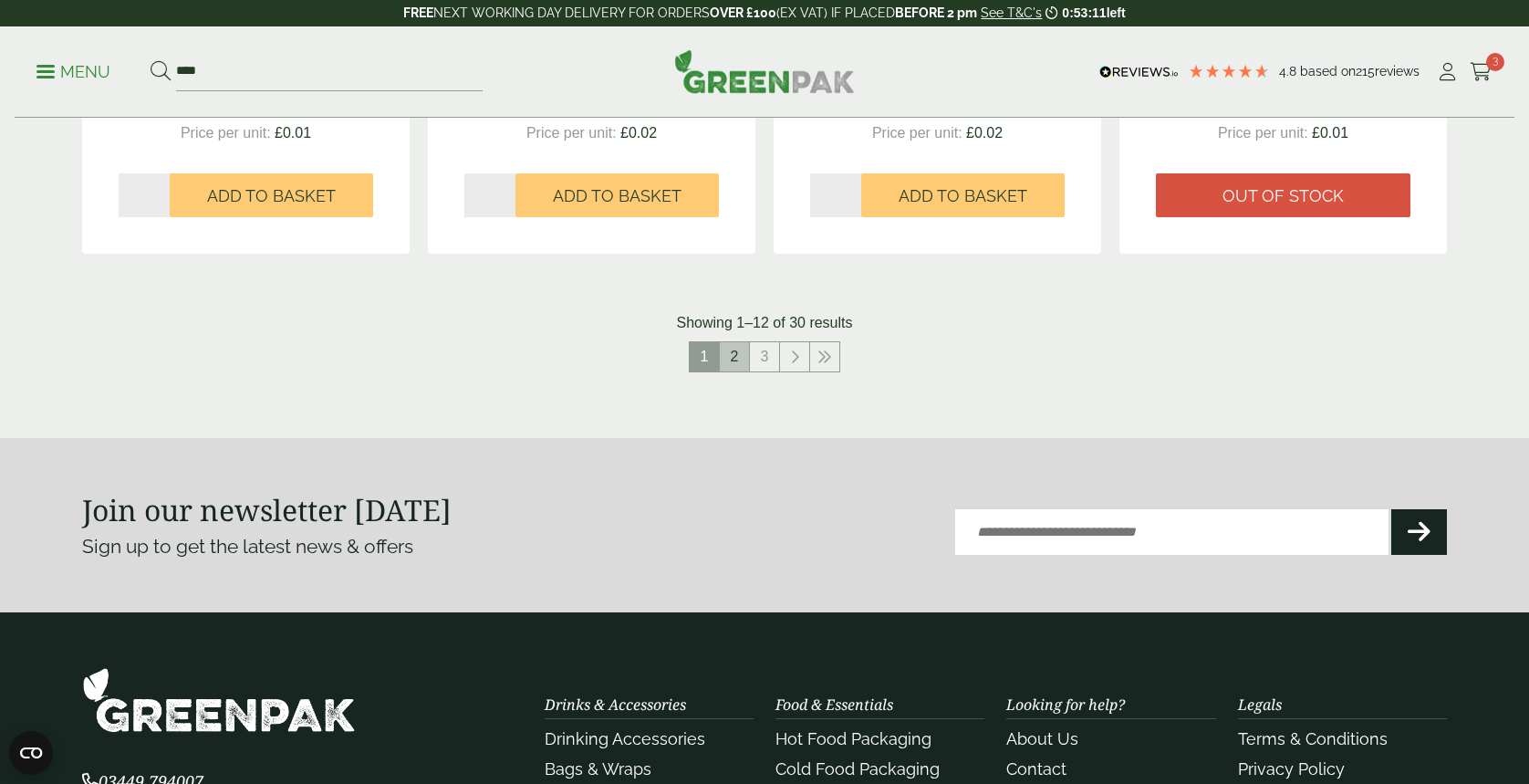
click at [737, 356] on link "2" at bounding box center [734, 357] width 29 height 29
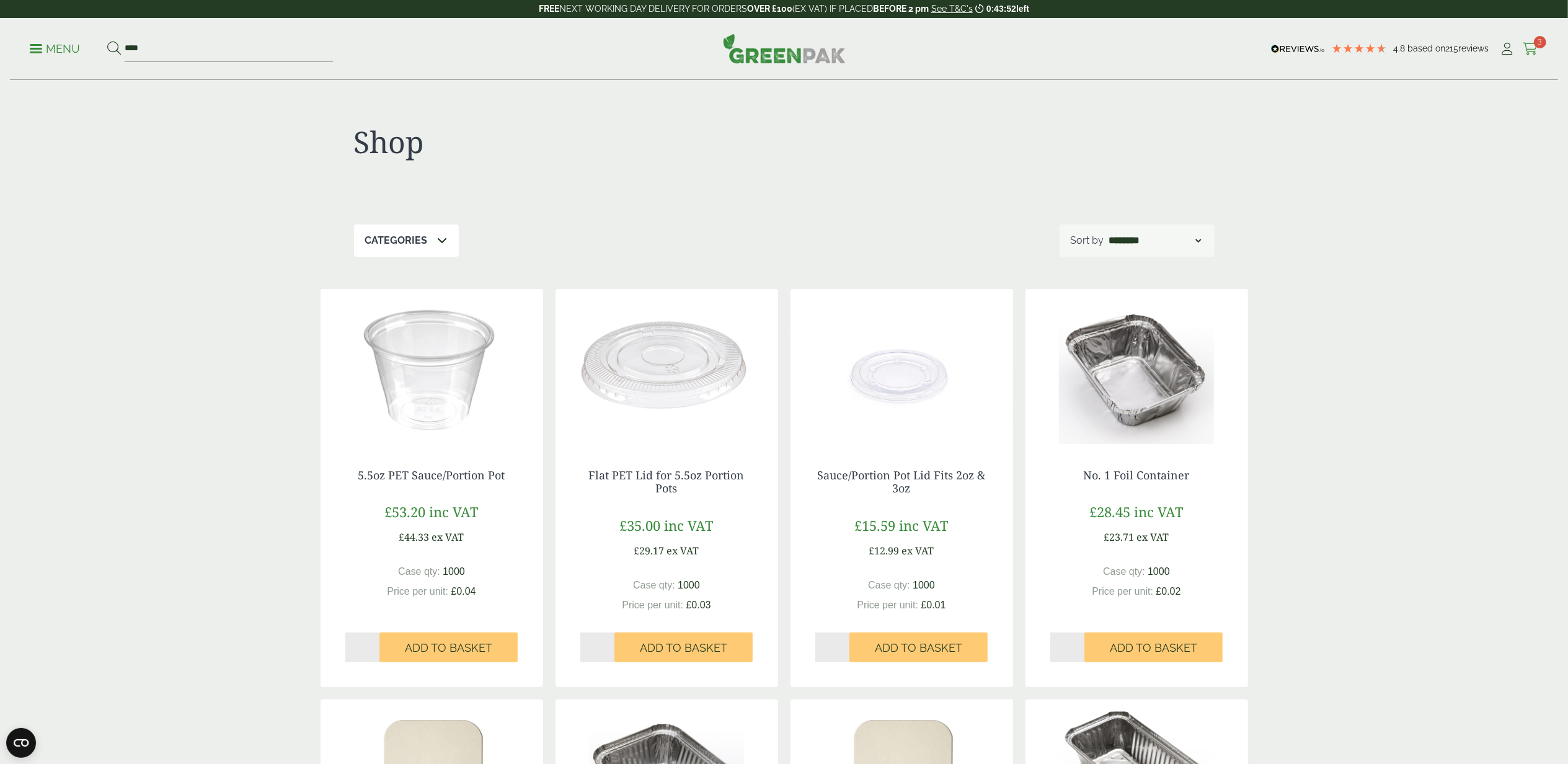
click at [1039, 38] on span "3" at bounding box center [1540, 42] width 13 height 13
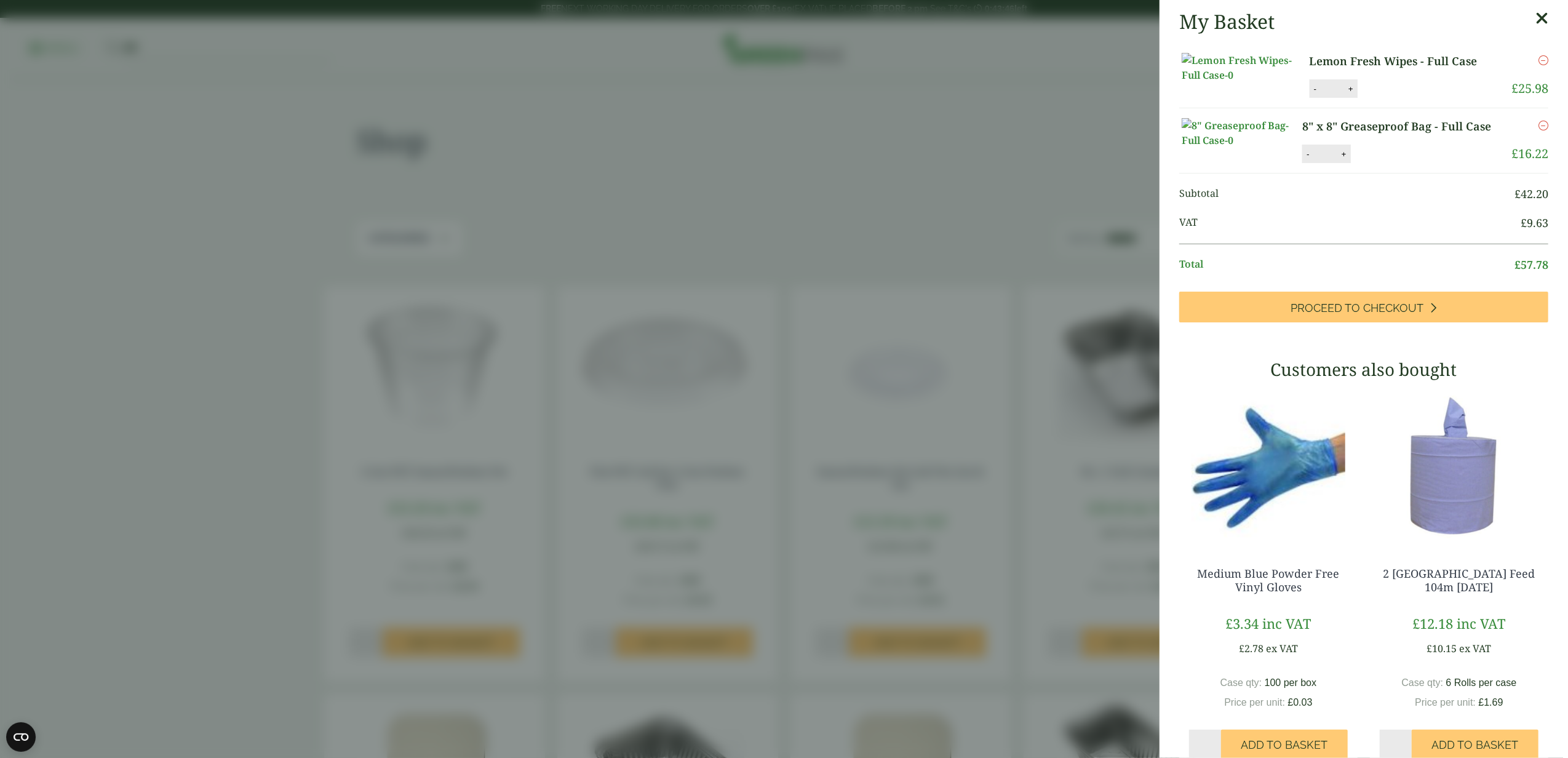
click at [980, 173] on aside "My Basket Lemon Fresh Wipes - Full Case Lemon Fresh Wipes - Full Case quantity …" at bounding box center [784, 379] width 1568 height 758
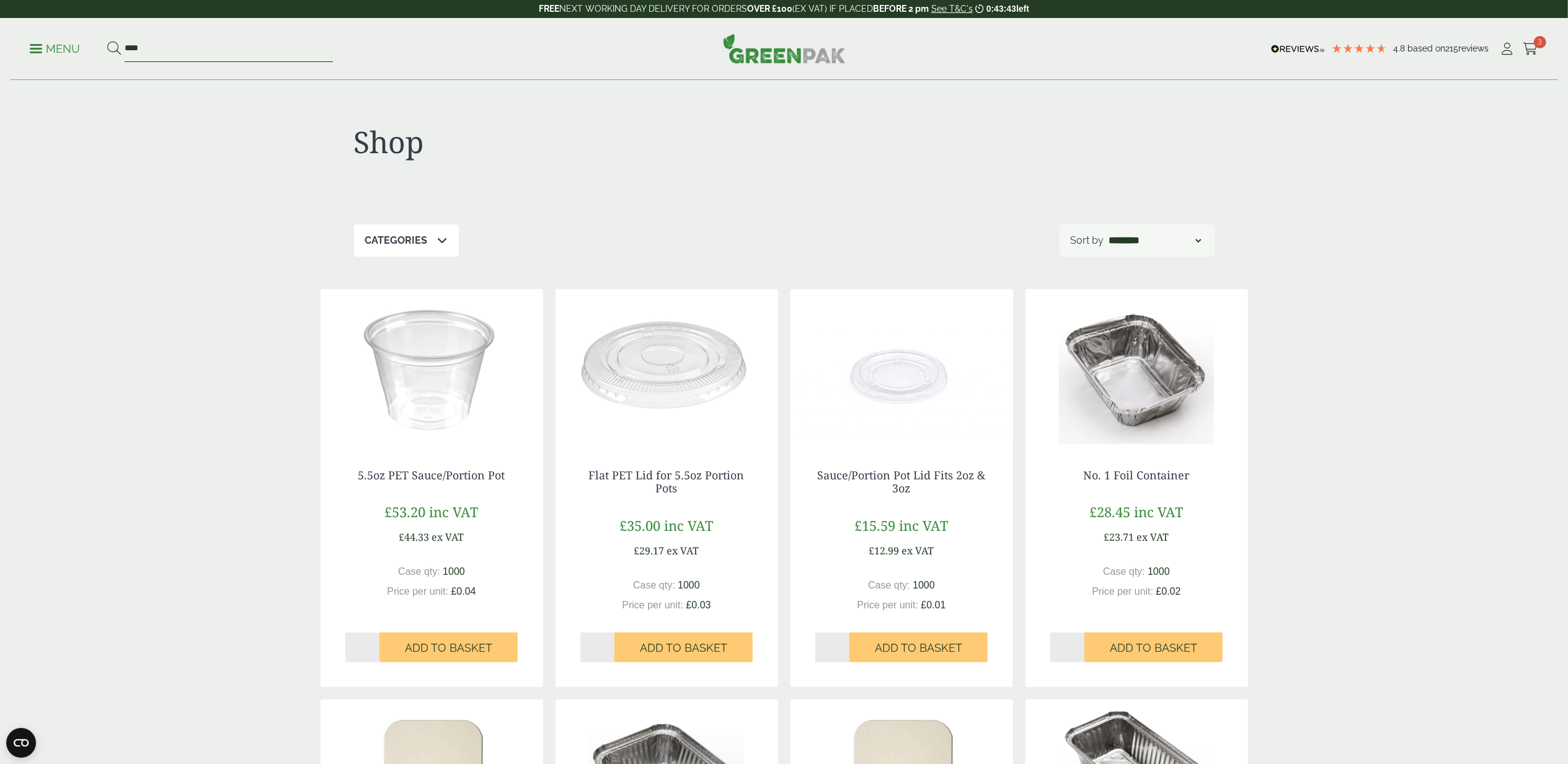
drag, startPoint x: 205, startPoint y: 44, endPoint x: 187, endPoint y: 46, distance: 18.1
click at [188, 46] on input "****" at bounding box center [229, 48] width 208 height 26
drag, startPoint x: 184, startPoint y: 47, endPoint x: 117, endPoint y: 51, distance: 67.1
click at [120, 47] on form "****" at bounding box center [220, 48] width 226 height 26
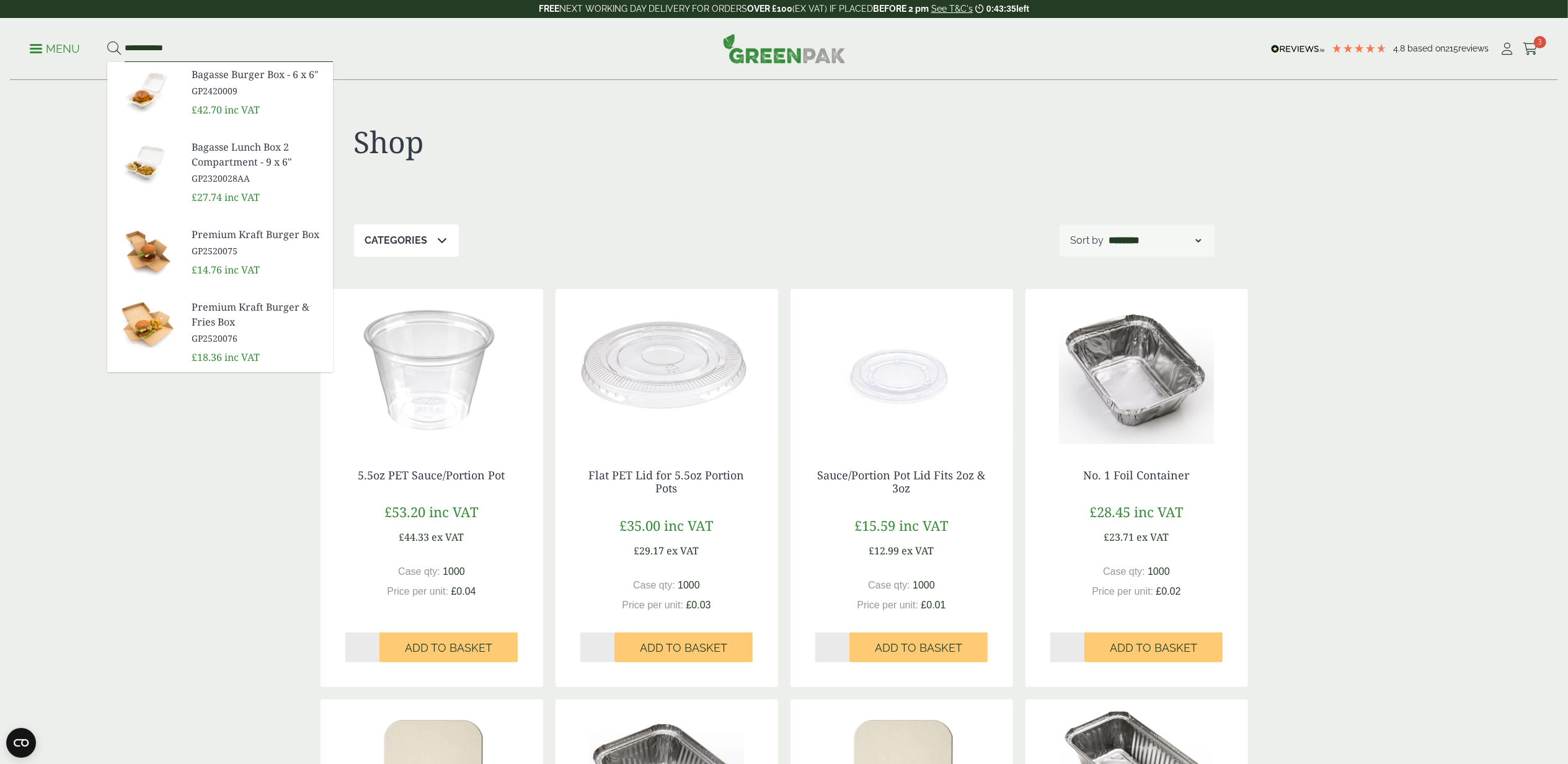
type input "**********"
click at [107, 41] on button at bounding box center [114, 49] width 14 height 16
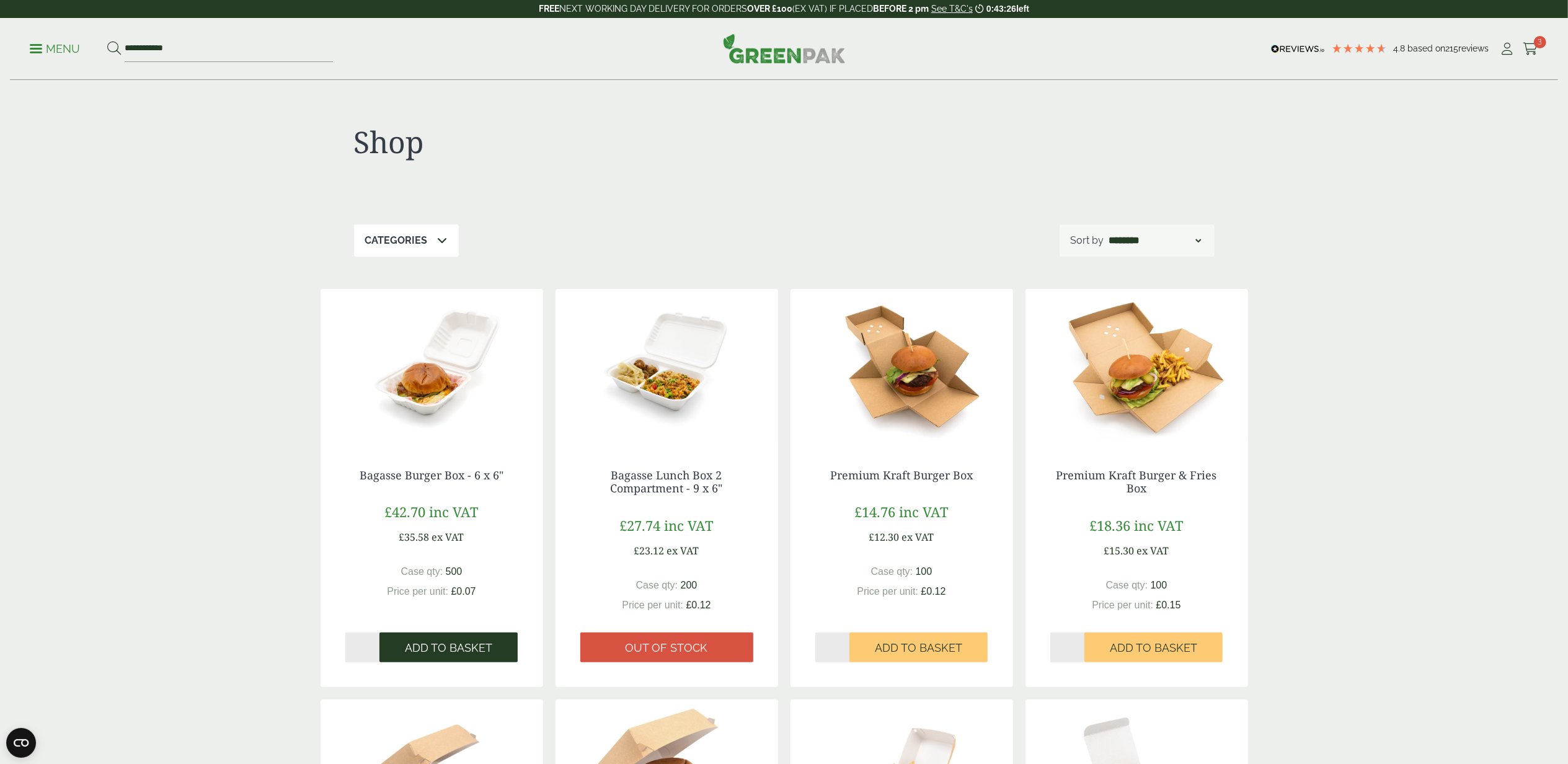
click at [457, 645] on span "Add to Basket" at bounding box center [448, 648] width 87 height 14
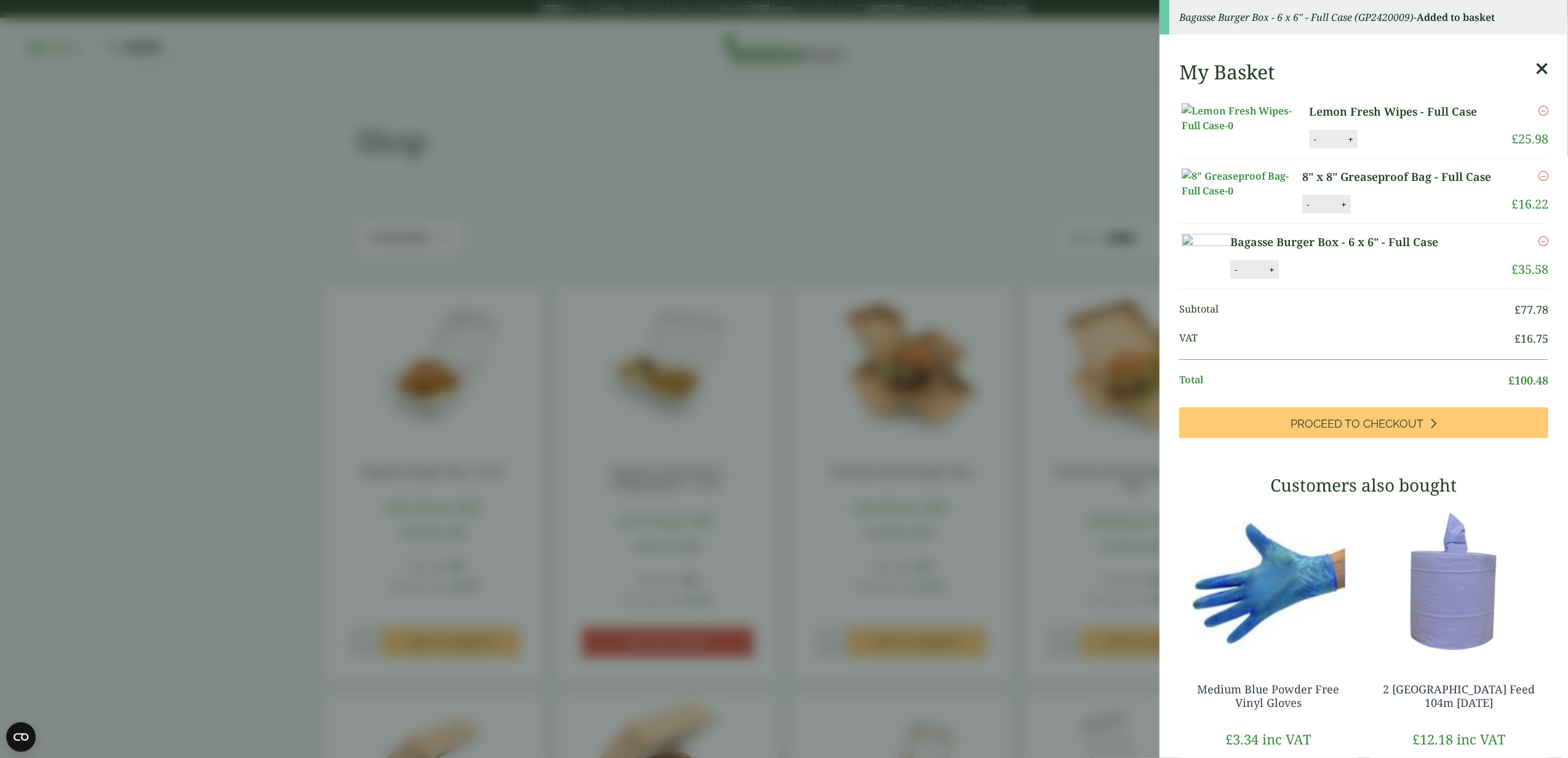
click at [709, 126] on aside "Bagasse Burger Box - 6 x 6" - Full Case (GP2420009) - Added to basket My Basket…" at bounding box center [784, 379] width 1568 height 758
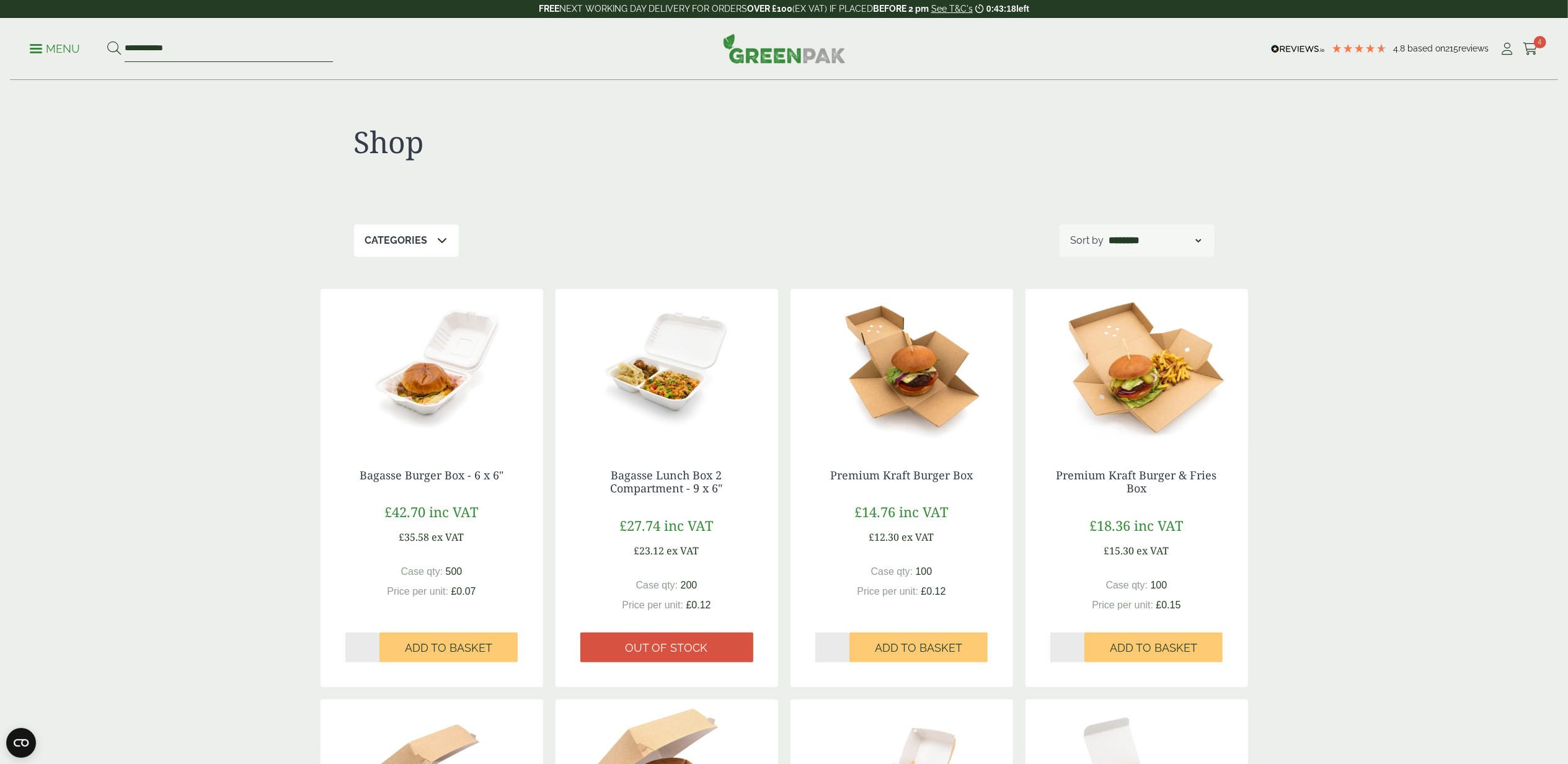
drag, startPoint x: 207, startPoint y: 51, endPoint x: 85, endPoint y: 40, distance: 122.5
click at [85, 40] on ul "**********" at bounding box center [182, 48] width 303 height 26
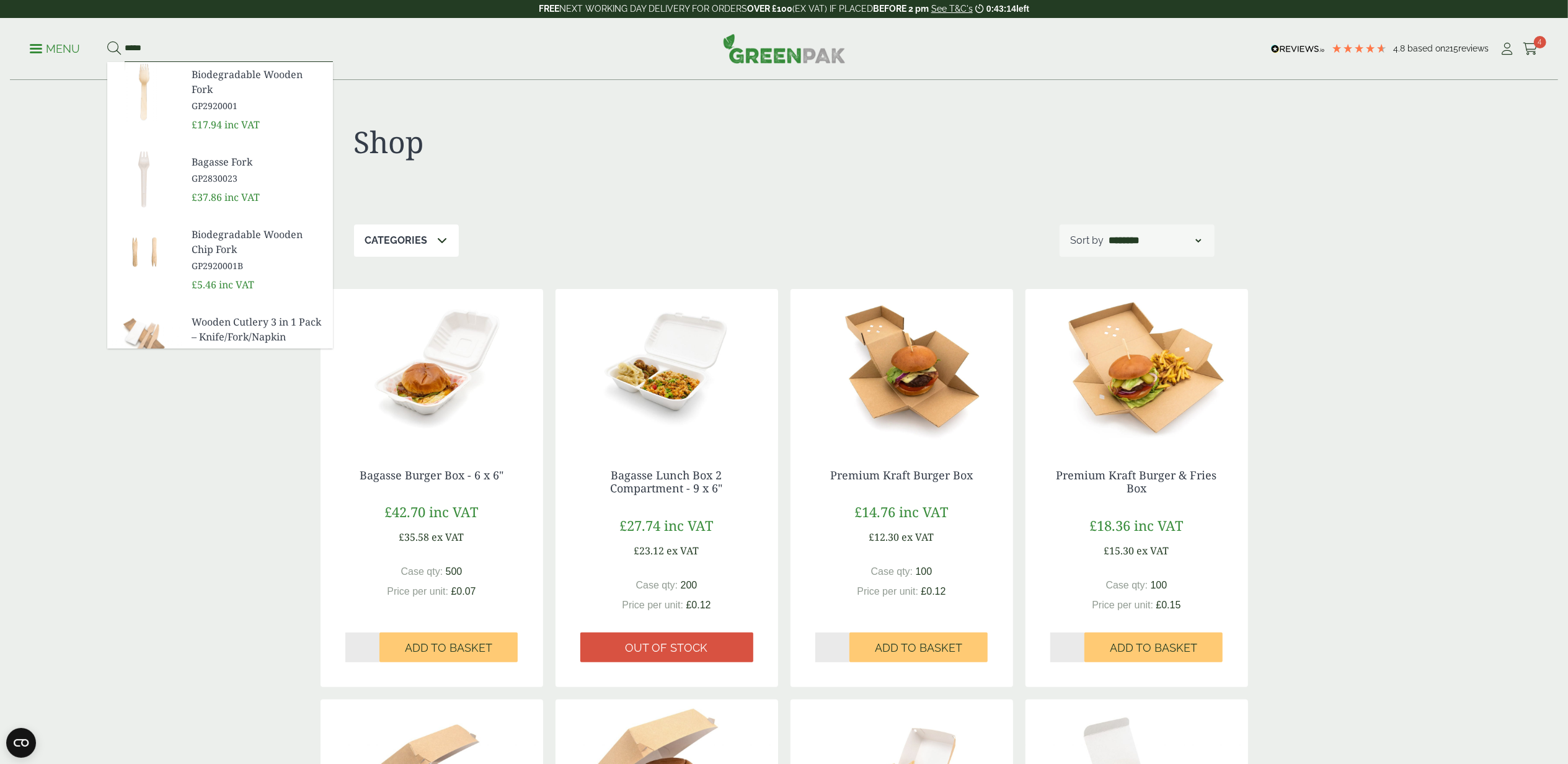
type input "*****"
click at [107, 41] on button at bounding box center [114, 49] width 14 height 16
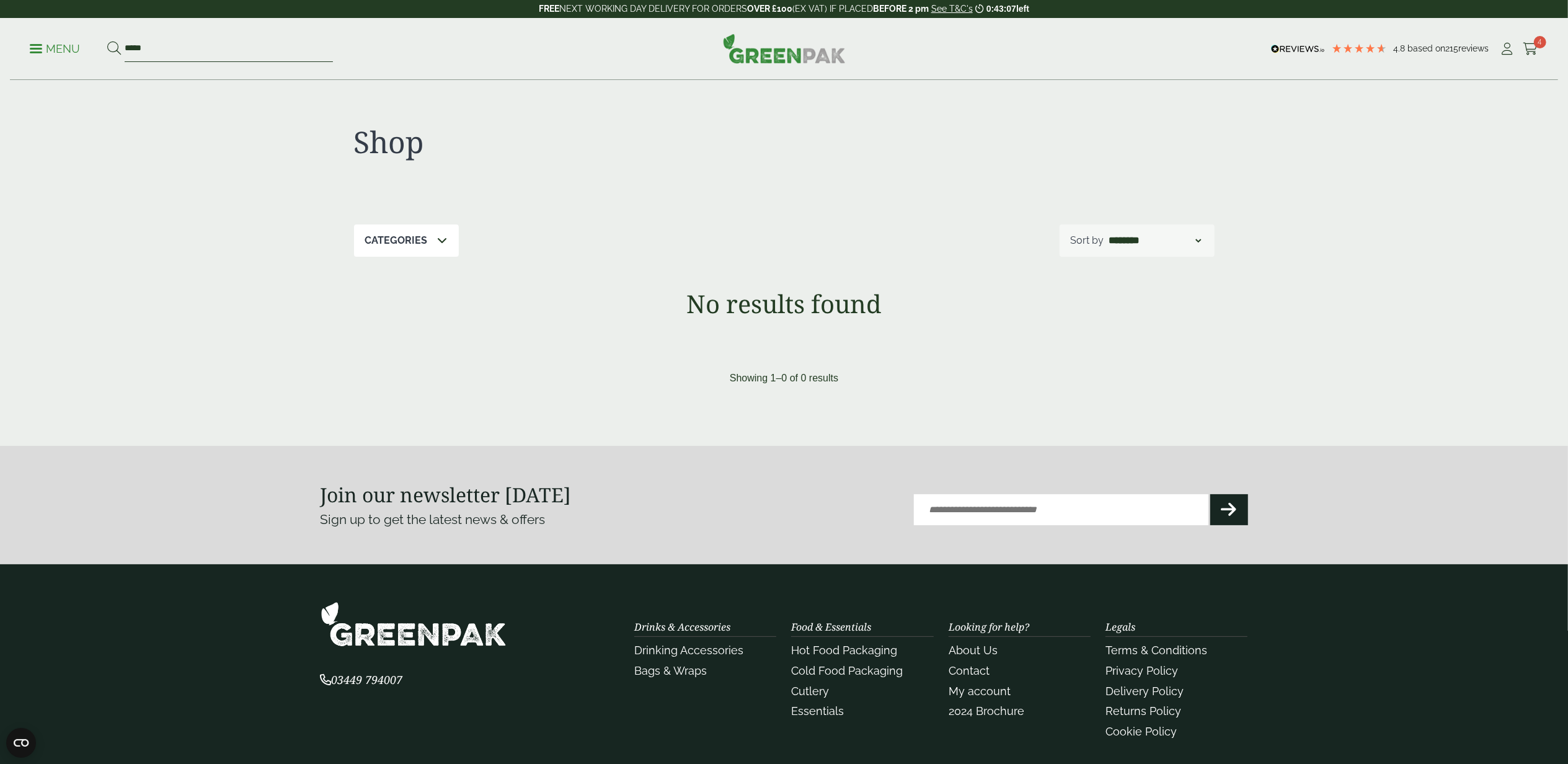
drag, startPoint x: 144, startPoint y: 51, endPoint x: 111, endPoint y: 45, distance: 33.5
click at [111, 45] on form "*****" at bounding box center [220, 48] width 226 height 26
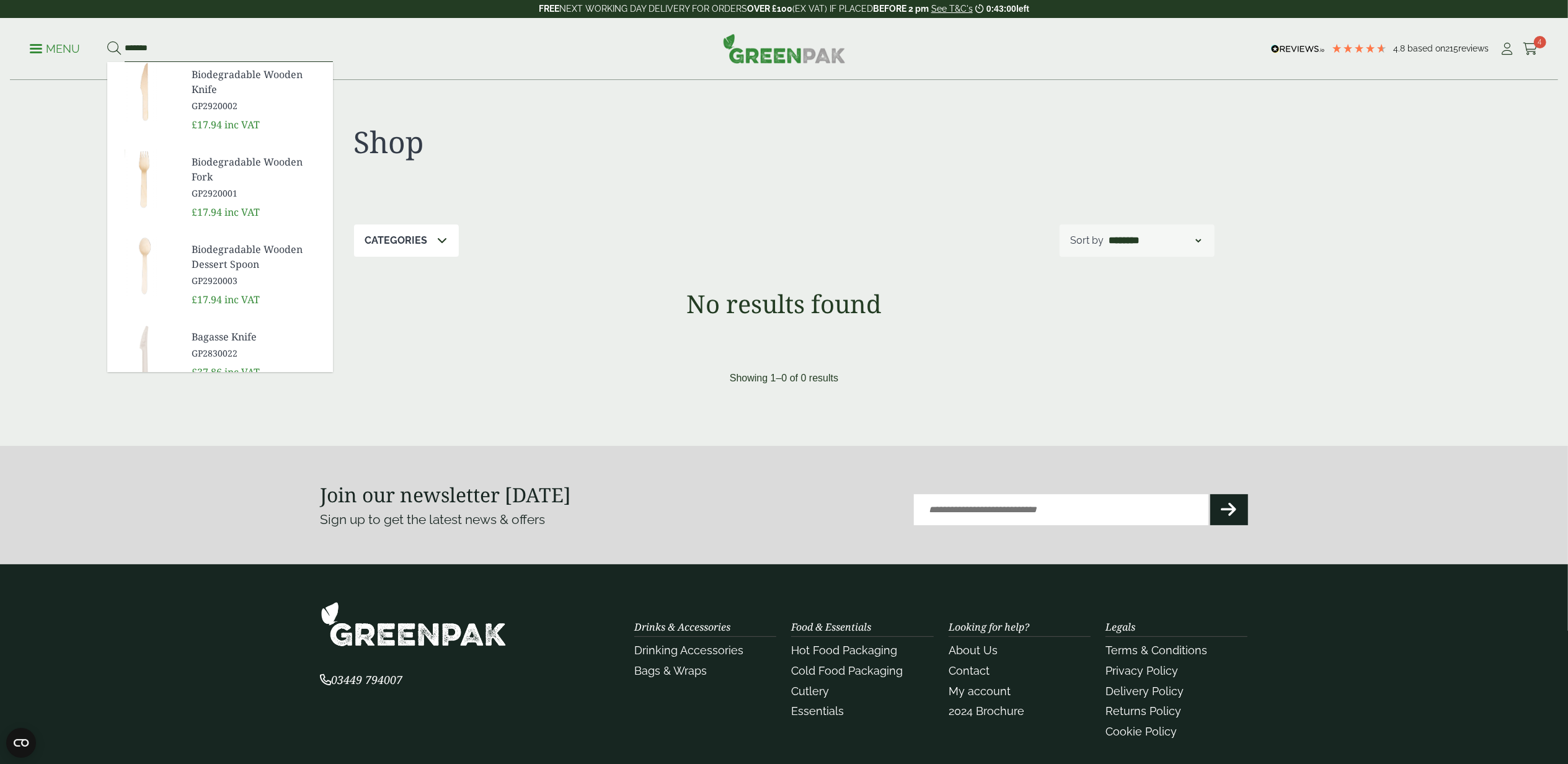
type input "*******"
click at [198, 172] on span "Biodegradable Wooden Fork" at bounding box center [257, 169] width 131 height 30
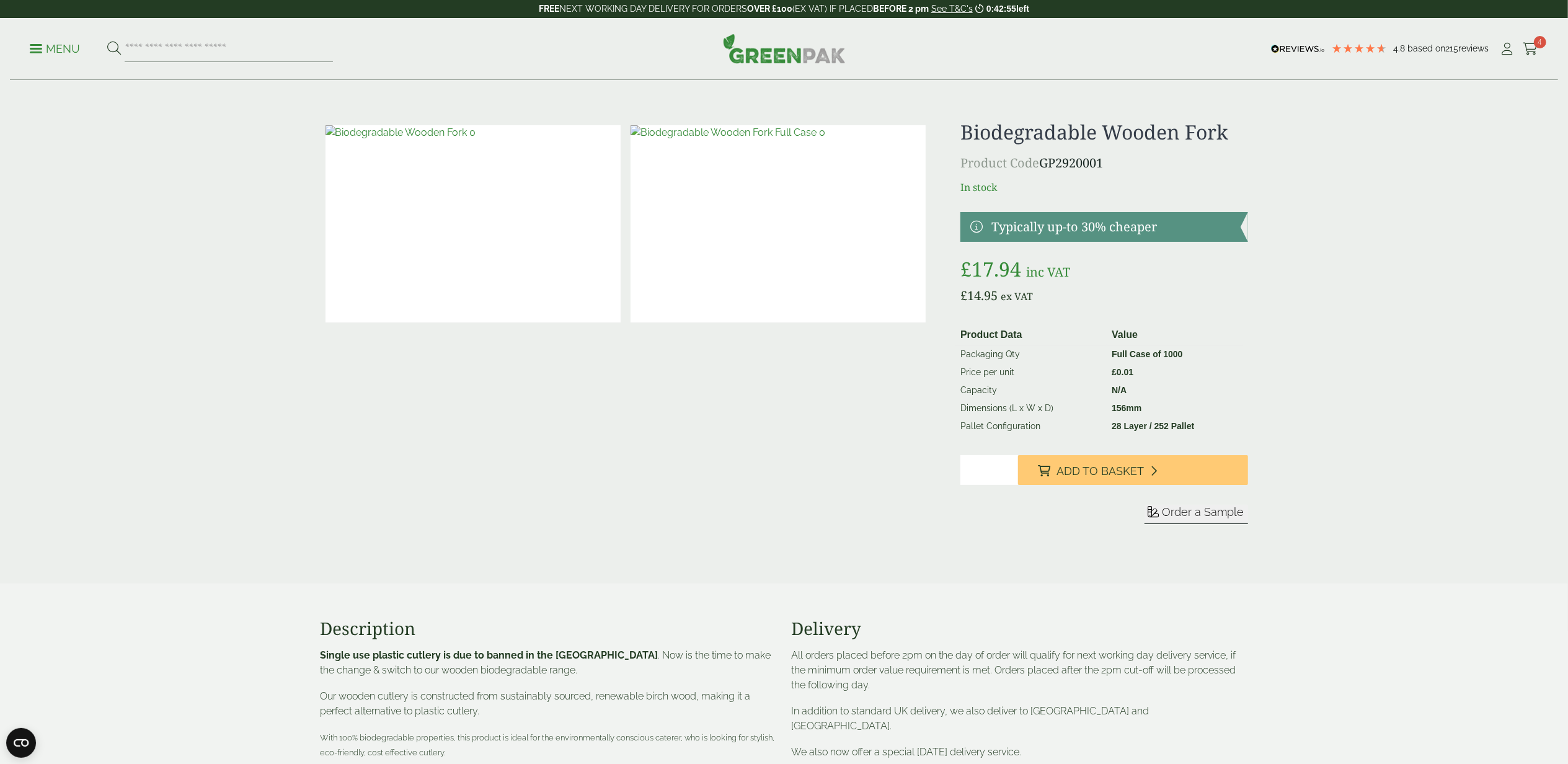
type input "*"
click at [1005, 465] on input "*" at bounding box center [989, 470] width 58 height 30
click at [1101, 469] on span "Add to Basket" at bounding box center [1100, 471] width 87 height 14
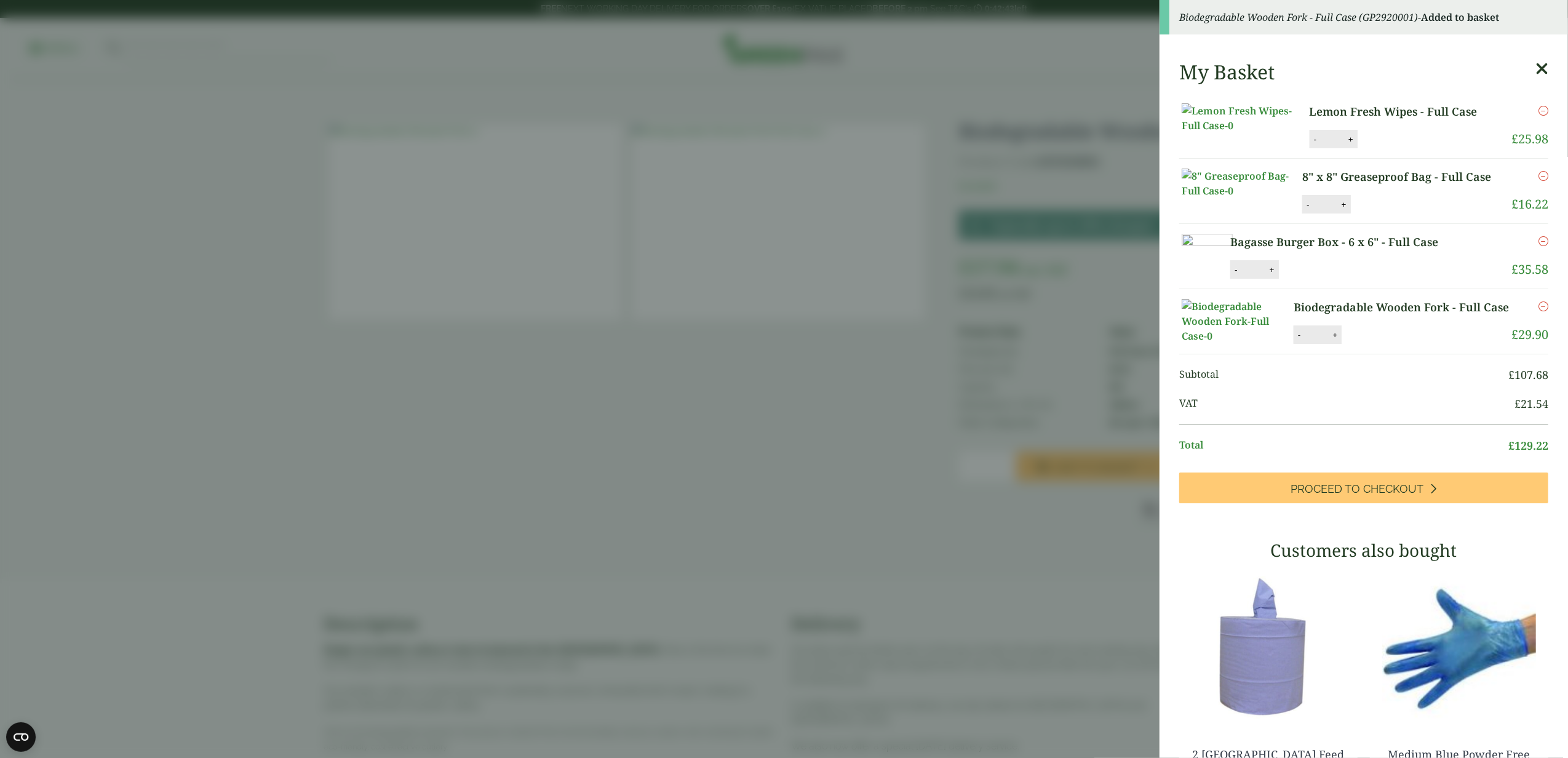
drag, startPoint x: 1290, startPoint y: 580, endPoint x: 1280, endPoint y: 581, distance: 10.0
click at [1290, 383] on span "Subtotal" at bounding box center [1344, 375] width 329 height 16
click at [1536, 68] on icon at bounding box center [1542, 69] width 13 height 17
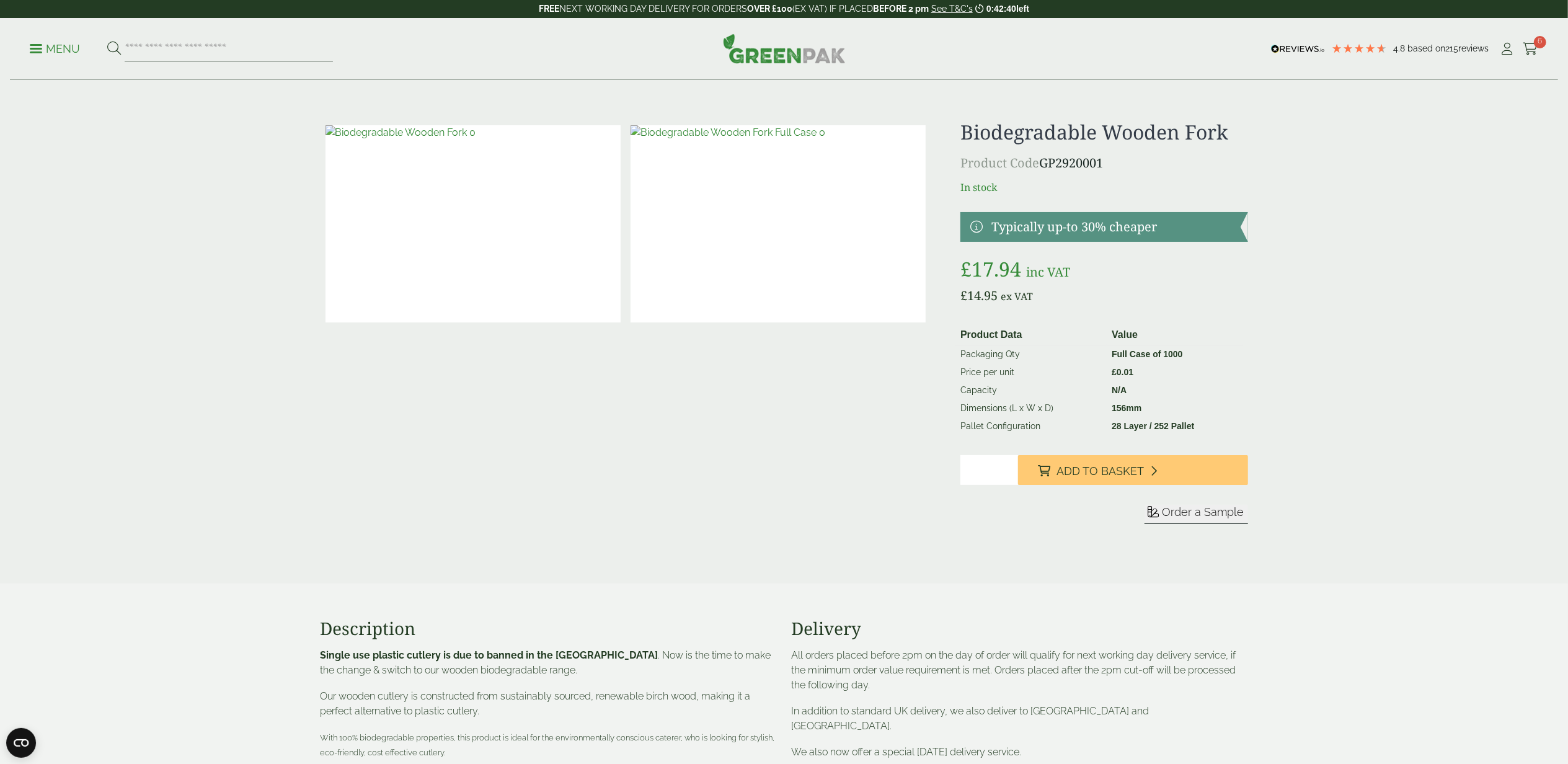
click at [50, 50] on p "Menu" at bounding box center [55, 49] width 50 height 15
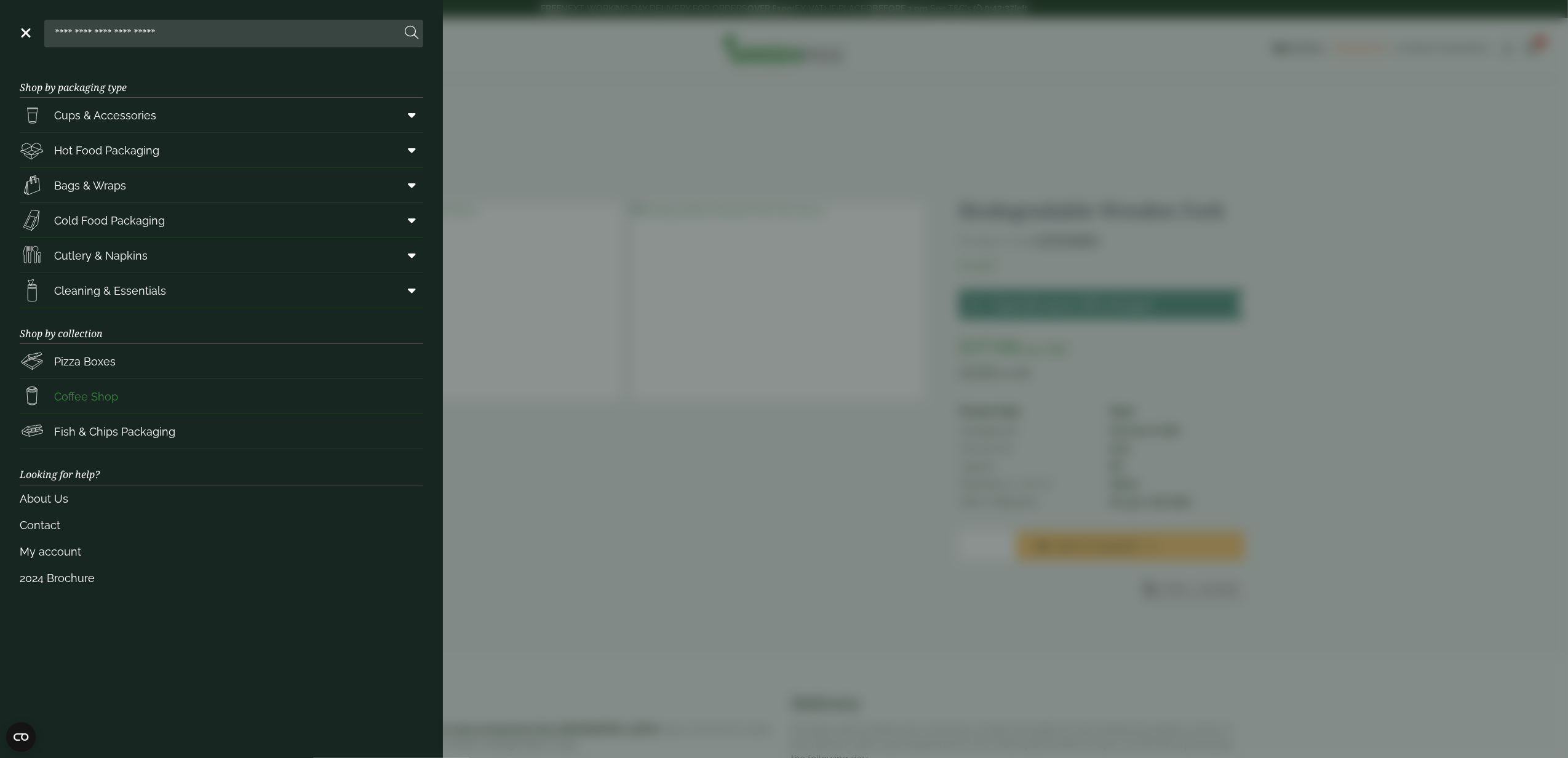
click at [99, 396] on span "Coffee Shop" at bounding box center [85, 396] width 64 height 16
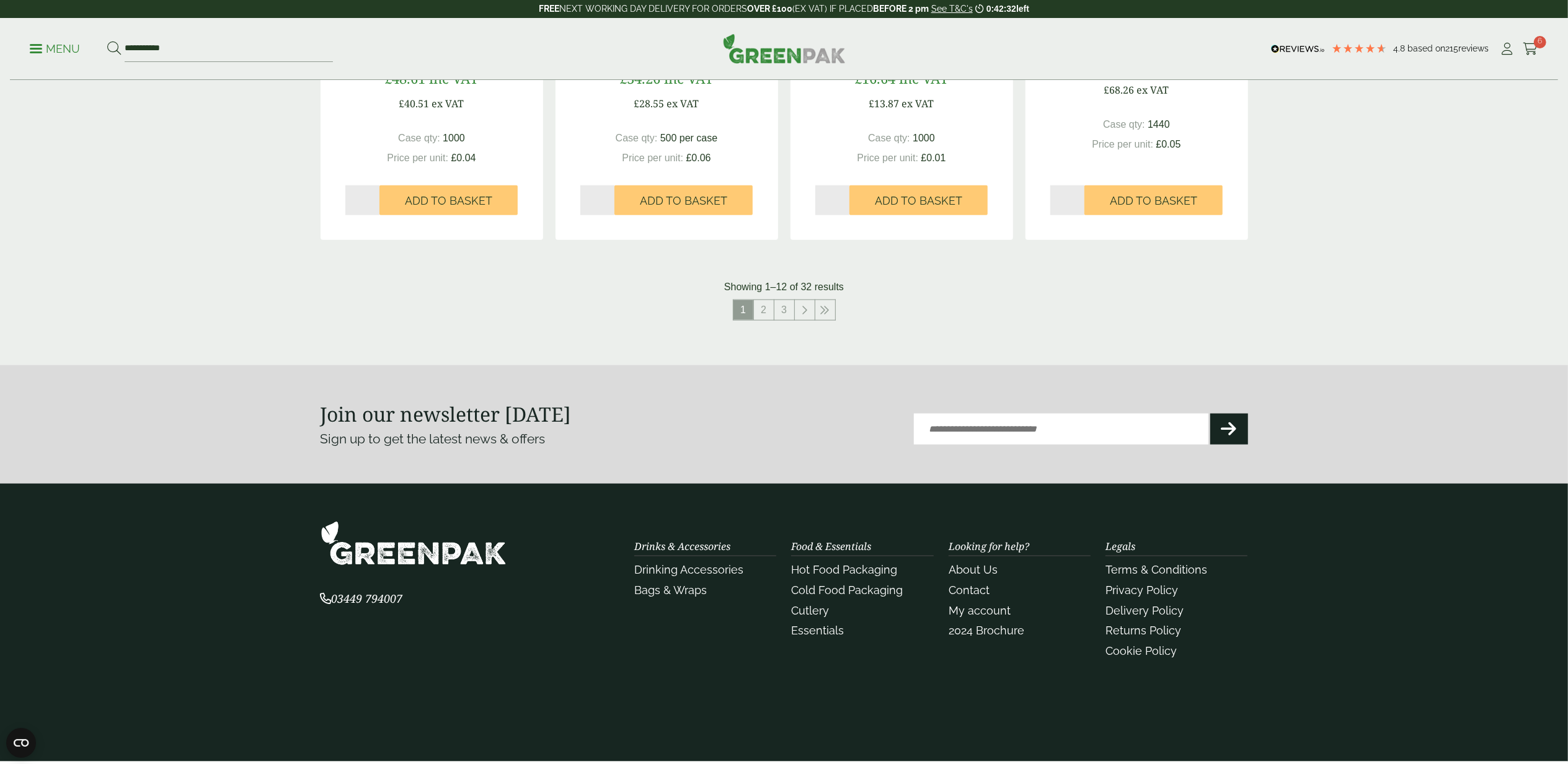
scroll to position [1308, 0]
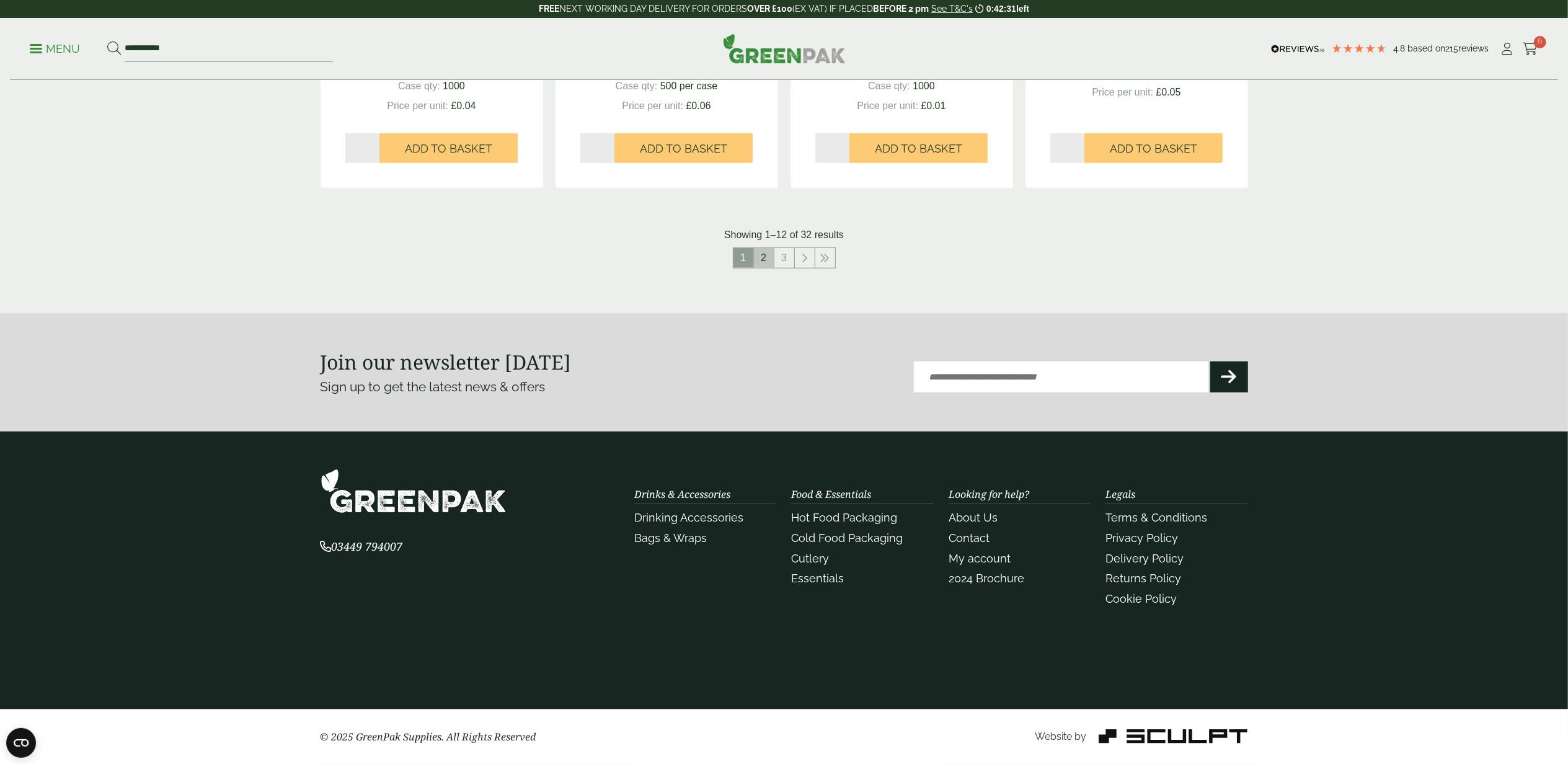
click at [762, 259] on link "2" at bounding box center [764, 258] width 20 height 20
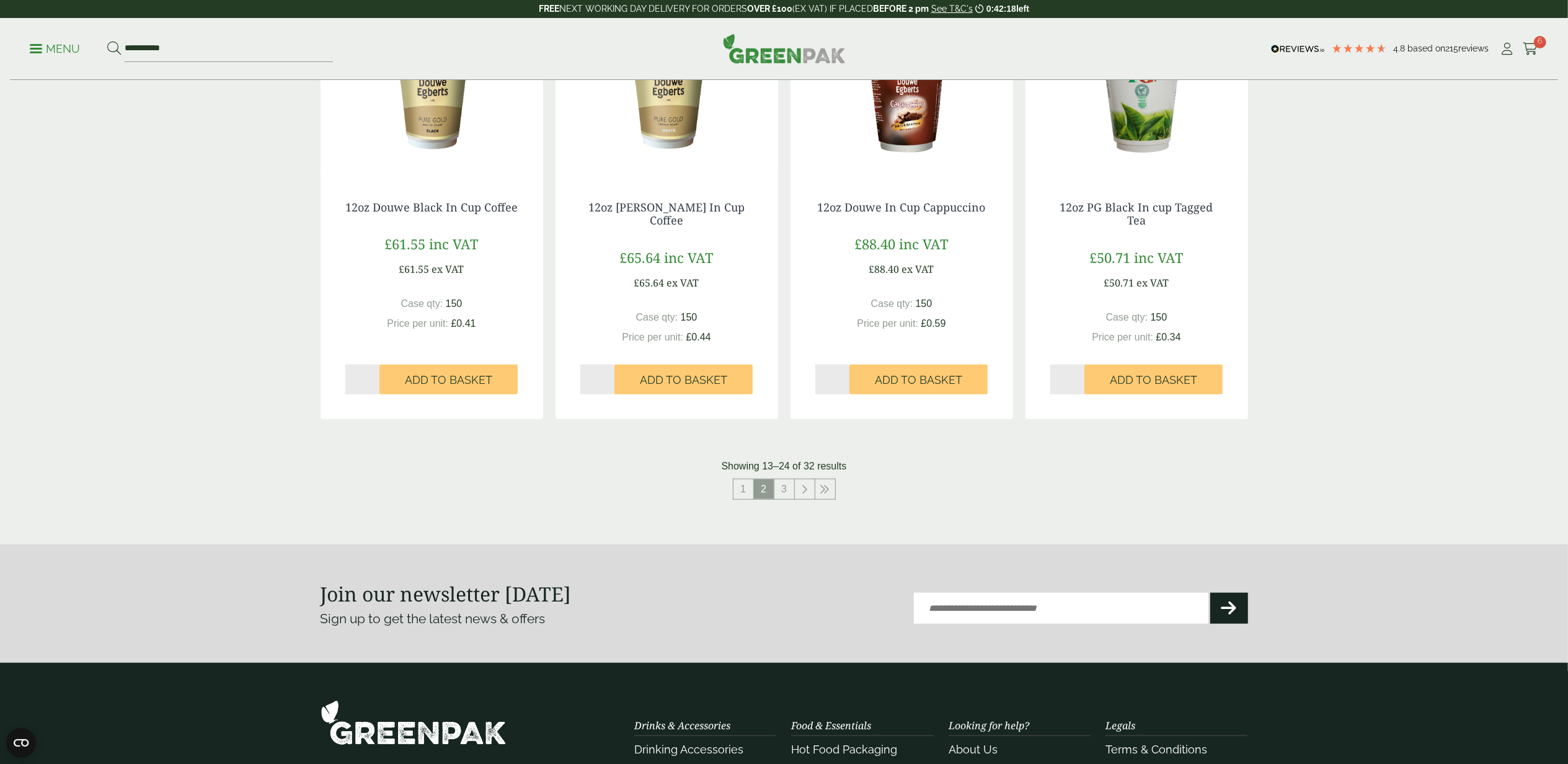
scroll to position [1129, 0]
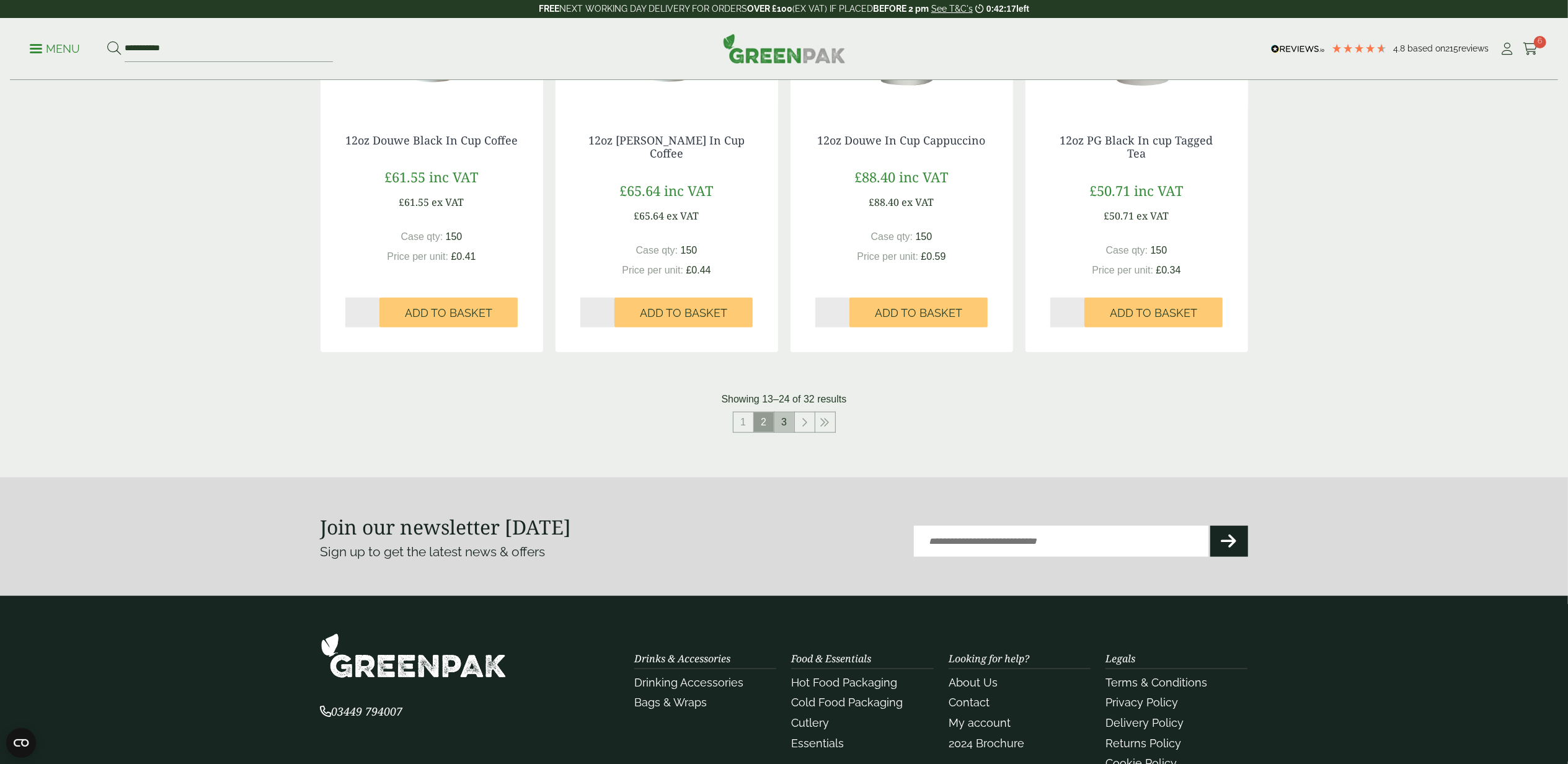
click at [781, 421] on link "3" at bounding box center [784, 422] width 20 height 20
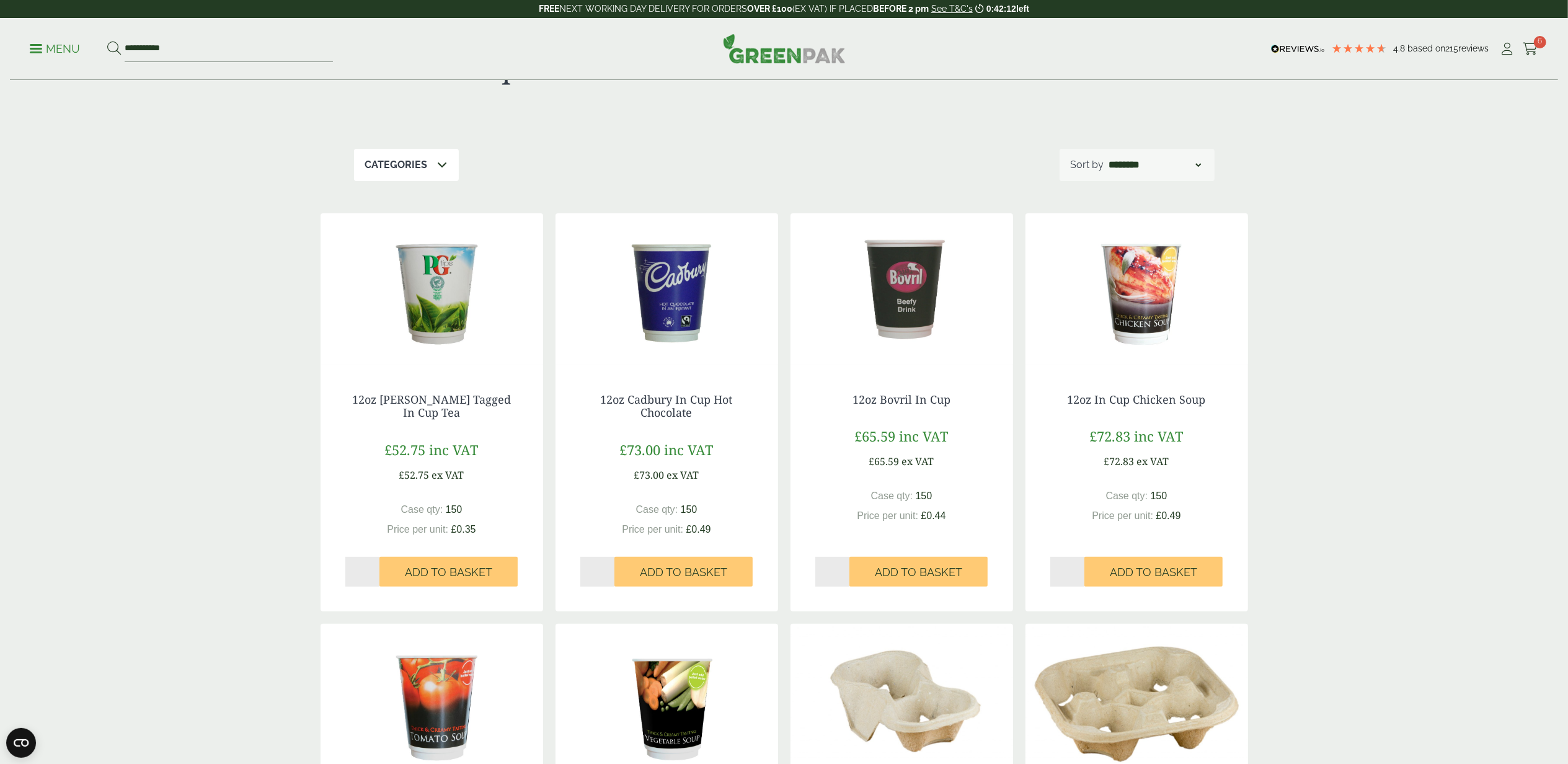
scroll to position [66, 0]
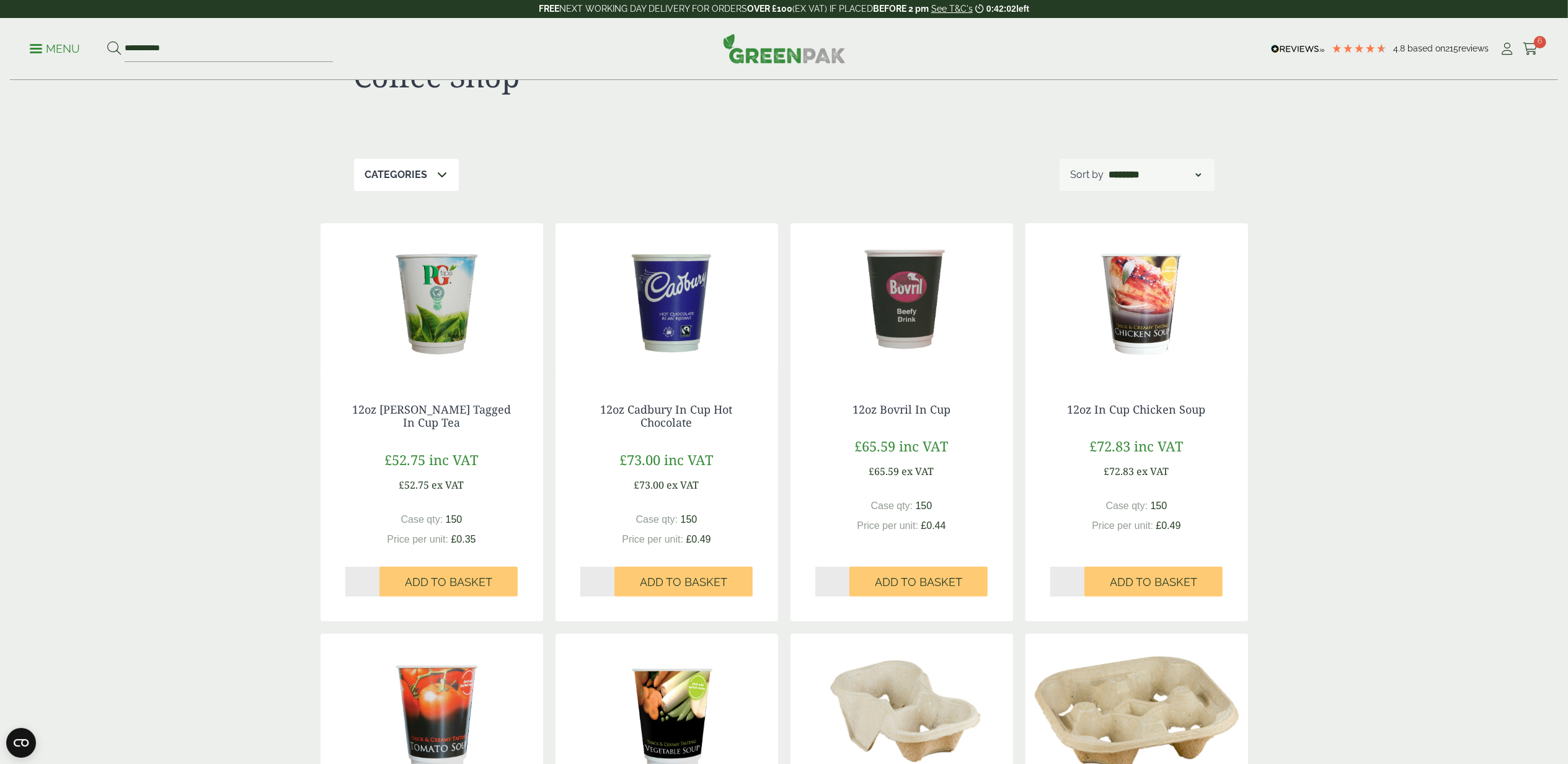
click at [904, 321] on img at bounding box center [902, 301] width 223 height 155
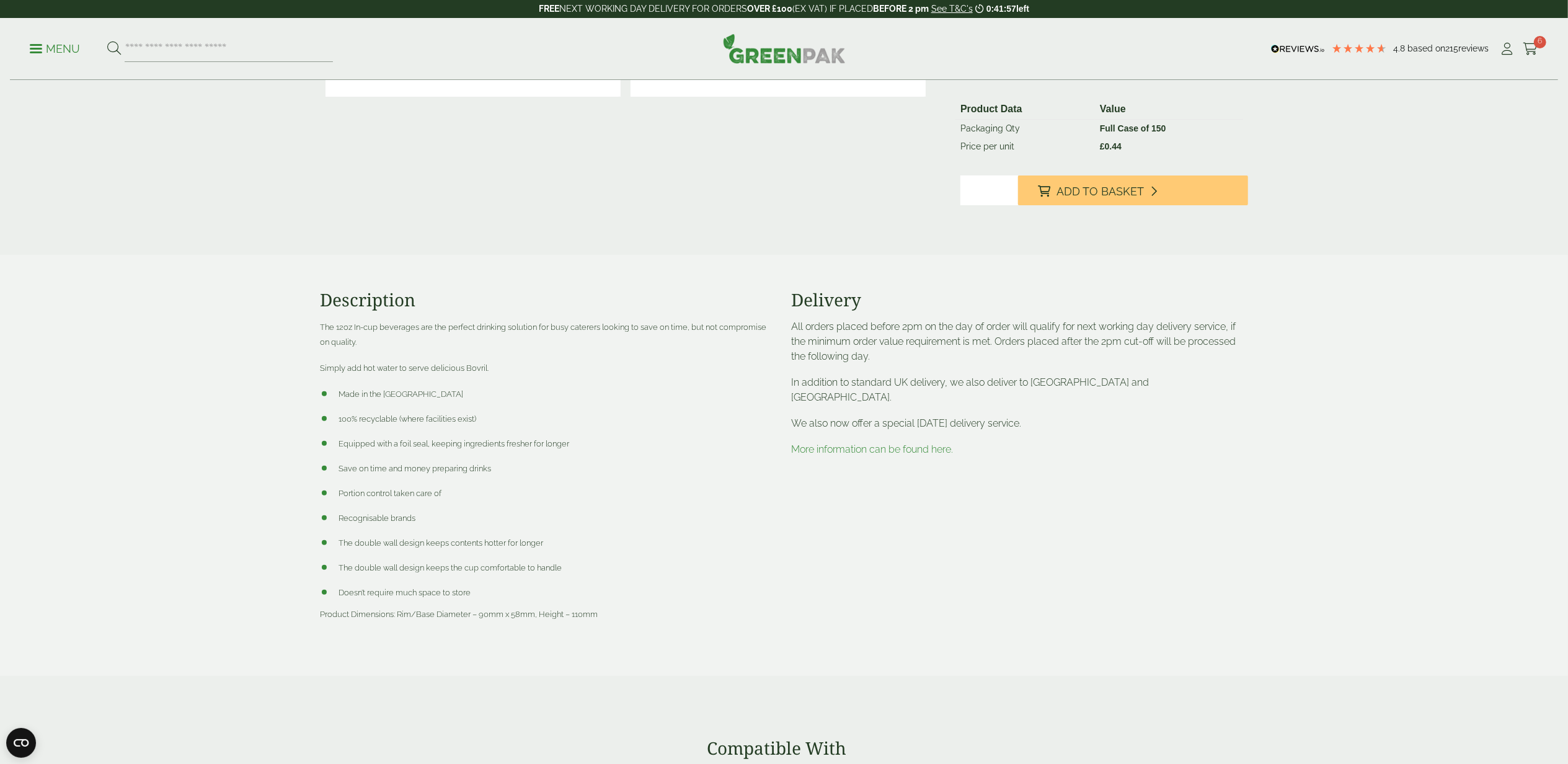
scroll to position [331, 0]
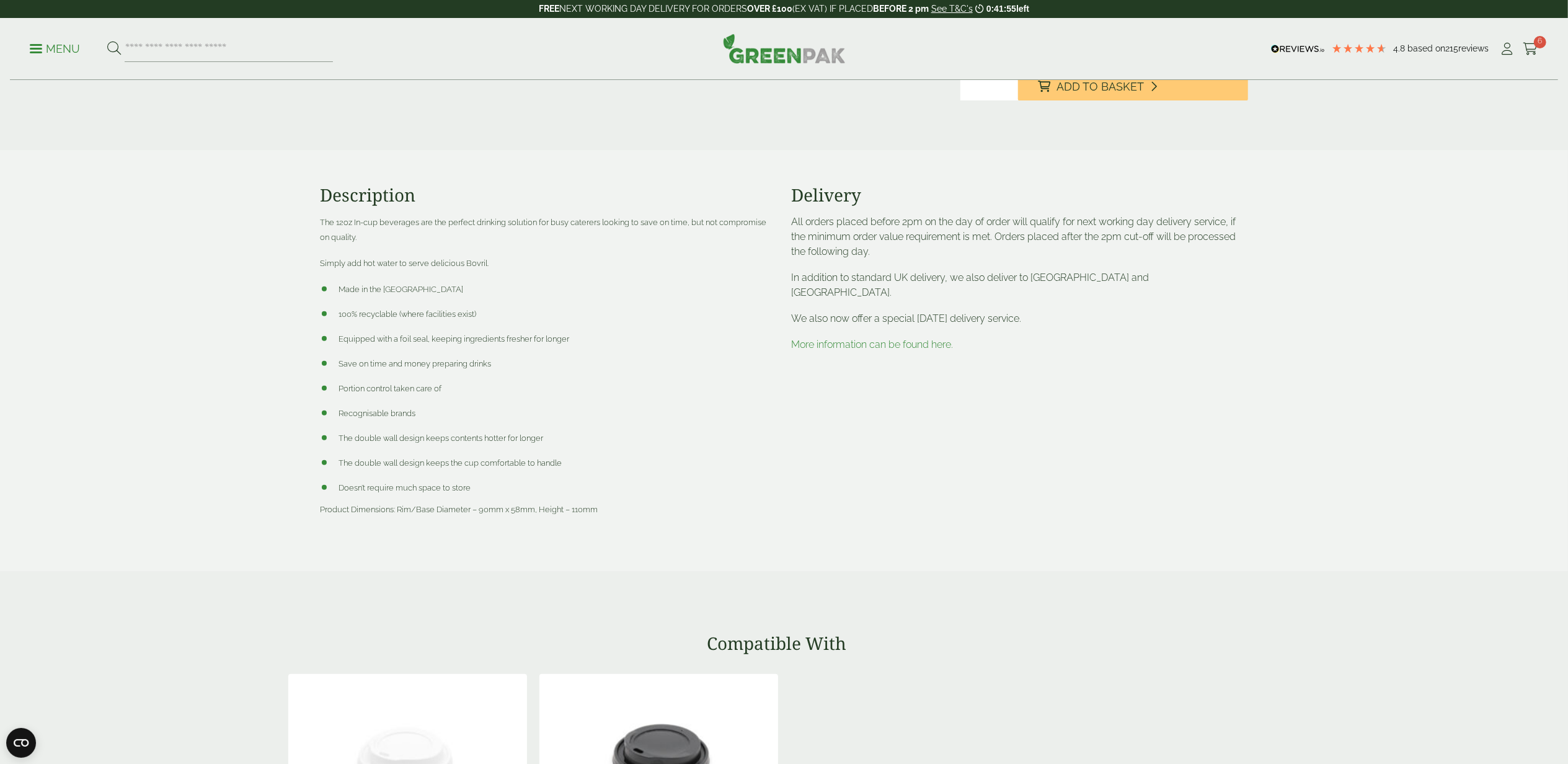
click at [872, 339] on link "More information can be found here." at bounding box center [872, 345] width 162 height 12
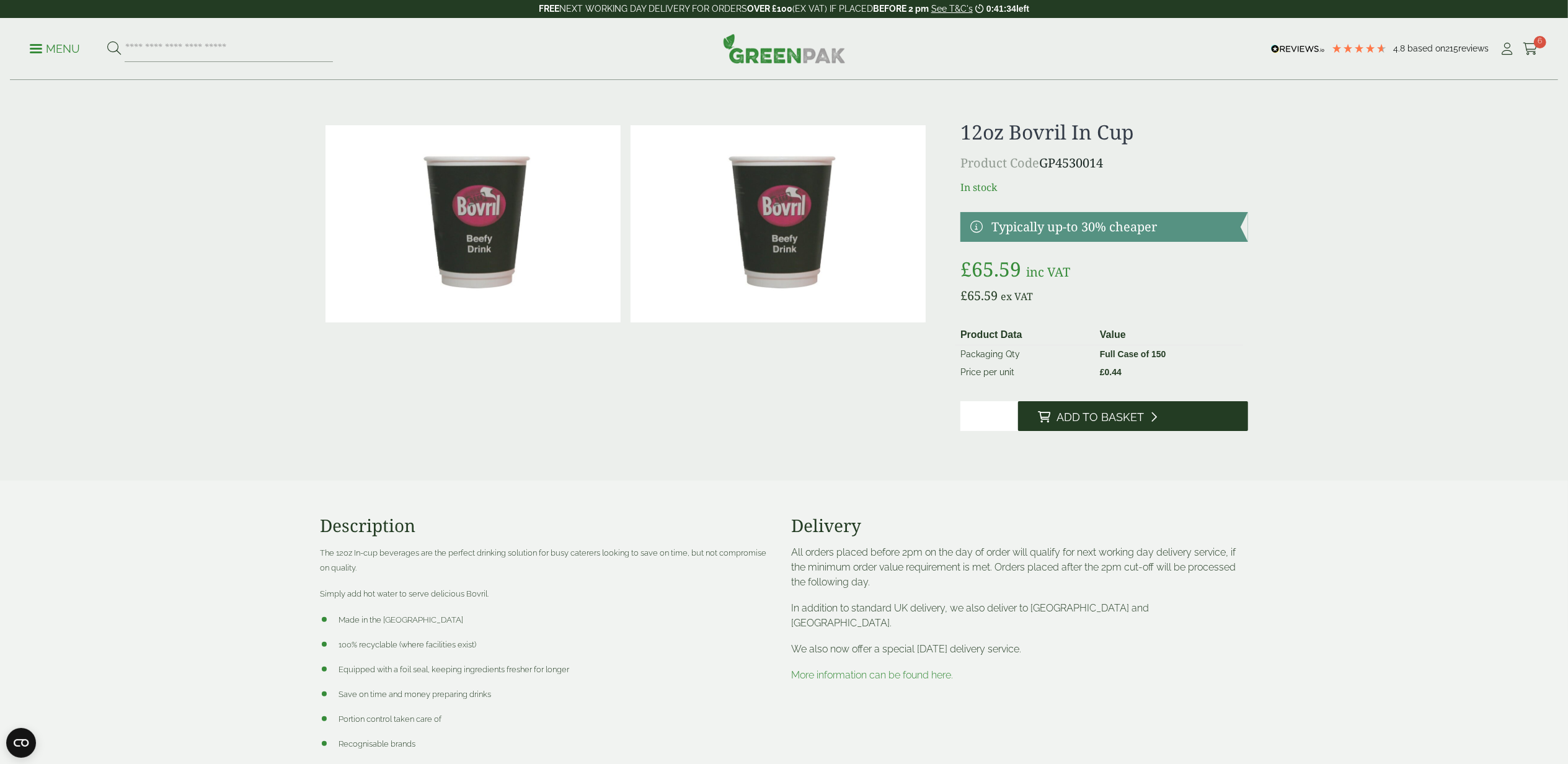
click at [1099, 415] on span "Add to Basket" at bounding box center [1100, 417] width 87 height 14
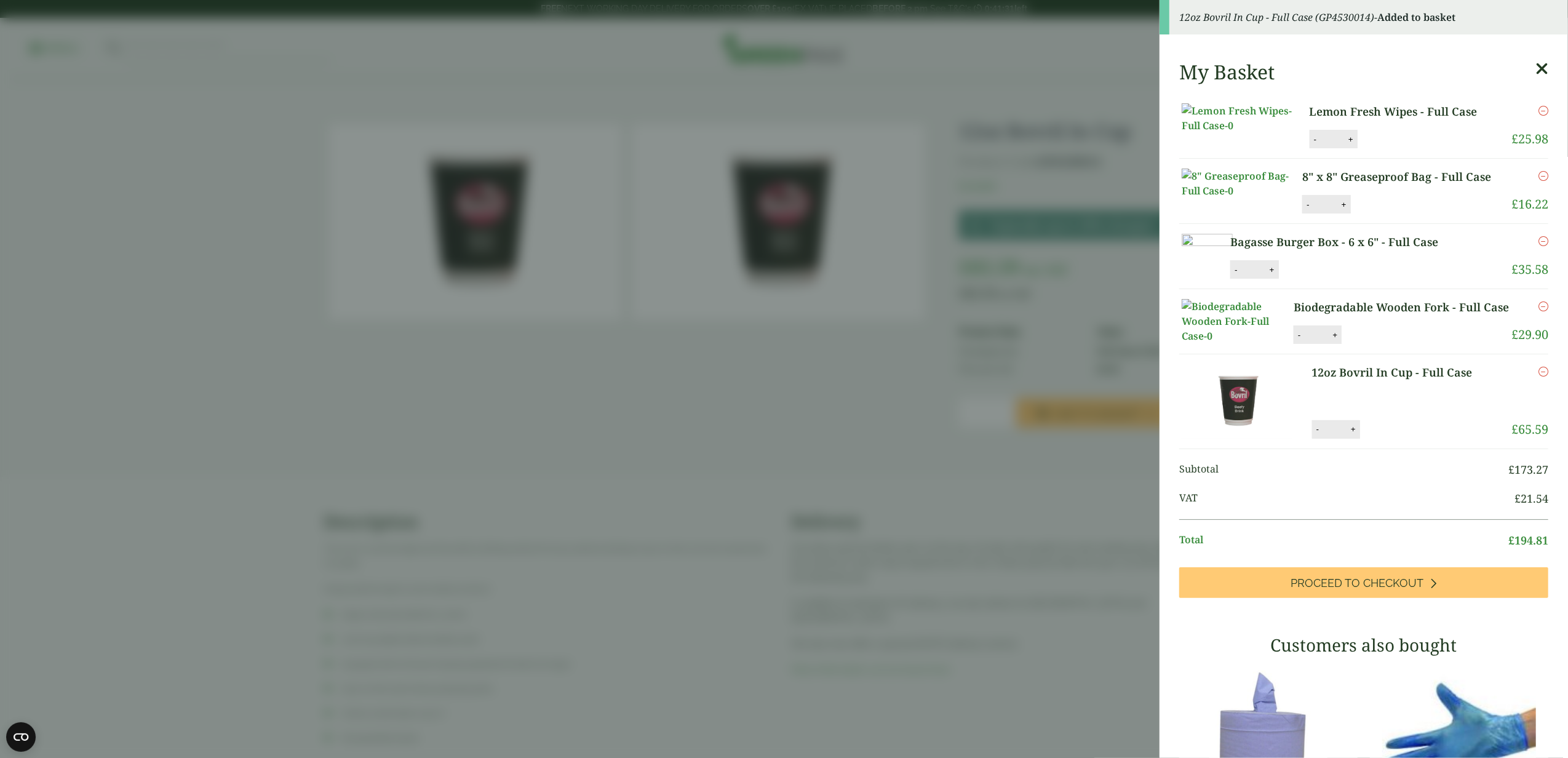
click at [845, 432] on aside "12oz Bovril In Cup - Full Case (GP4530014) - Added to basket My Basket Lemon Fr…" at bounding box center [784, 379] width 1568 height 758
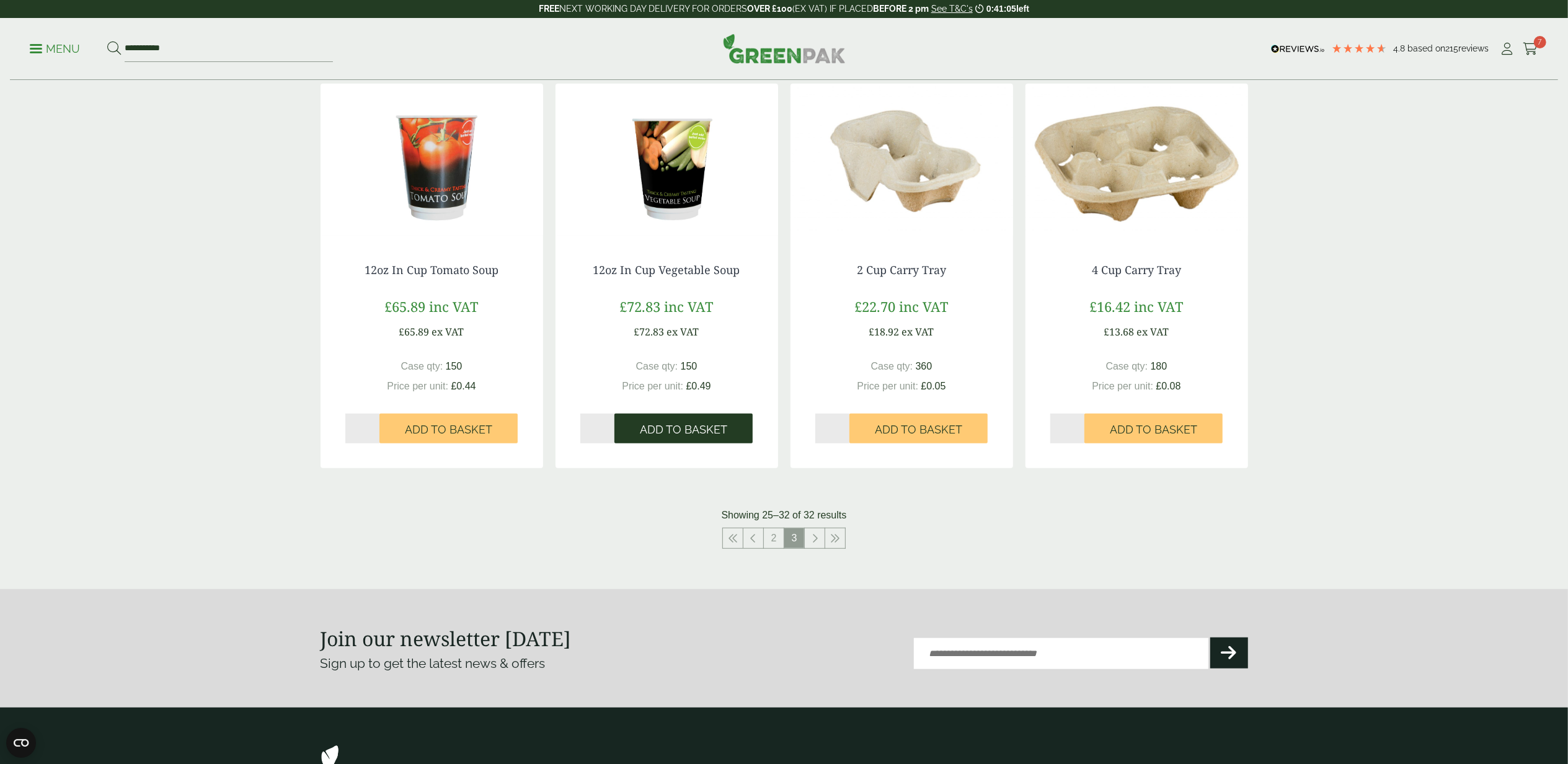
scroll to position [728, 0]
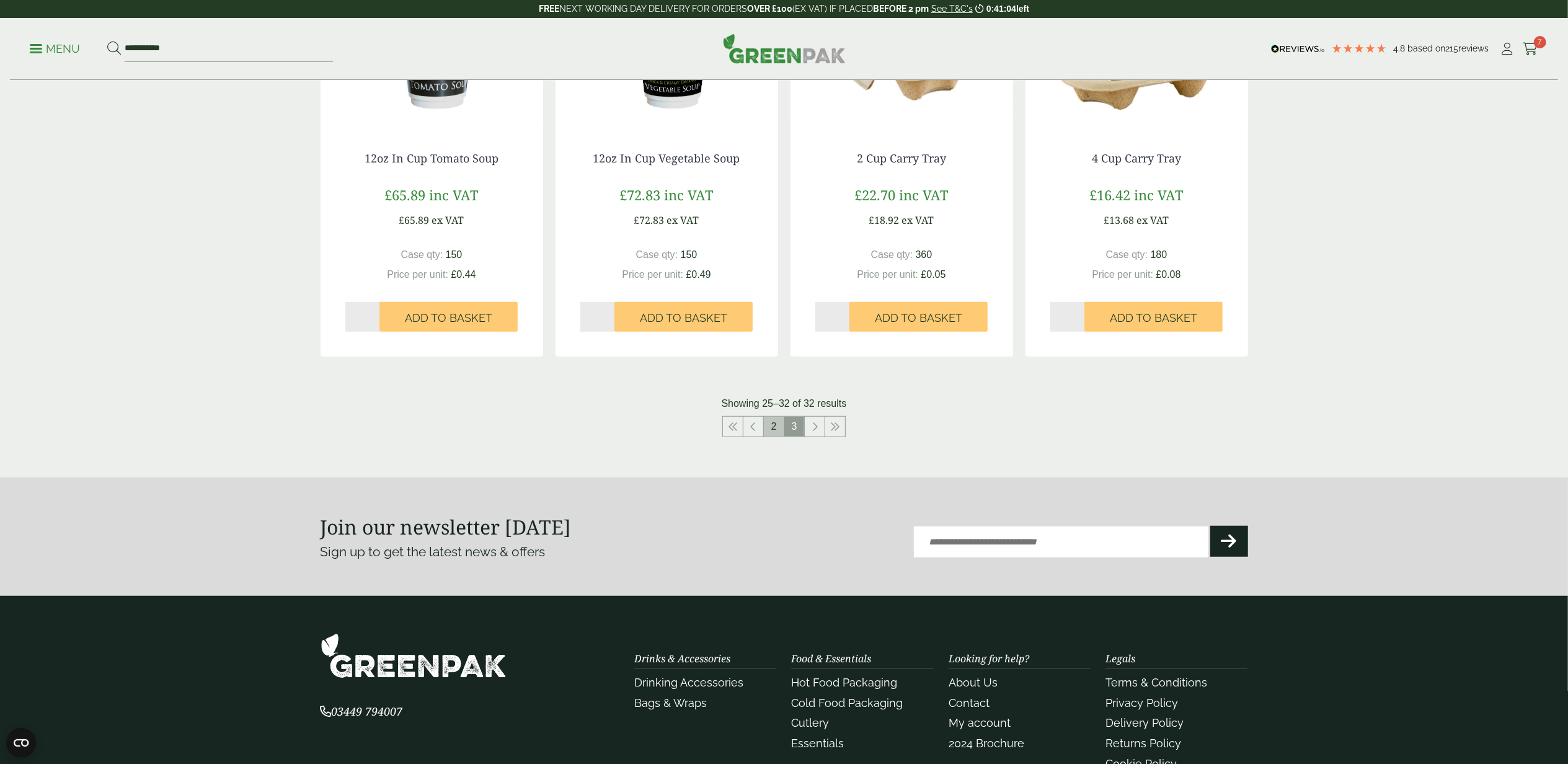
click at [777, 428] on link "2" at bounding box center [774, 427] width 20 height 20
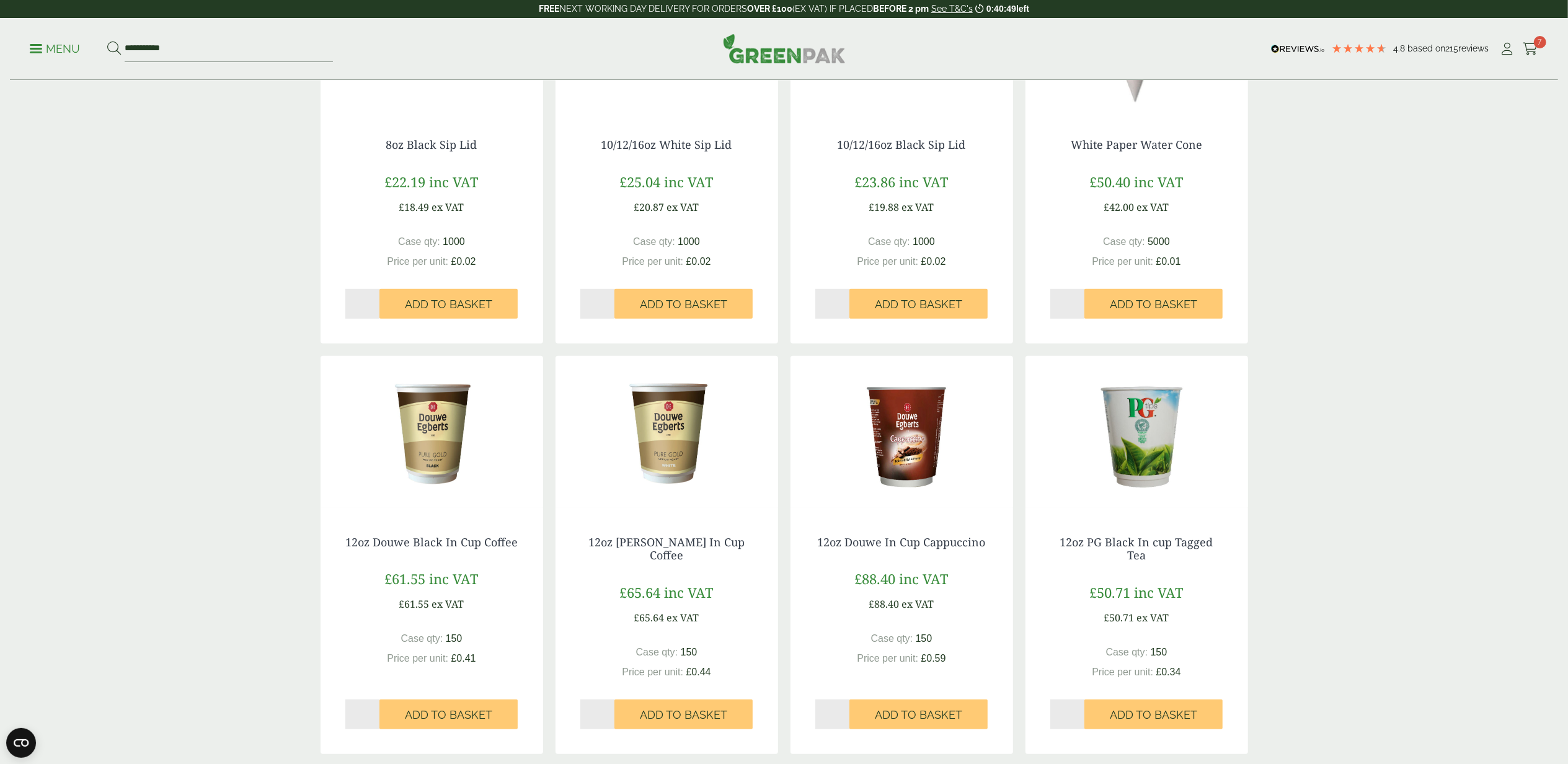
type input "*"
click at [607, 710] on input "*" at bounding box center [598, 714] width 34 height 30
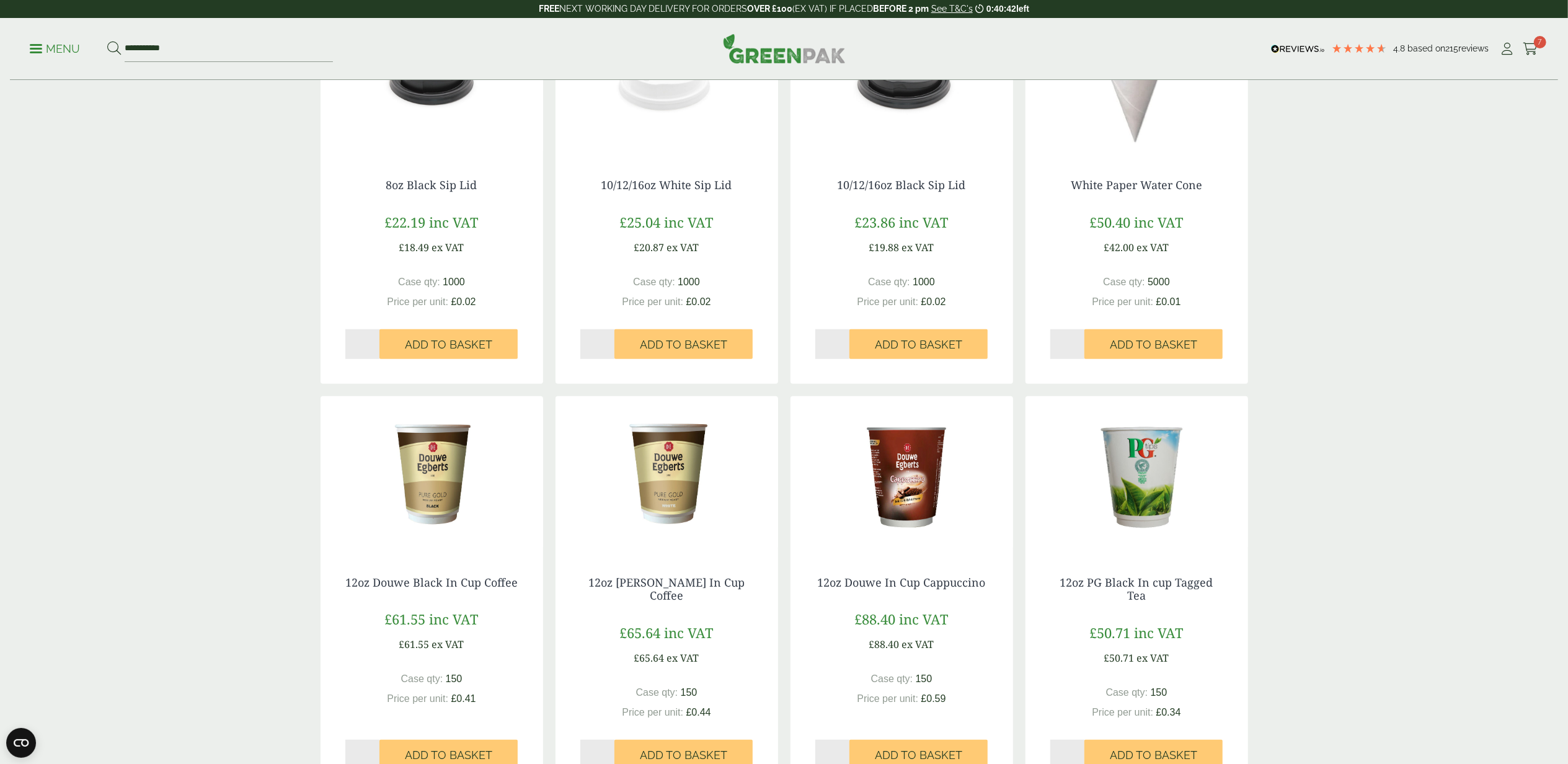
scroll to position [728, 0]
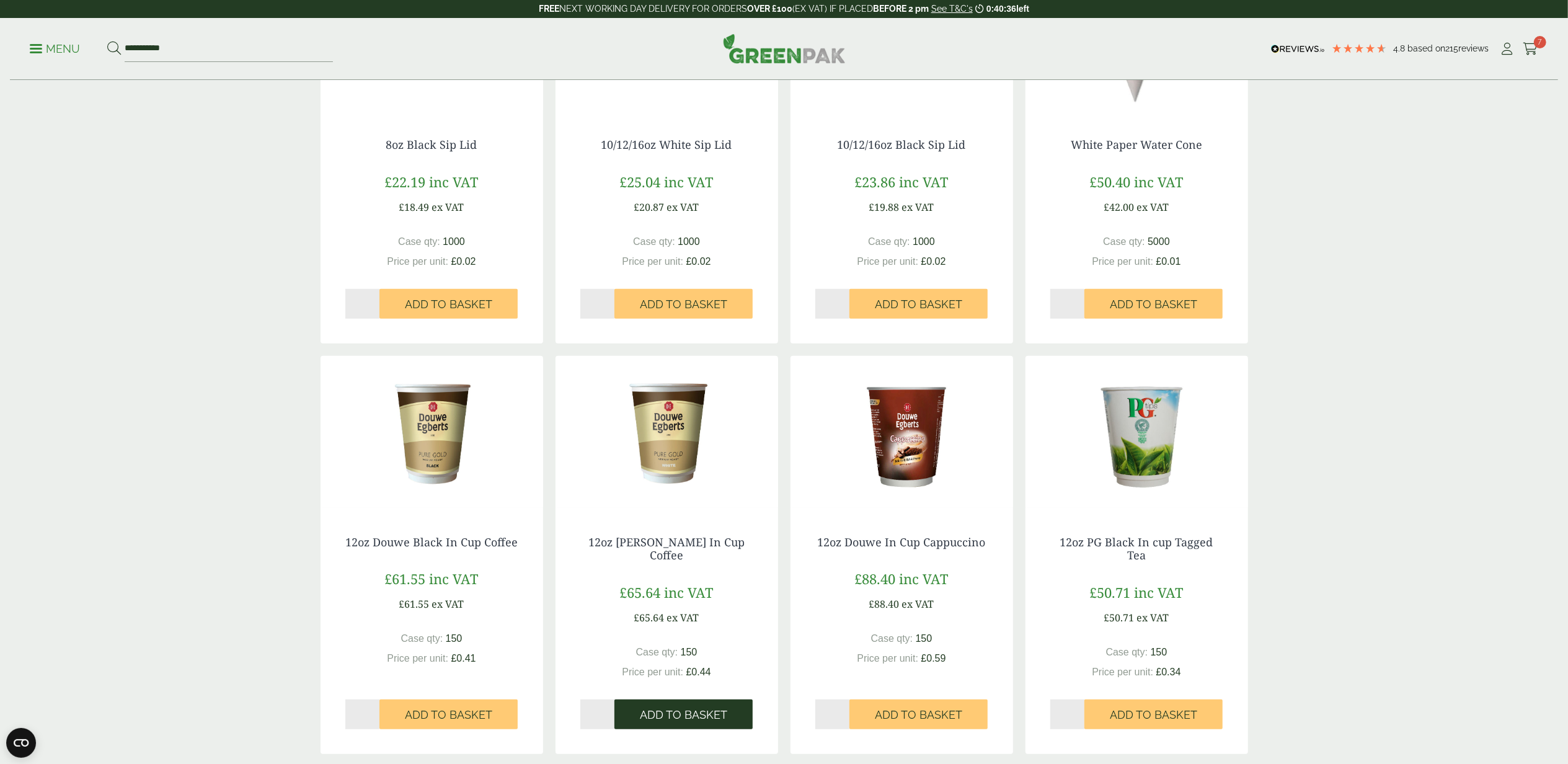
click at [654, 718] on span "Add to Basket" at bounding box center [684, 715] width 87 height 14
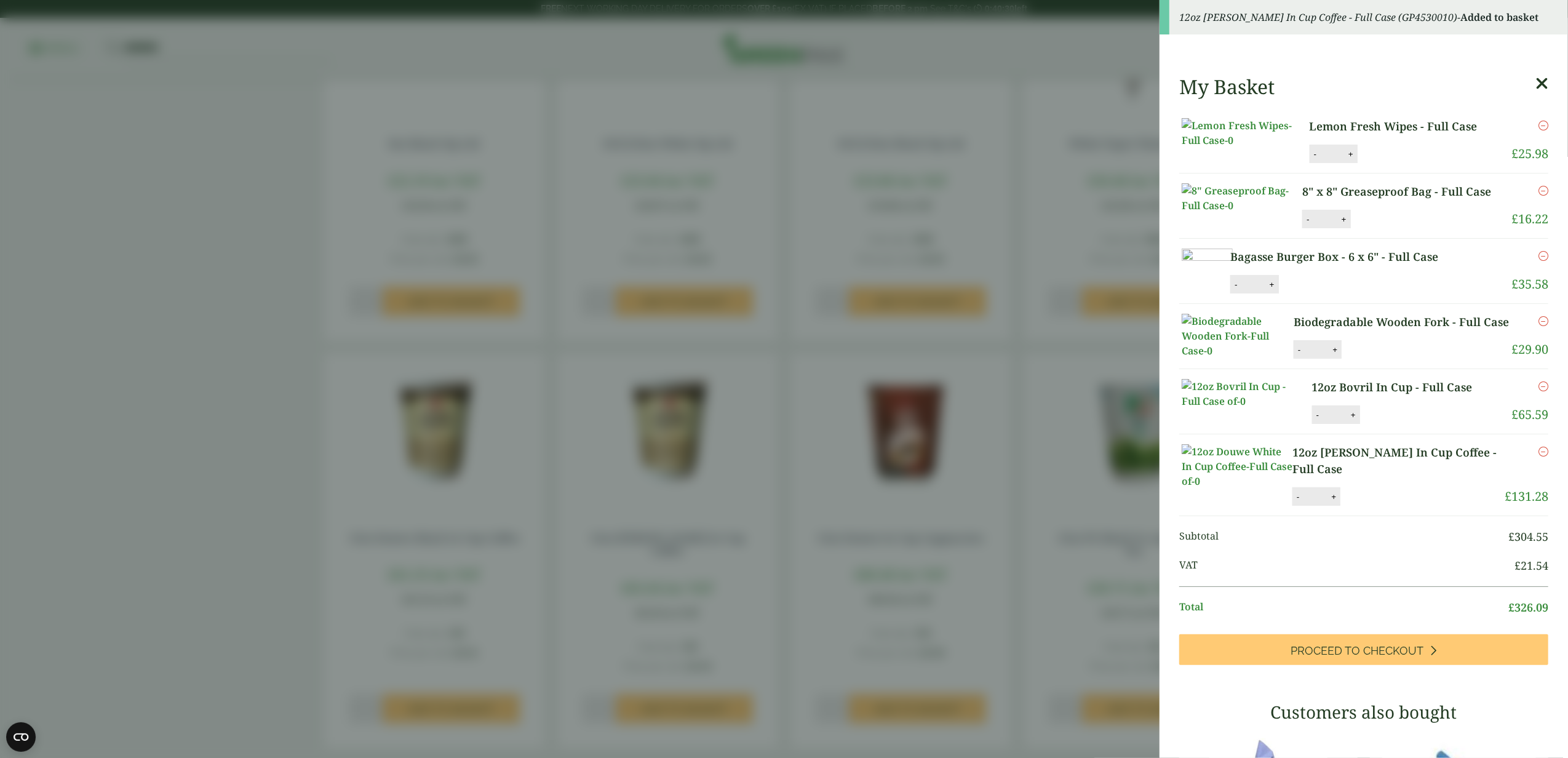
click at [272, 497] on aside "12oz Douwe White In Cup Coffee - Full Case (GP4530010) - Added to basket My Bas…" at bounding box center [784, 379] width 1568 height 758
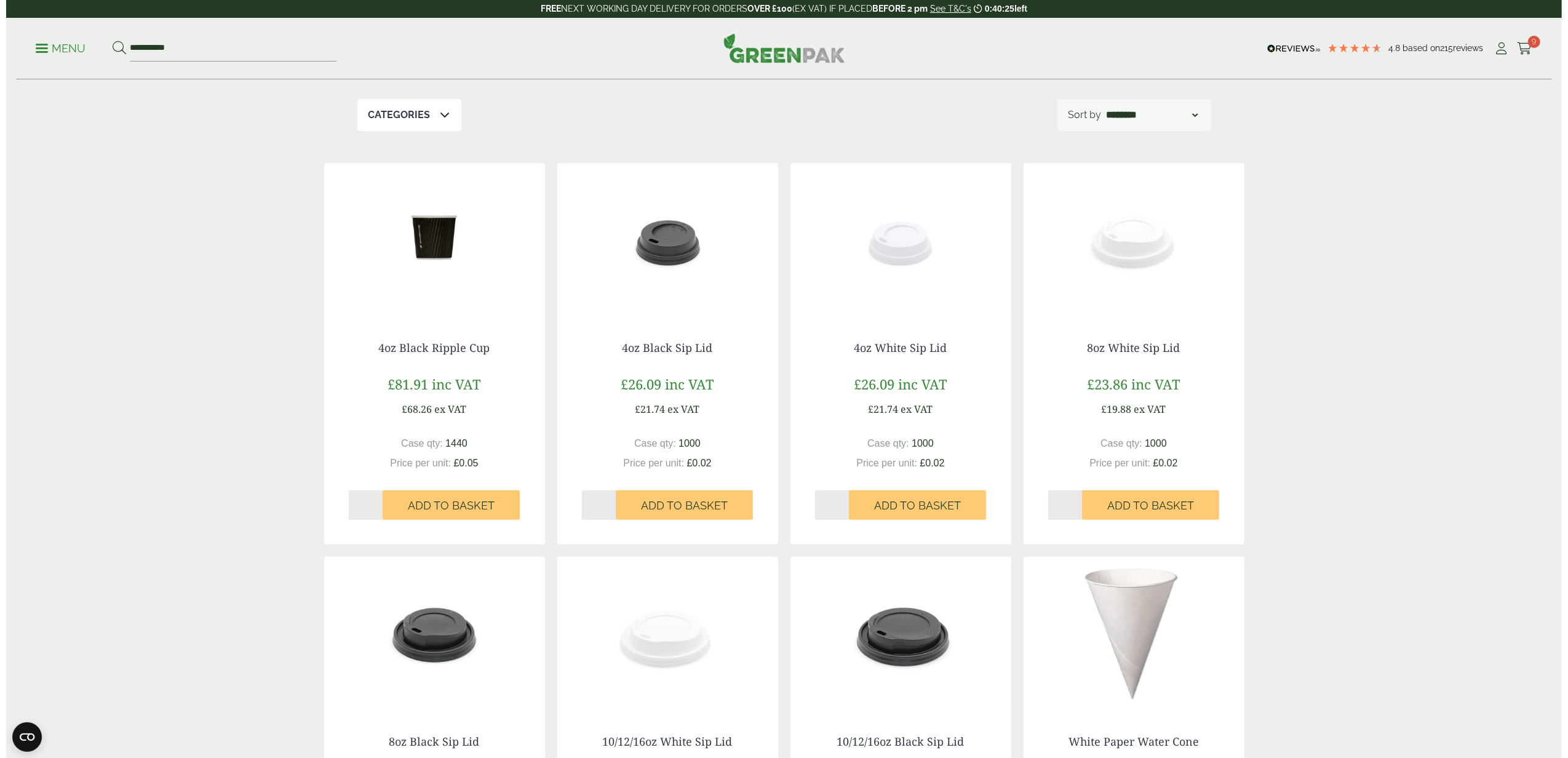
scroll to position [164, 0]
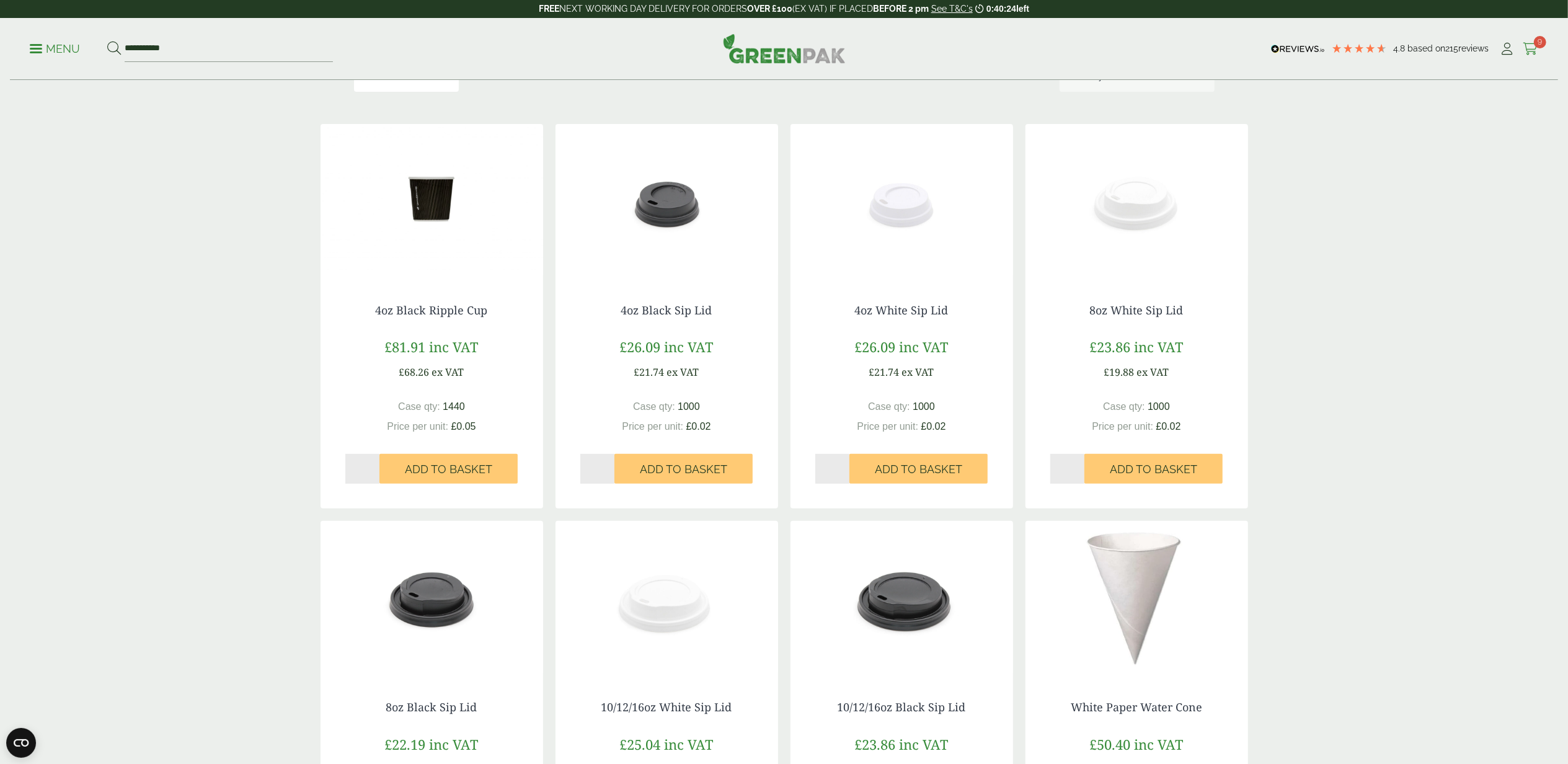
click at [1535, 48] on icon at bounding box center [1530, 49] width 15 height 13
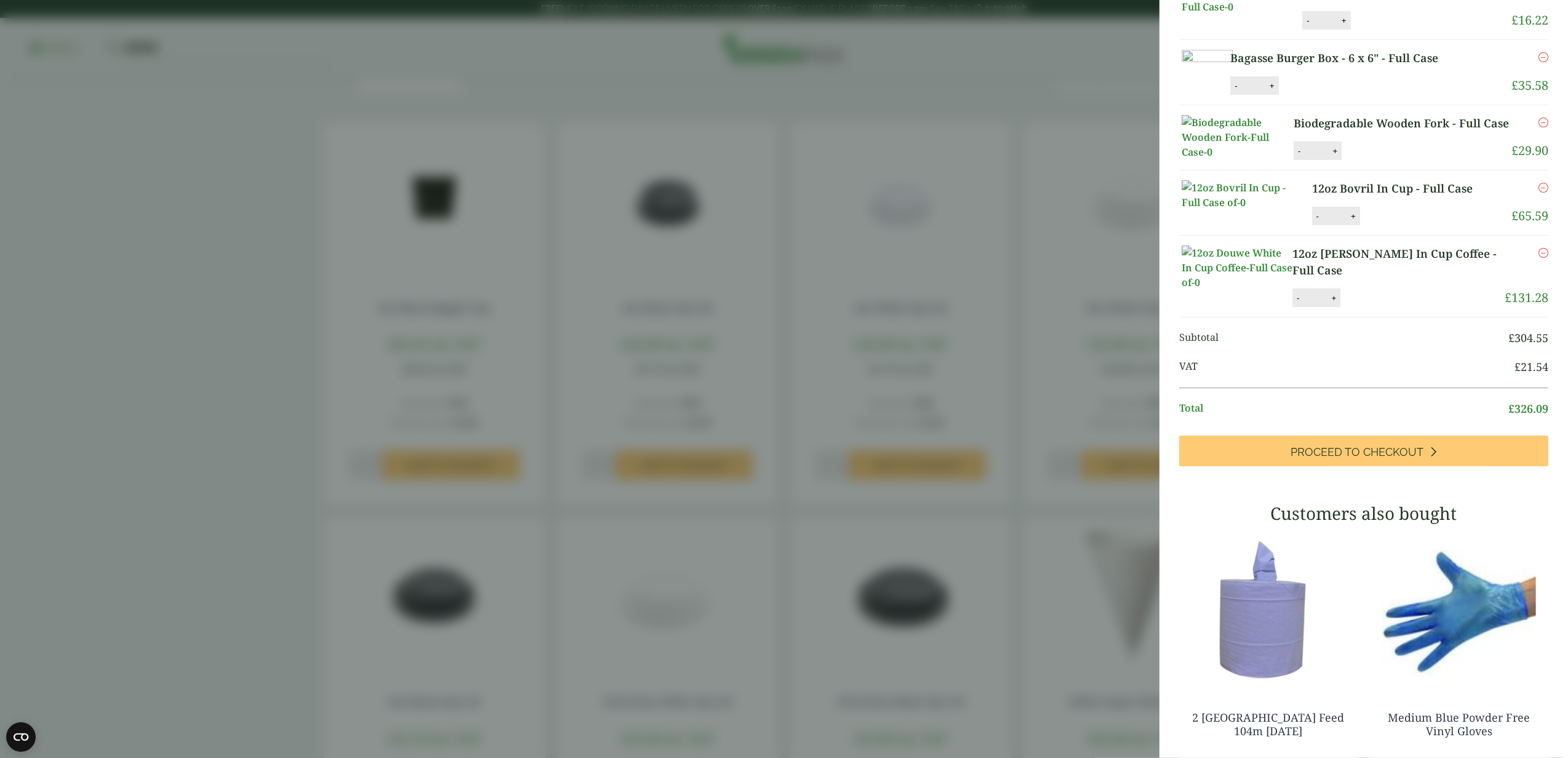
scroll to position [0, 0]
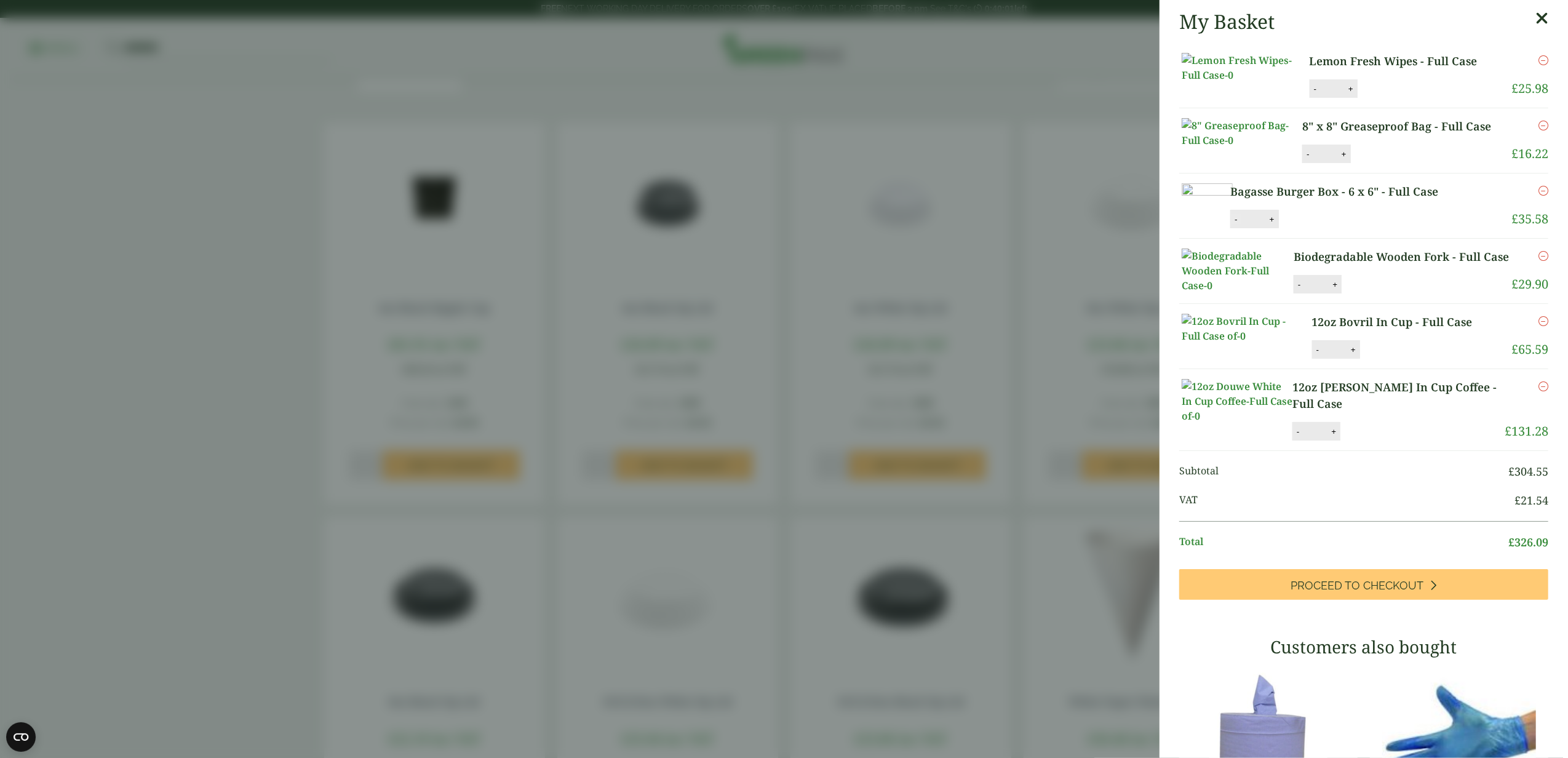
click at [1241, 225] on button "-" at bounding box center [1236, 220] width 10 height 11
click at [1343, 229] on button "Update" at bounding box center [1312, 220] width 62 height 18
click at [1279, 228] on div "- * +" at bounding box center [1254, 219] width 48 height 18
click at [1279, 225] on button "+" at bounding box center [1272, 220] width 12 height 11
click at [1241, 225] on button "-" at bounding box center [1236, 220] width 10 height 11
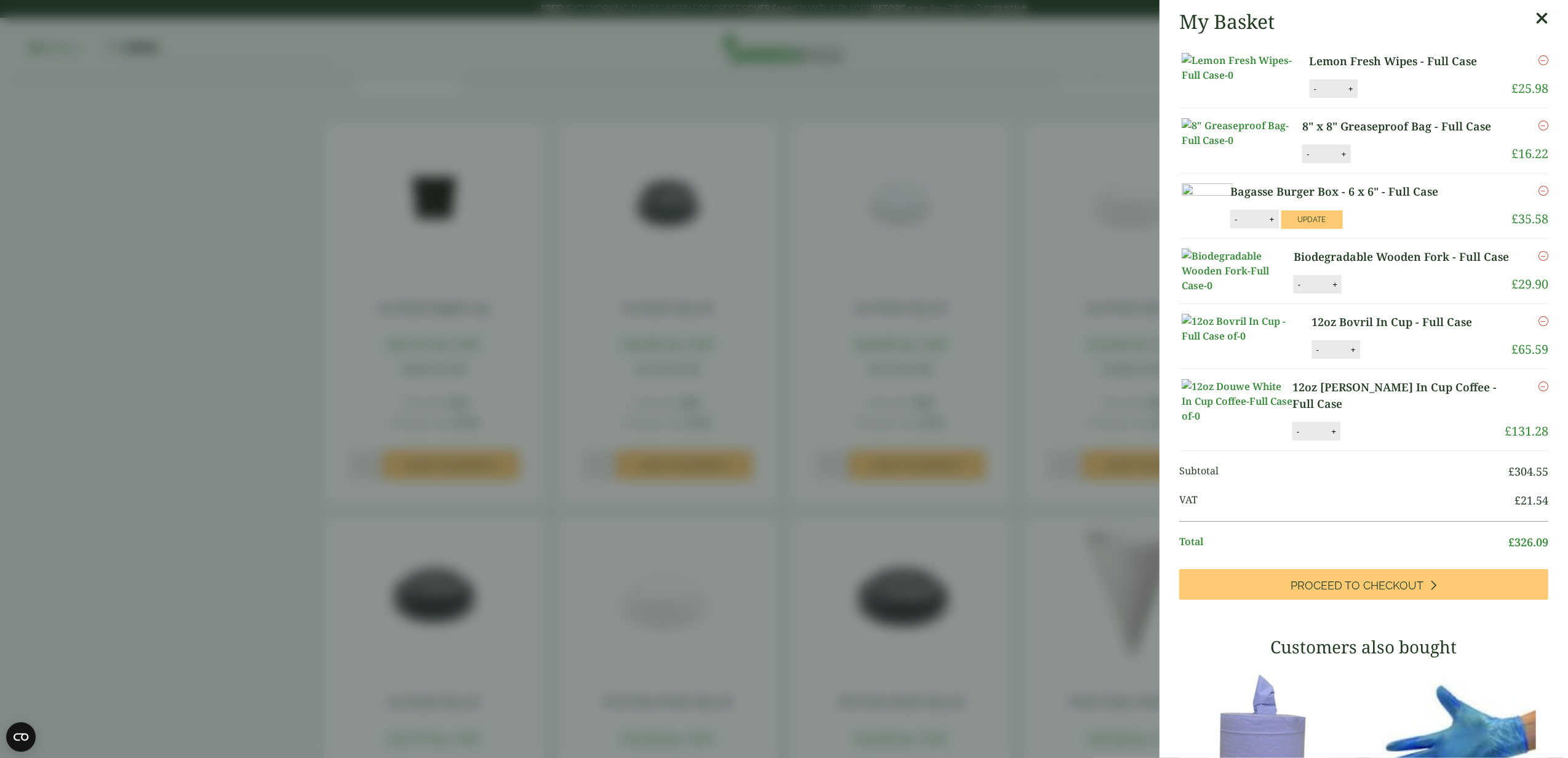
type input "*"
click at [1415, 239] on li "Bagasse Burger Box - 6 x 6" - Full Case Bagasse Burger Box - 6 x 6" - Full Case…" at bounding box center [1364, 206] width 369 height 65
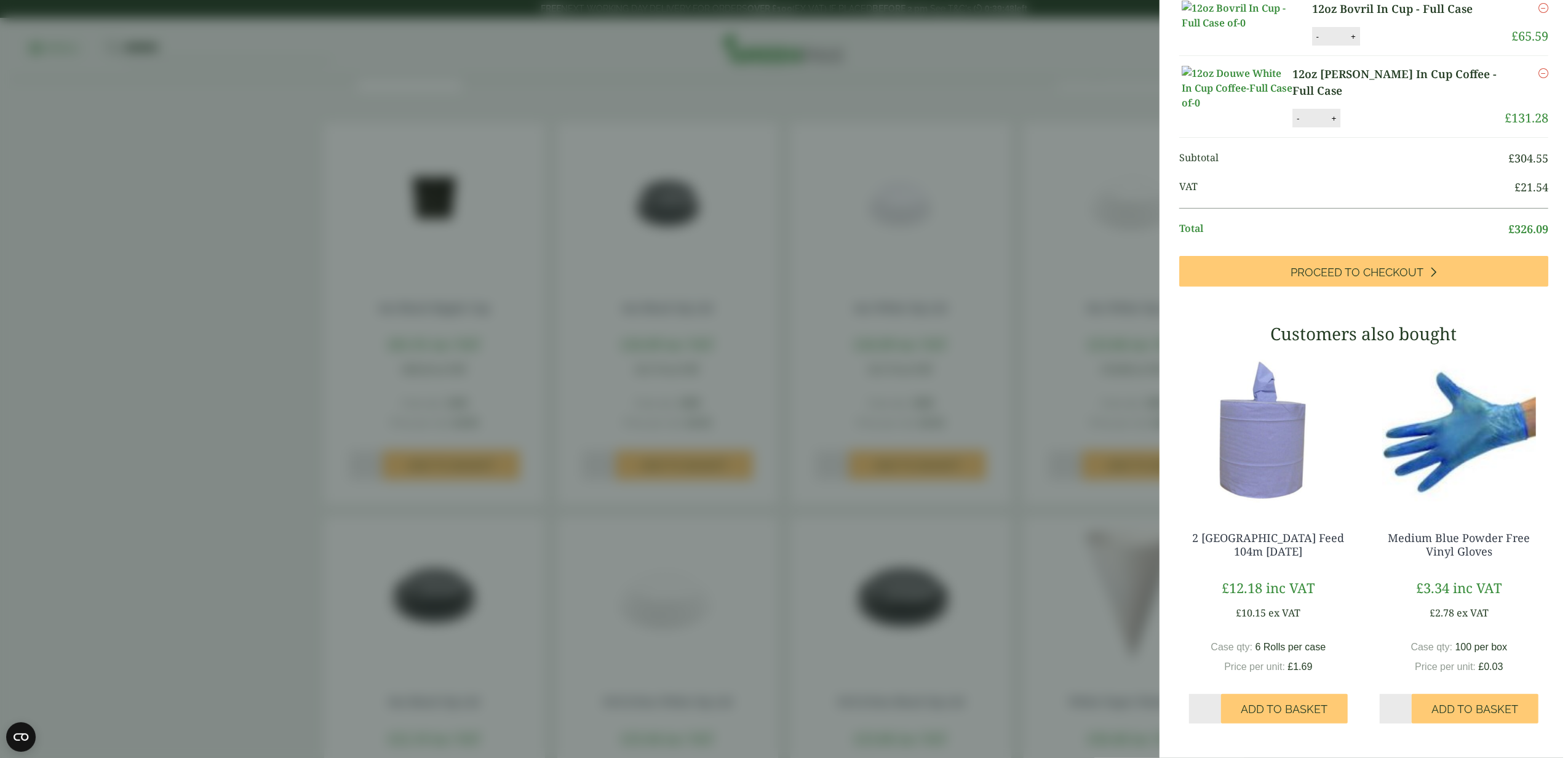
scroll to position [563, 0]
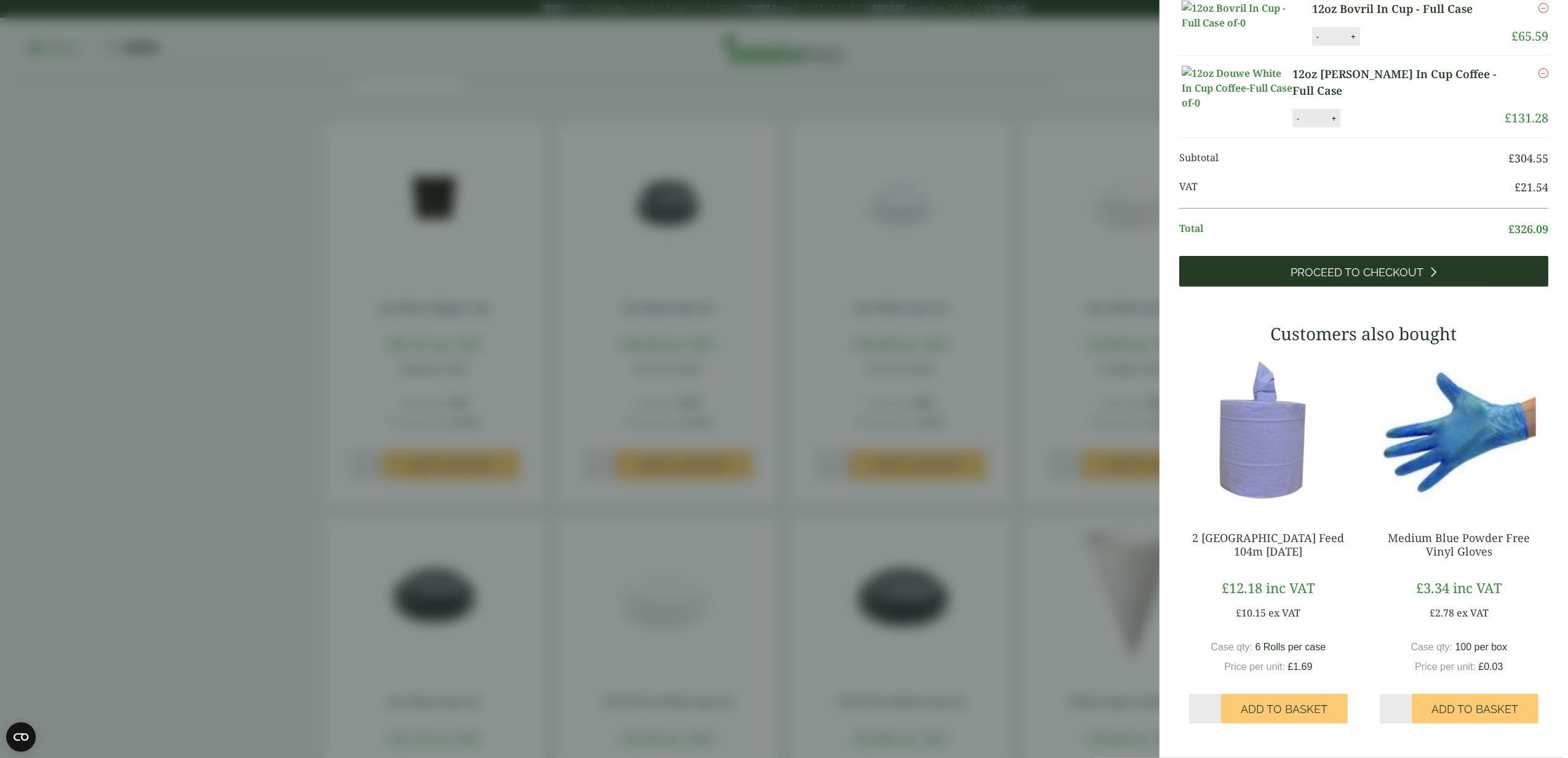
click at [1348, 277] on span "Proceed to Checkout" at bounding box center [1358, 272] width 133 height 14
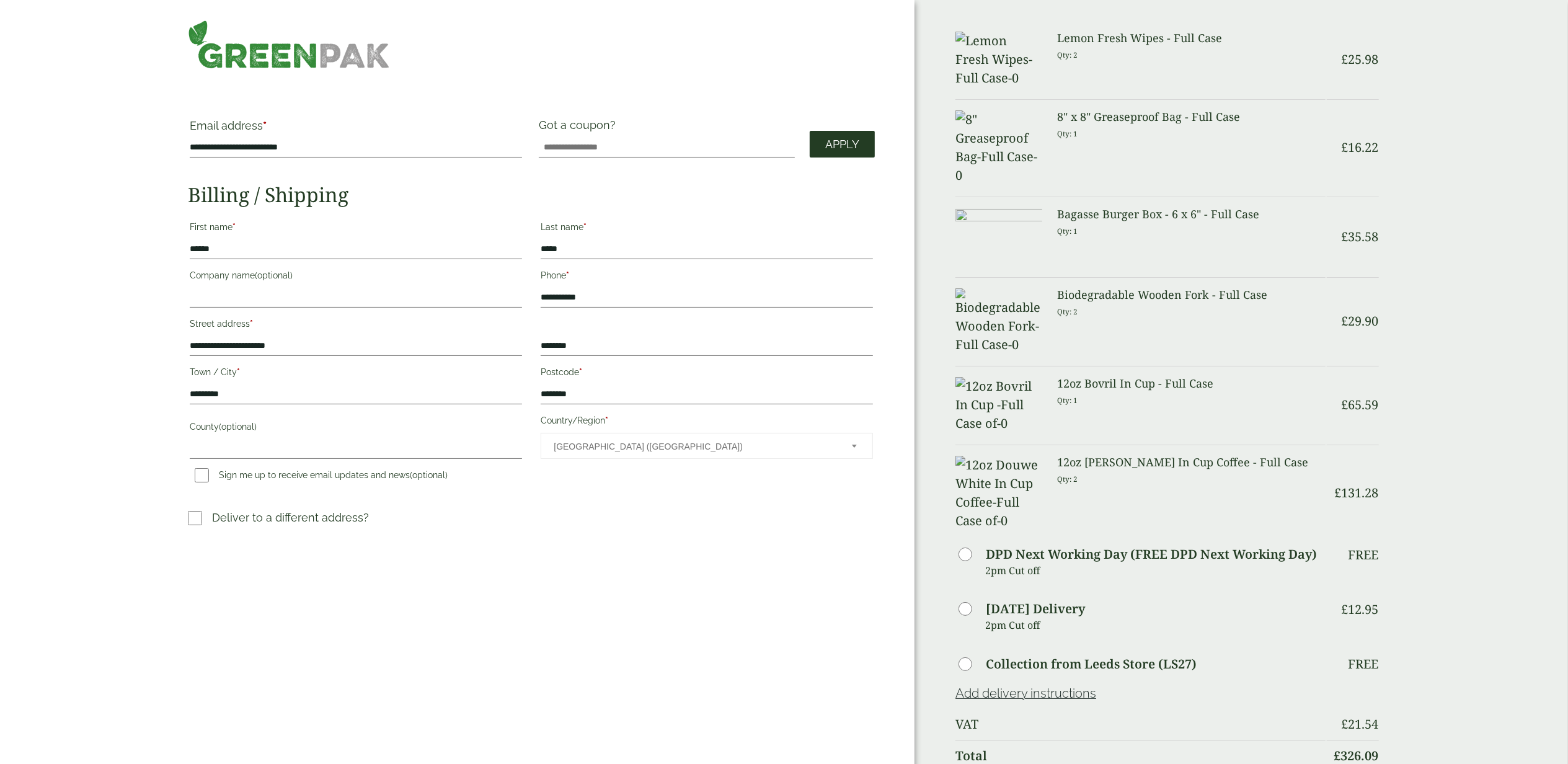
click at [841, 144] on span "Apply" at bounding box center [842, 144] width 34 height 14
click at [662, 615] on div "**********" at bounding box center [457, 565] width 914 height 1129
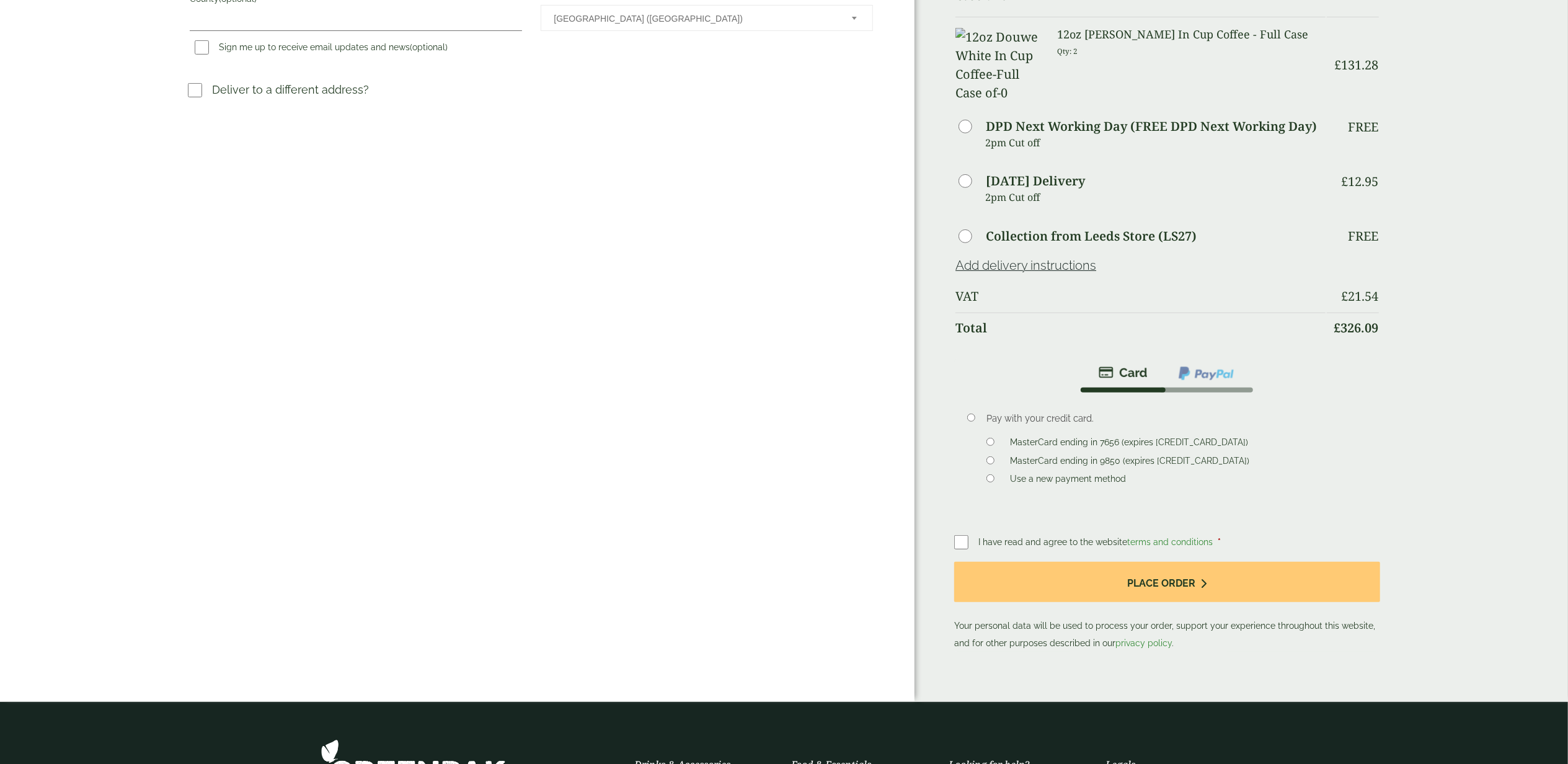
scroll to position [732, 0]
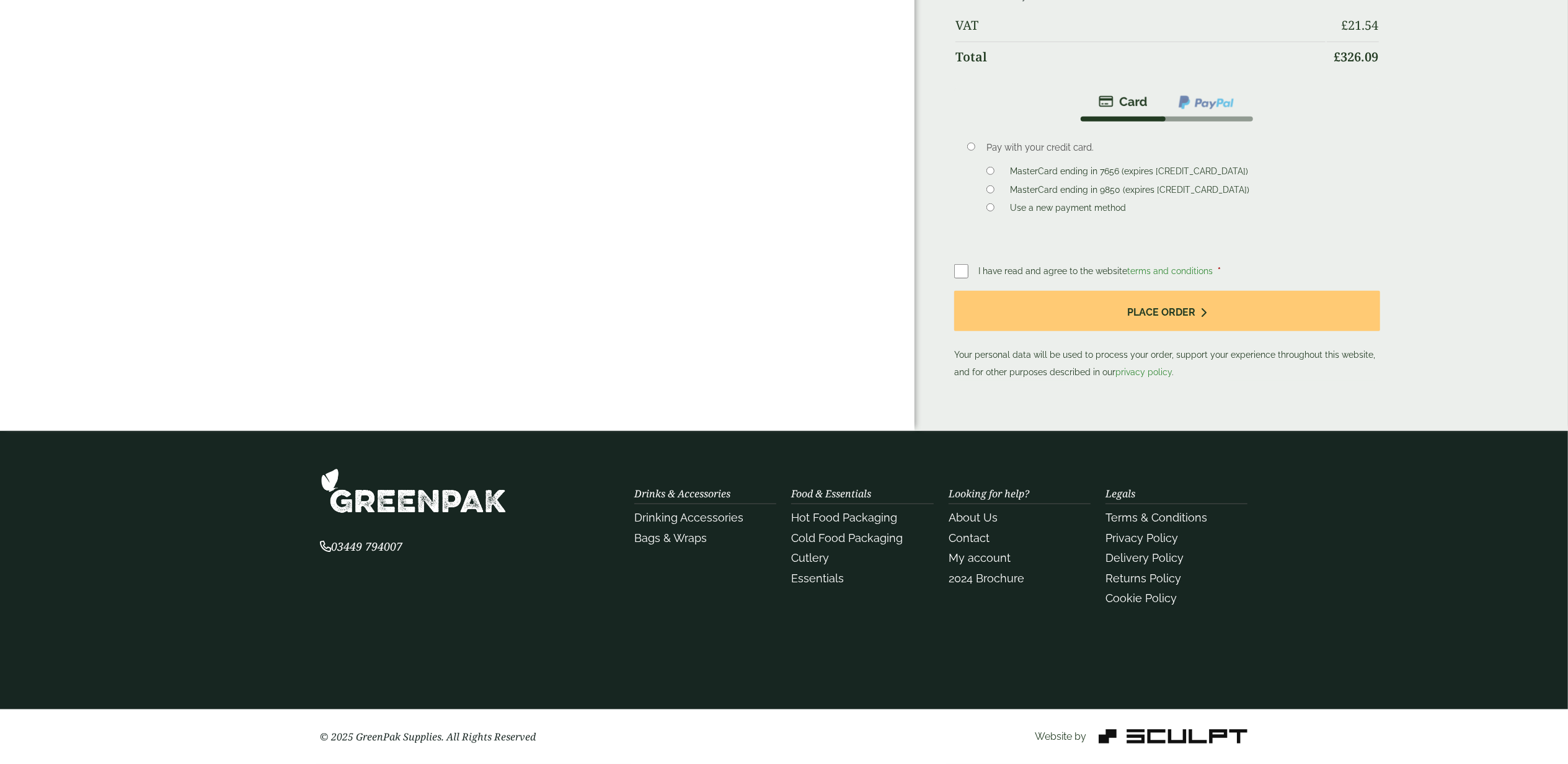
click at [1051, 185] on label "MasterCard ending in 9850 (expires [CREDIT_CARD_DATA])" at bounding box center [1129, 191] width 249 height 14
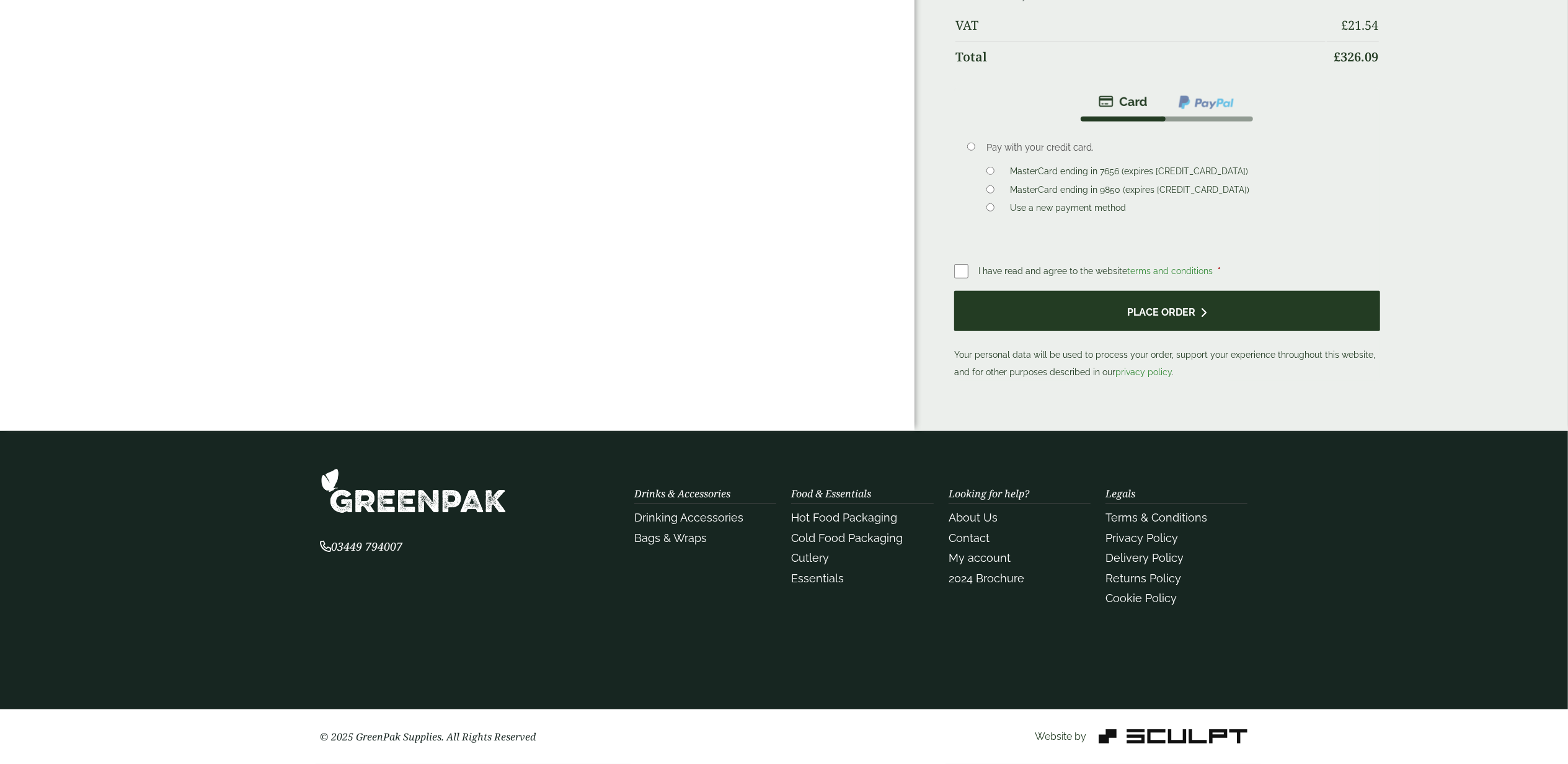
click at [1114, 298] on button "Place order" at bounding box center [1167, 311] width 425 height 40
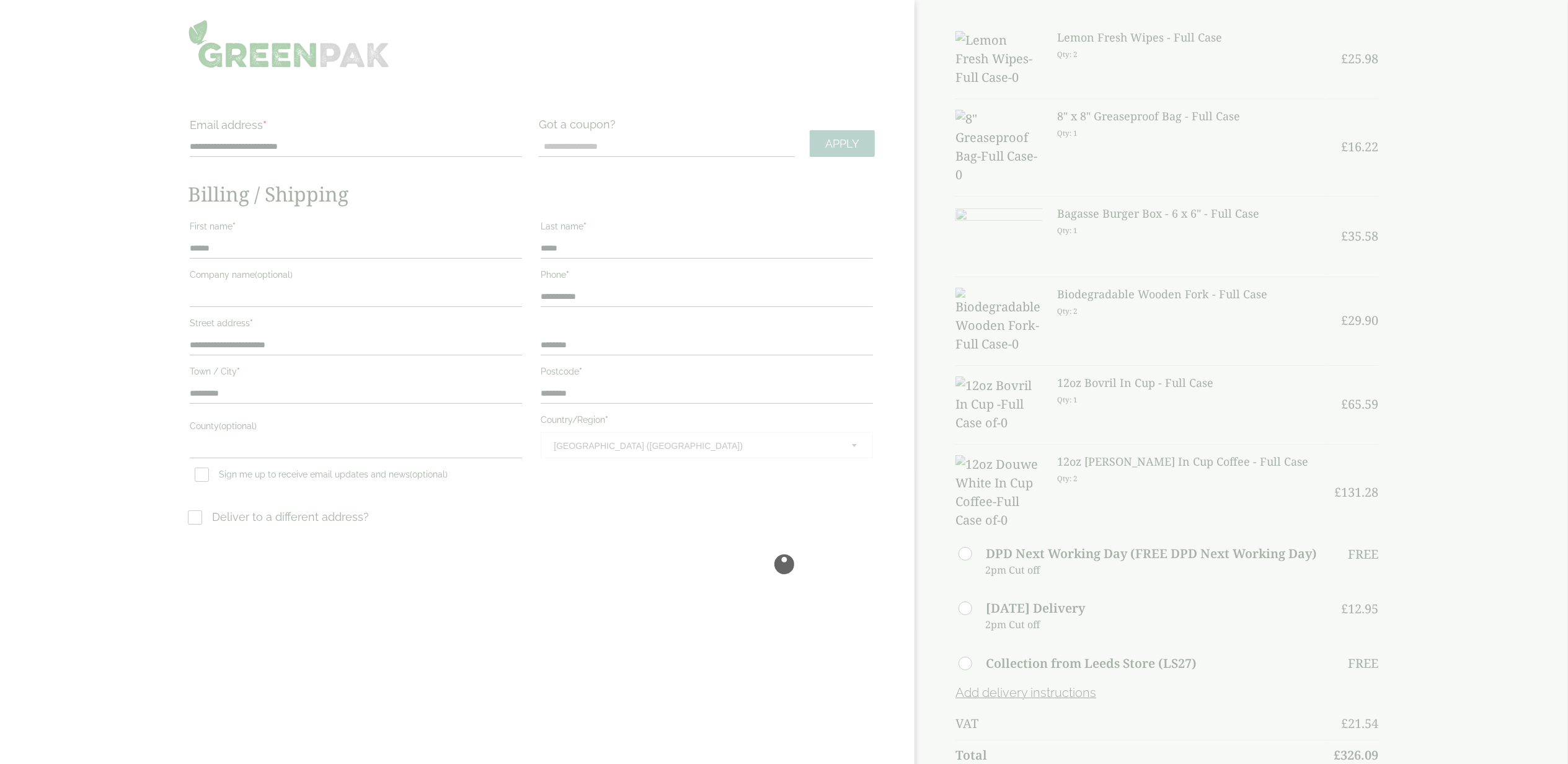
scroll to position [0, 0]
